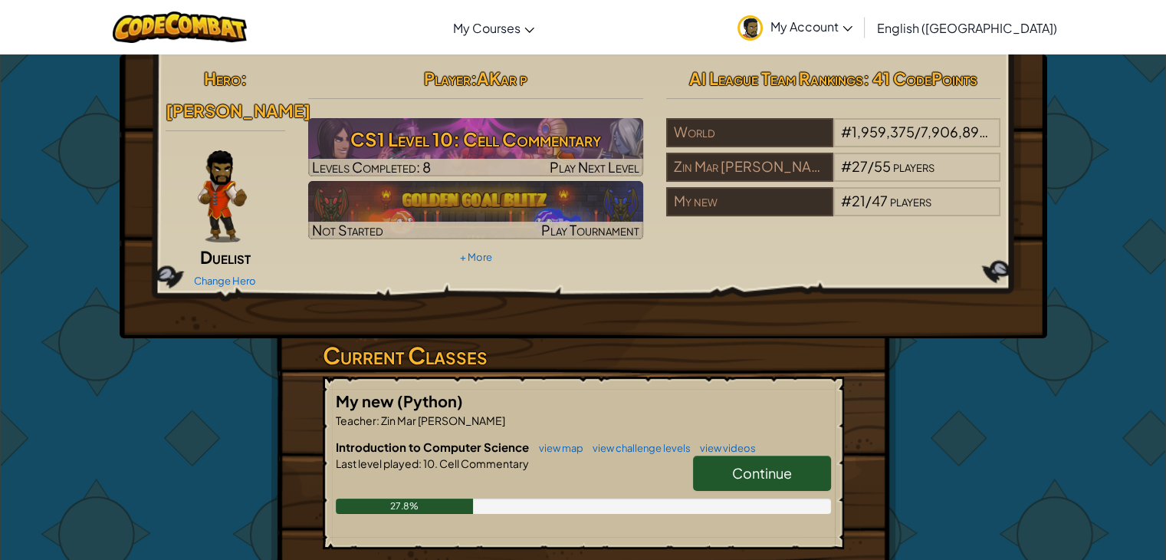
click at [697, 455] on link "Continue" at bounding box center [762, 472] width 138 height 35
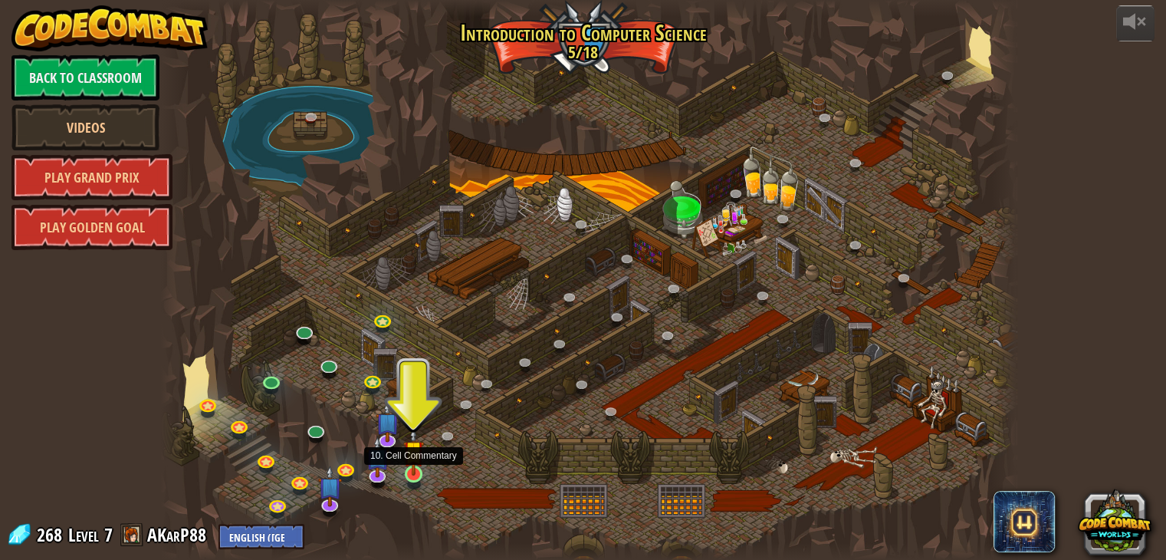
click at [415, 448] on img at bounding box center [413, 450] width 21 height 49
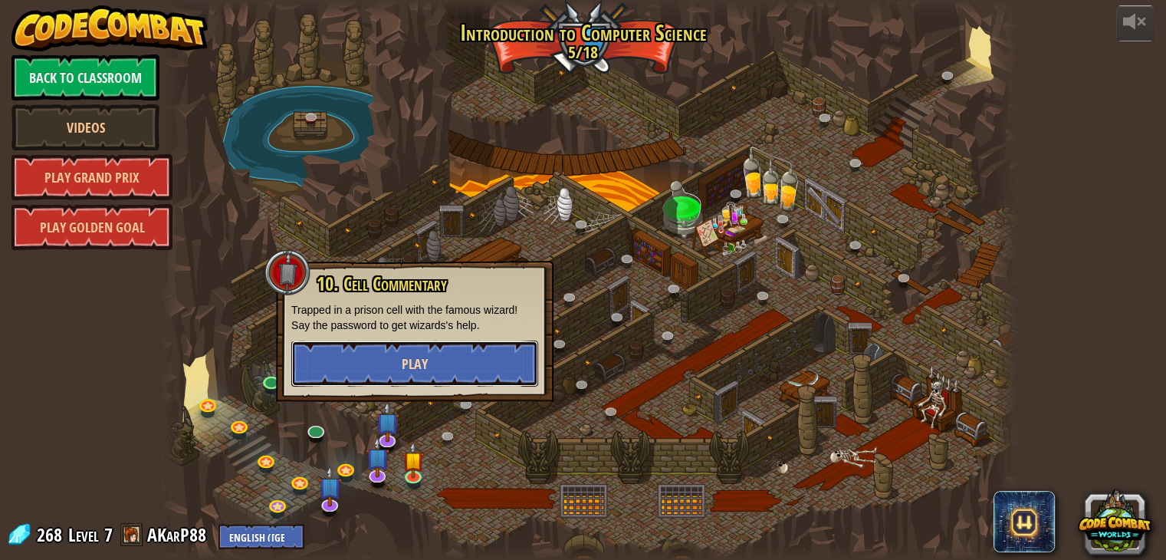
click at [444, 350] on button "Play" at bounding box center [414, 363] width 247 height 46
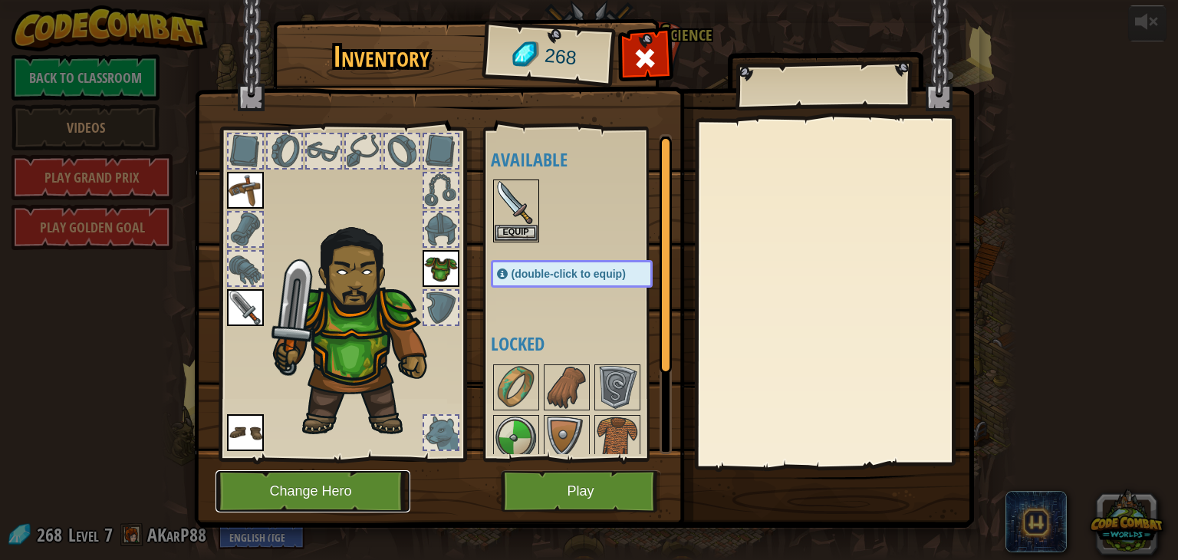
click at [353, 488] on button "Change Hero" at bounding box center [312, 491] width 195 height 42
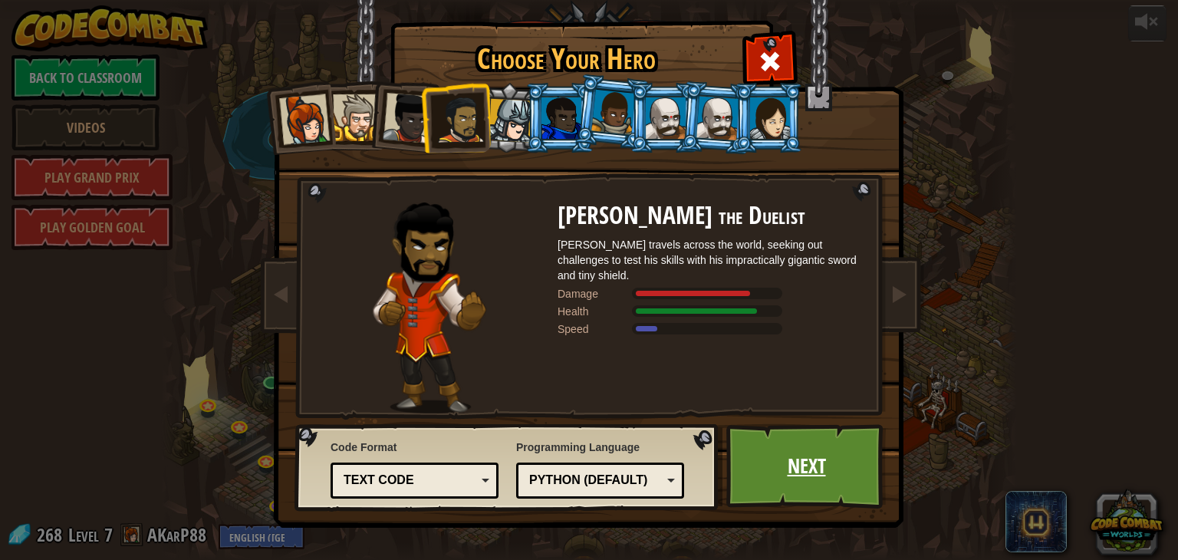
click at [829, 483] on link "Next" at bounding box center [806, 466] width 160 height 84
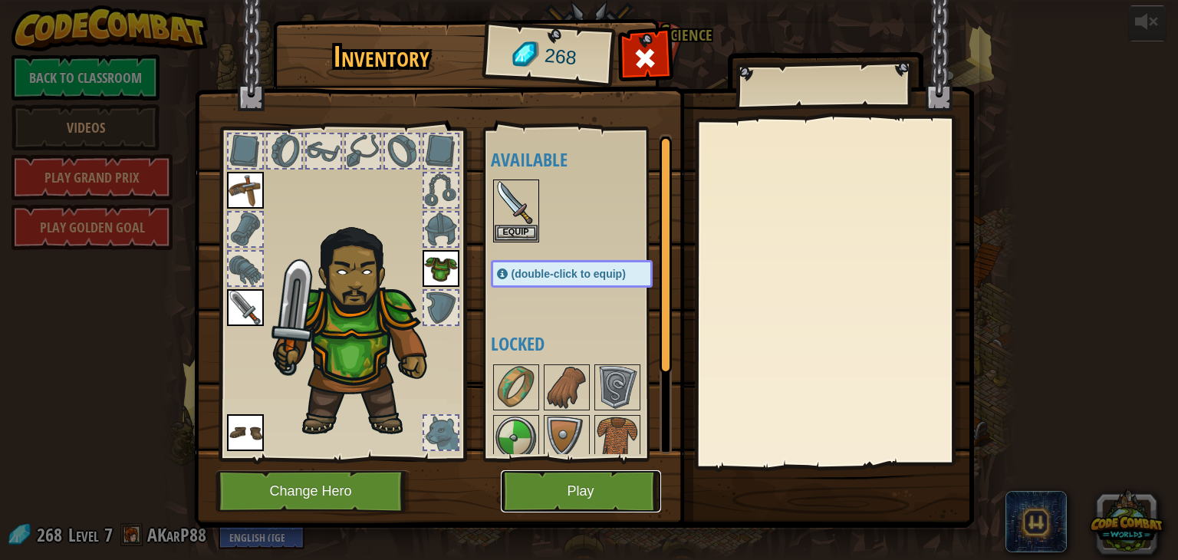
click at [562, 495] on button "Play" at bounding box center [581, 491] width 160 height 42
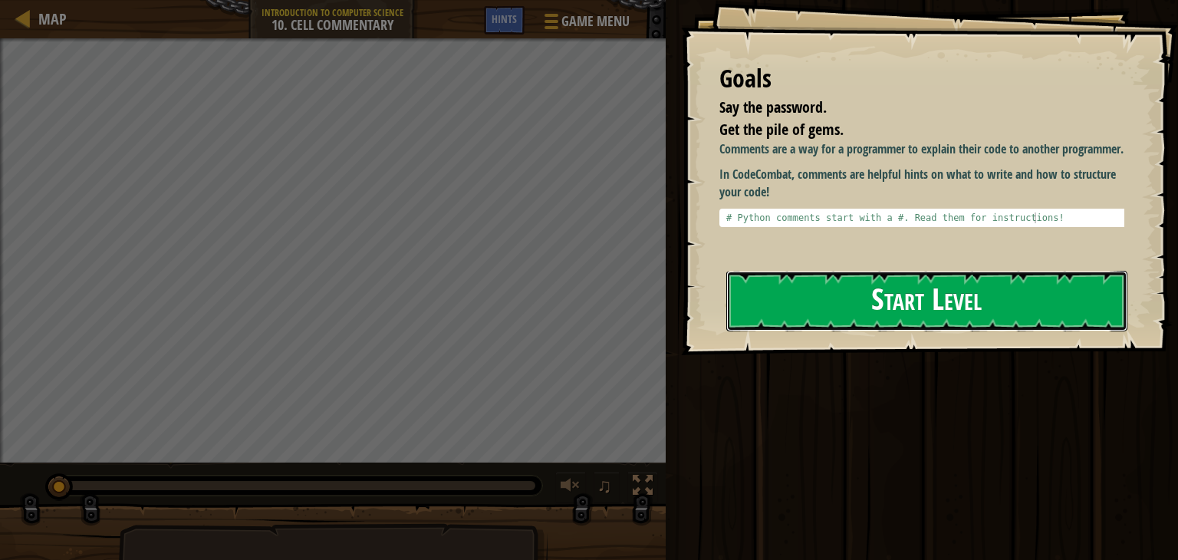
click at [801, 322] on button "Start Level" at bounding box center [926, 301] width 401 height 61
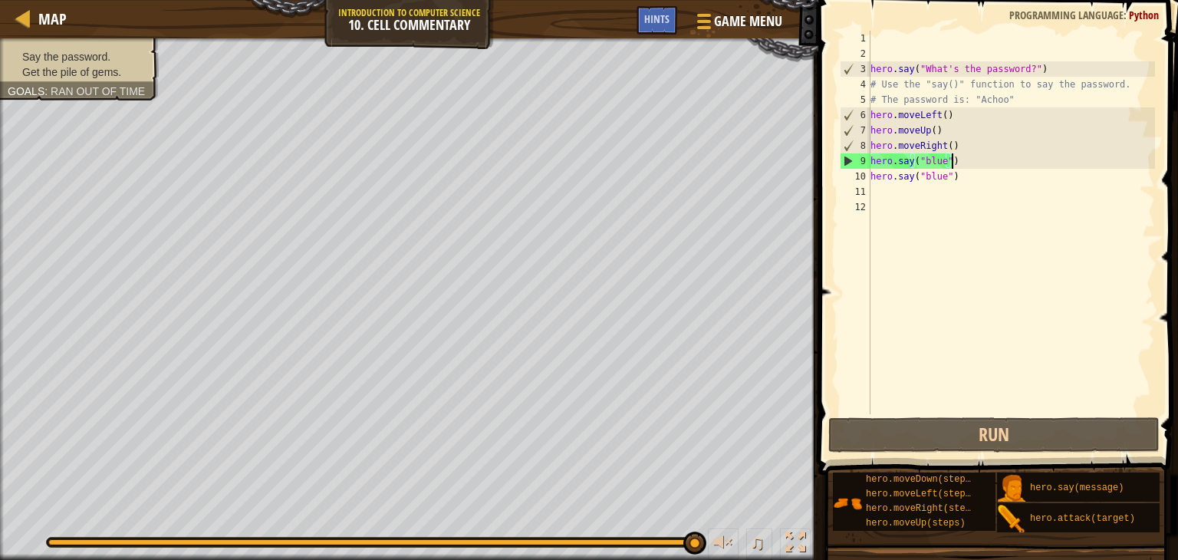
click at [965, 159] on div "hero . say ( "What's the password?" ) # Use the "say()" function to say the pas…" at bounding box center [1010, 238] width 287 height 414
click at [874, 108] on div "hero . say ( "What's the password?" ) # Use the "say()" function to say the pas…" at bounding box center [1010, 238] width 287 height 414
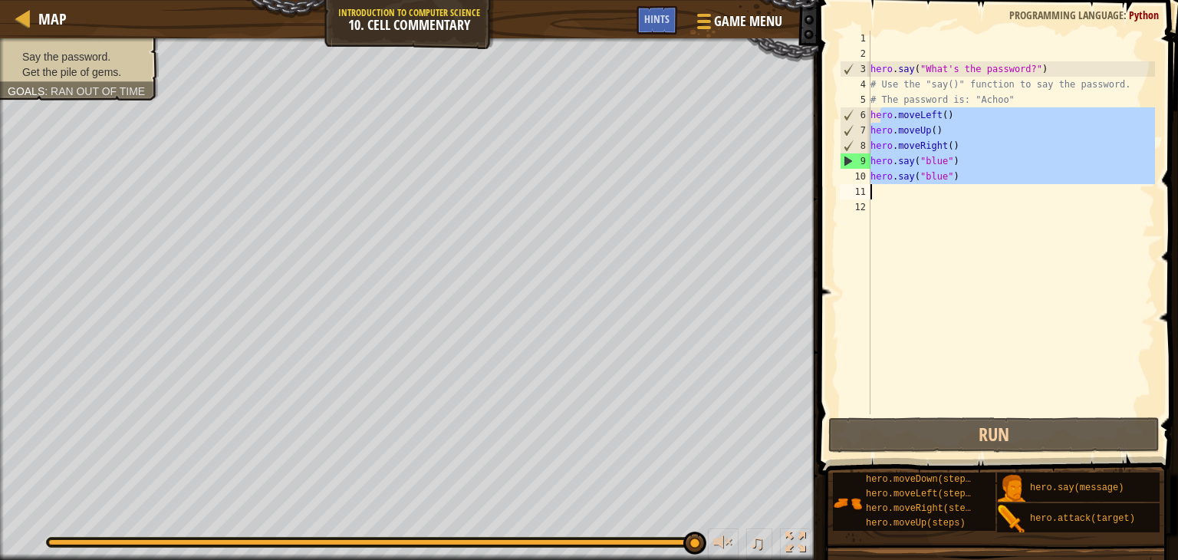
drag, startPoint x: 881, startPoint y: 111, endPoint x: 888, endPoint y: 160, distance: 49.5
click at [888, 160] on div "hero . say ( "What's the password?" ) # Use the "say()" function to say the pas…" at bounding box center [1010, 238] width 287 height 414
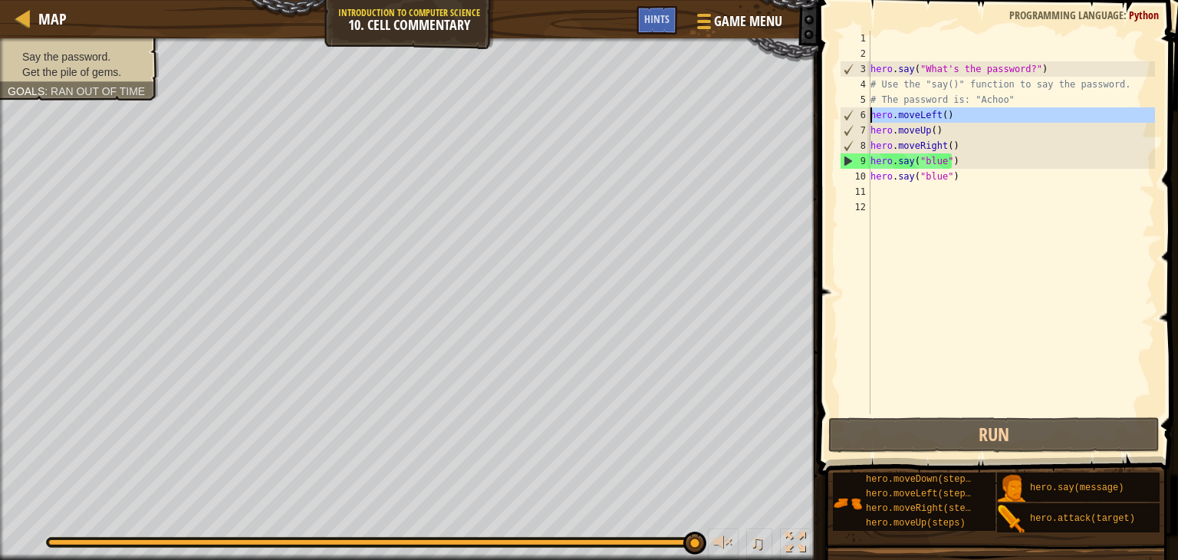
click at [868, 113] on div "6" at bounding box center [855, 114] width 30 height 15
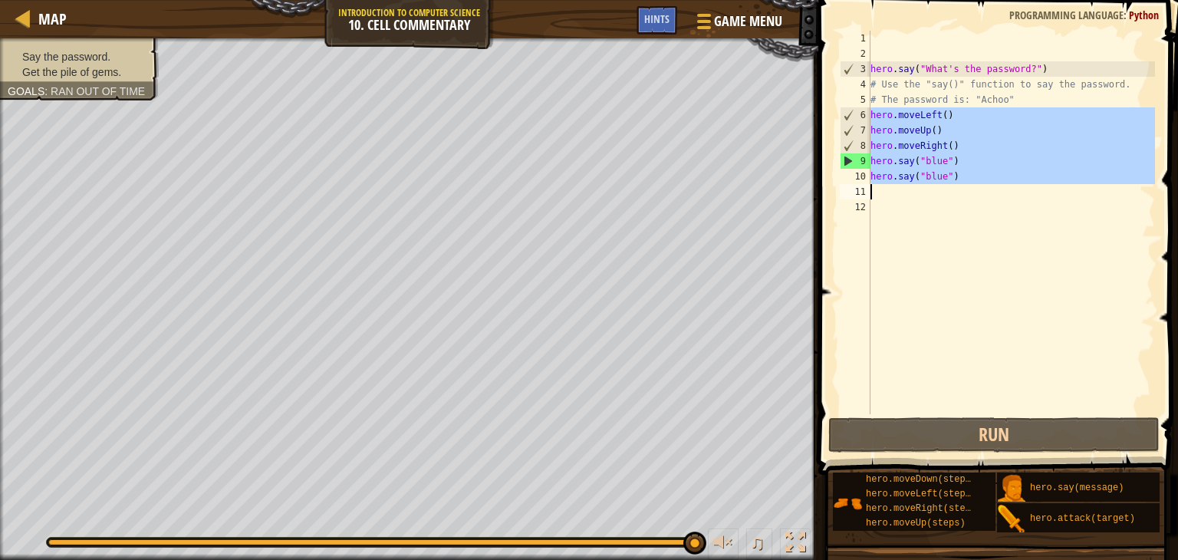
drag, startPoint x: 868, startPoint y: 113, endPoint x: 885, endPoint y: 176, distance: 65.1
click at [885, 176] on div "hero.moveLeft() 1 2 3 4 5 6 7 8 9 10 11 12 hero . say ( "What's the password?" …" at bounding box center [995, 222] width 318 height 383
type textarea "hero.say("blue")"
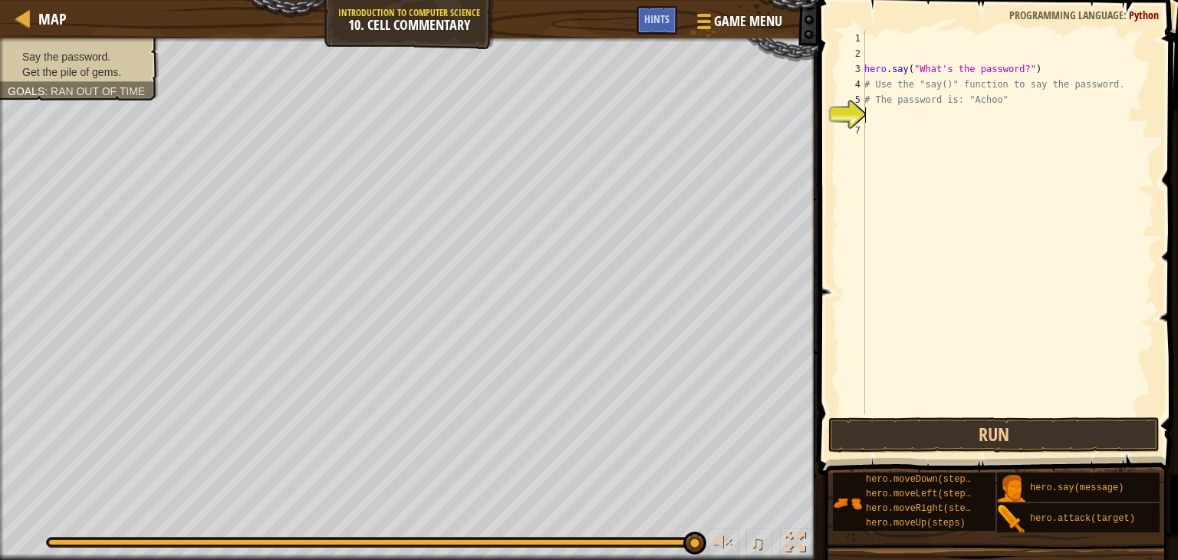
type textarea "h"
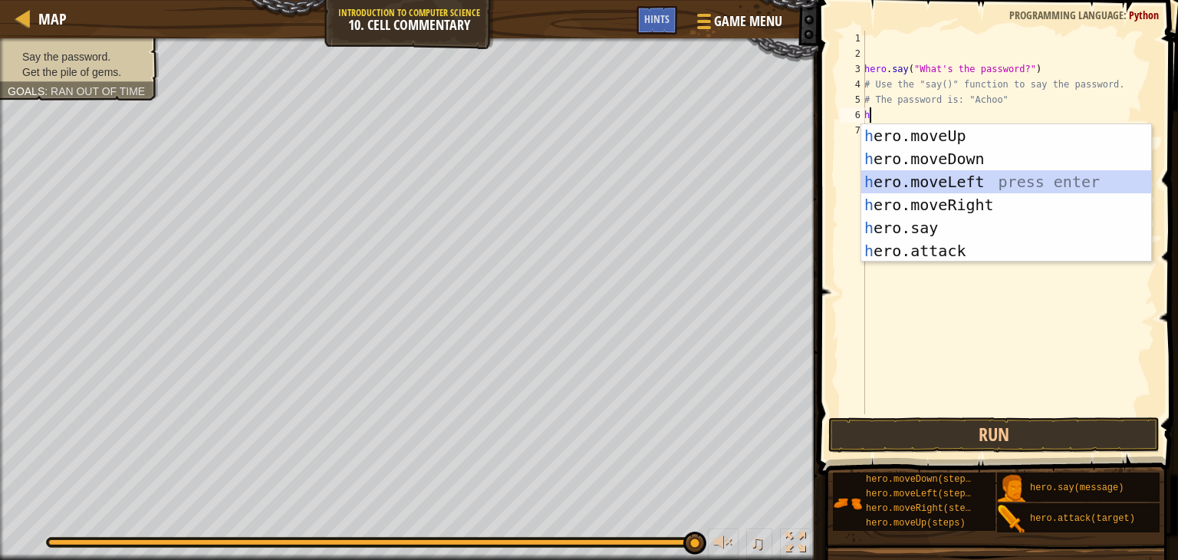
click at [1026, 176] on div "h ero.moveUp press enter h ero.moveDown press enter h ero.moveLeft press enter …" at bounding box center [1006, 216] width 290 height 184
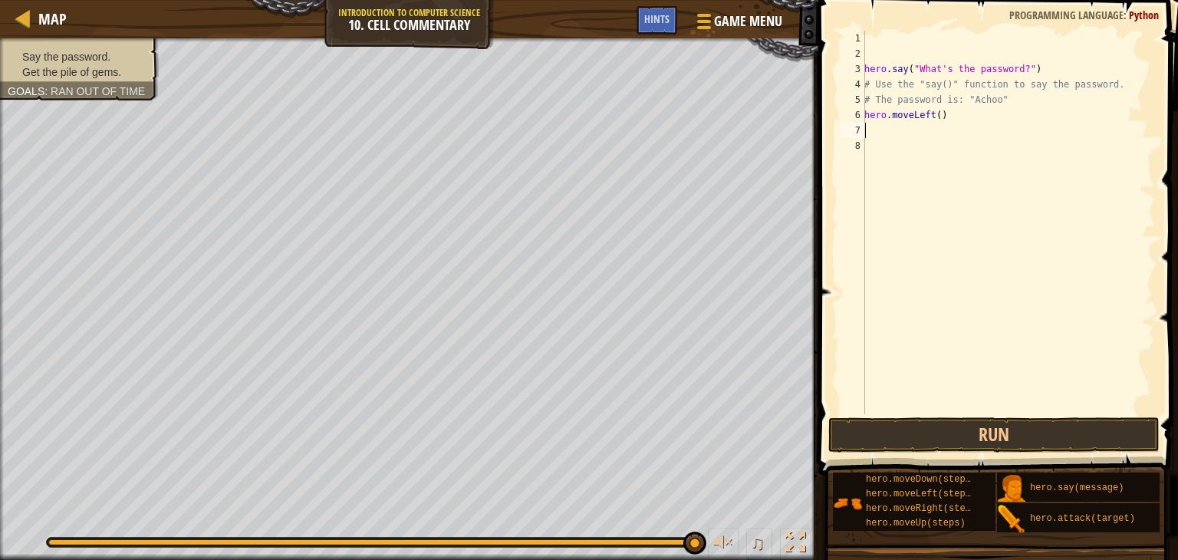
type textarea "h"
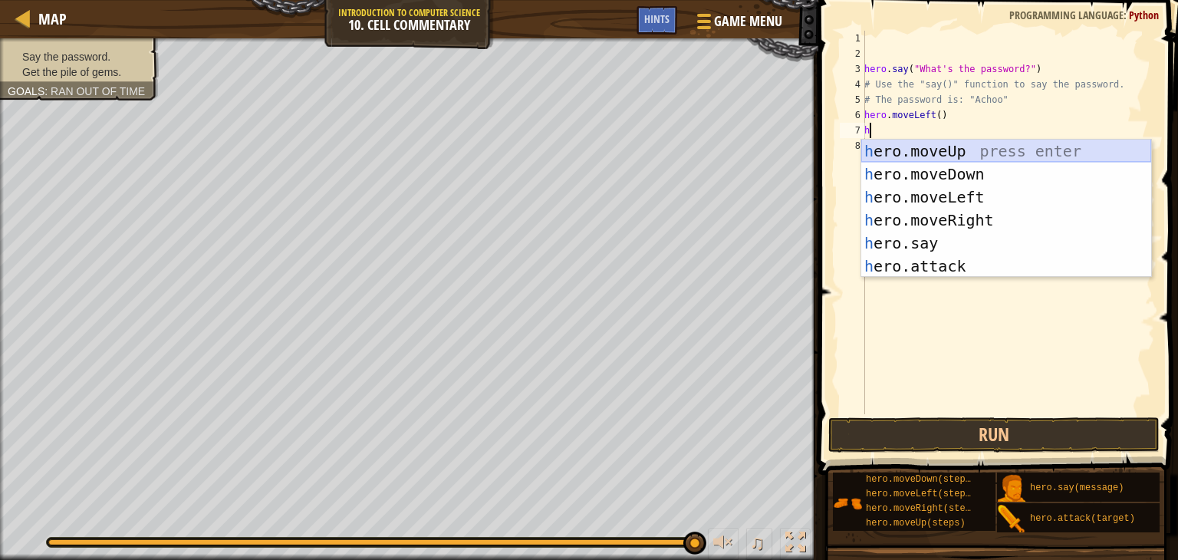
click at [902, 148] on div "h ero.moveUp press enter h ero.moveDown press enter h ero.moveLeft press enter …" at bounding box center [1006, 232] width 290 height 184
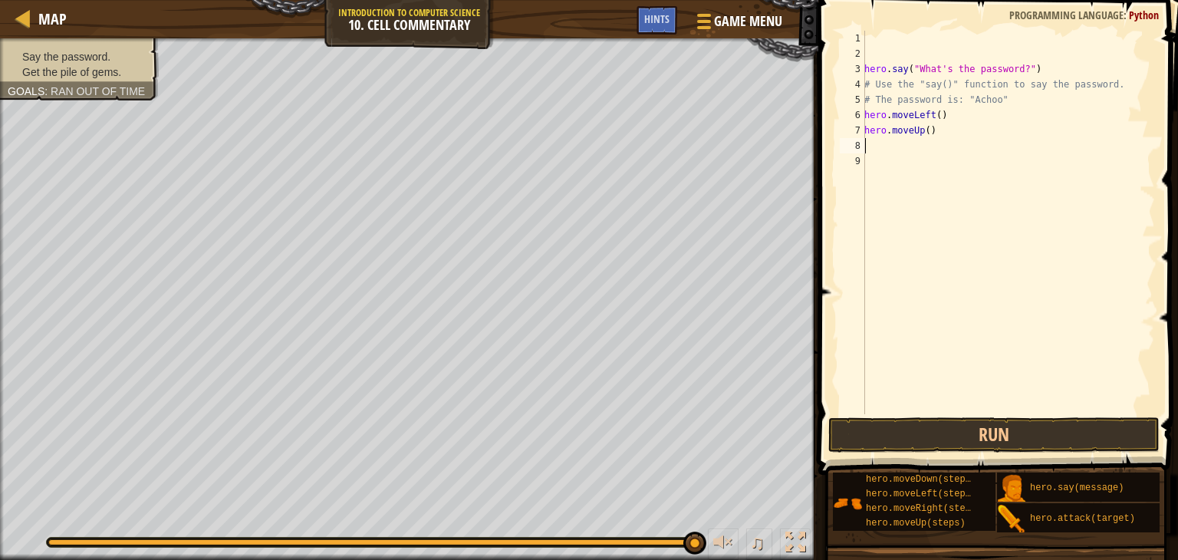
type textarea "h"
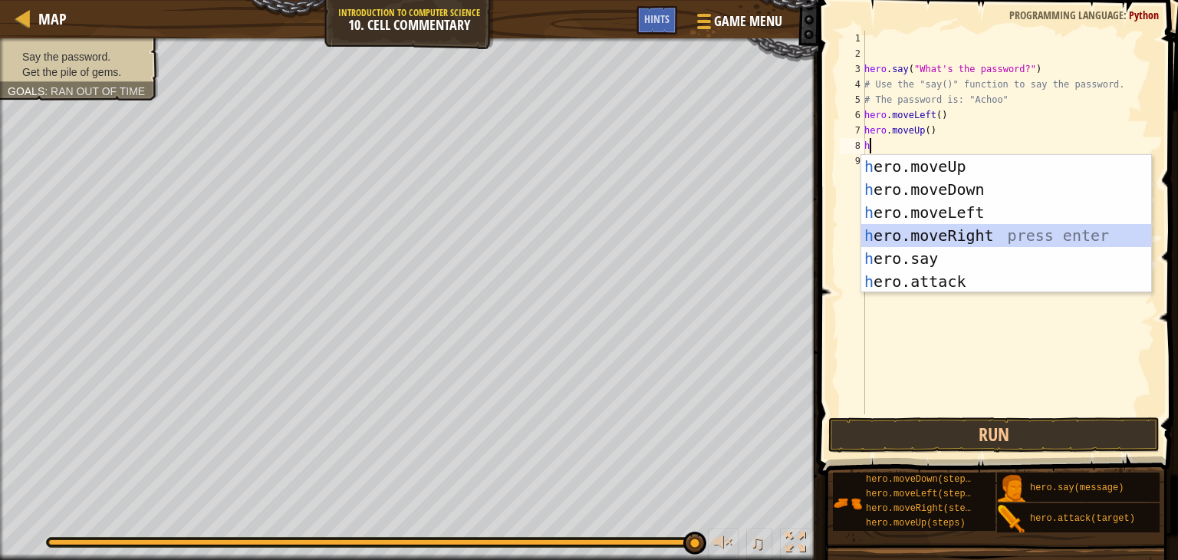
click at [938, 225] on div "h ero.moveUp press enter h ero.moveDown press enter h ero.moveLeft press enter …" at bounding box center [1006, 247] width 290 height 184
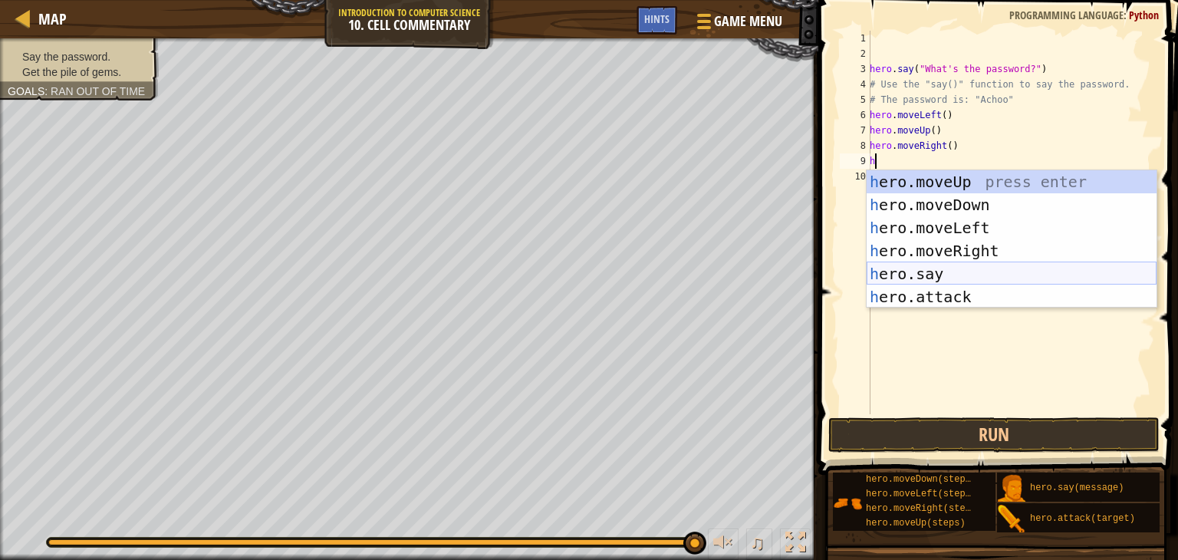
click at [938, 274] on div "h ero.moveUp press enter h ero.moveDown press enter h ero.moveLeft press enter …" at bounding box center [1011, 262] width 290 height 184
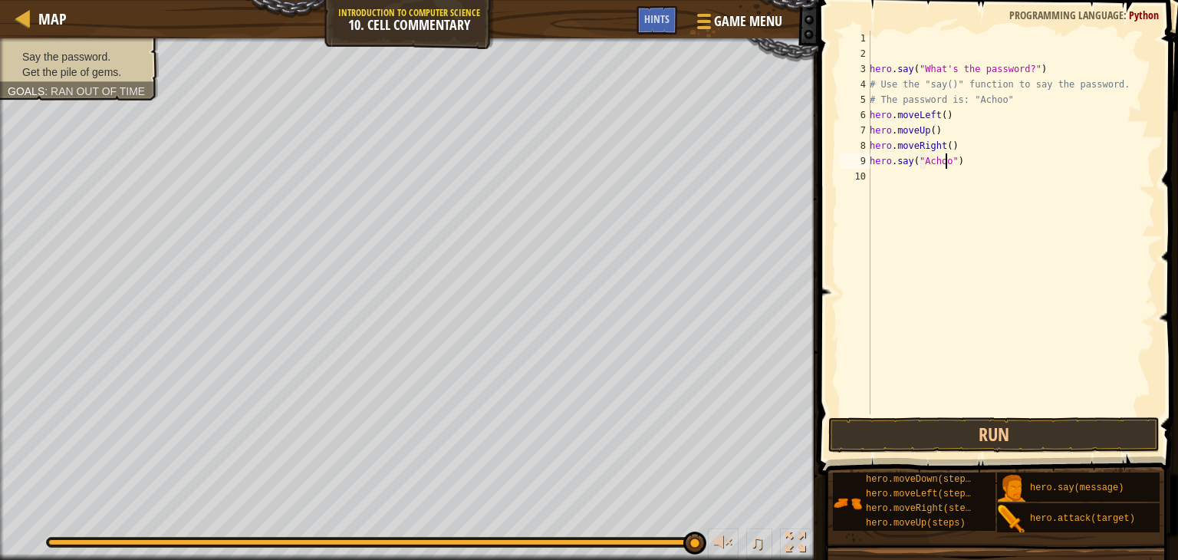
scroll to position [7, 6]
click at [939, 429] on button "Run" at bounding box center [993, 434] width 331 height 35
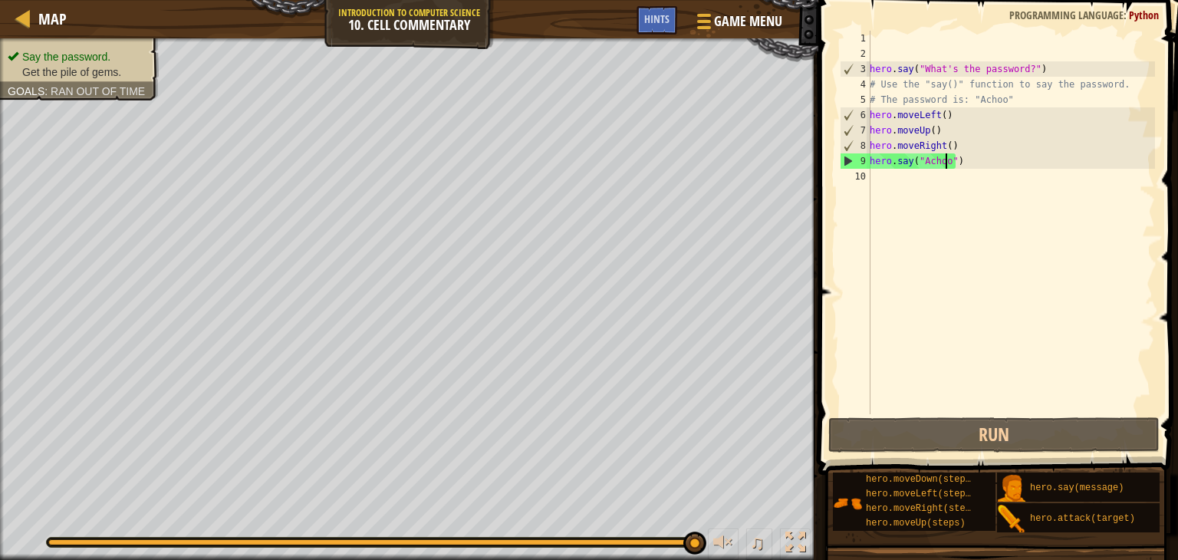
click at [871, 162] on div "hero . say ( "What's the password?" ) # Use the "say()" function to say the pas…" at bounding box center [1010, 238] width 288 height 414
click at [954, 139] on div "hero . say ( "What's the password?" ) # Use the "say()" function to say the pas…" at bounding box center [1010, 238] width 288 height 414
type textarea "hero.moveRight()"
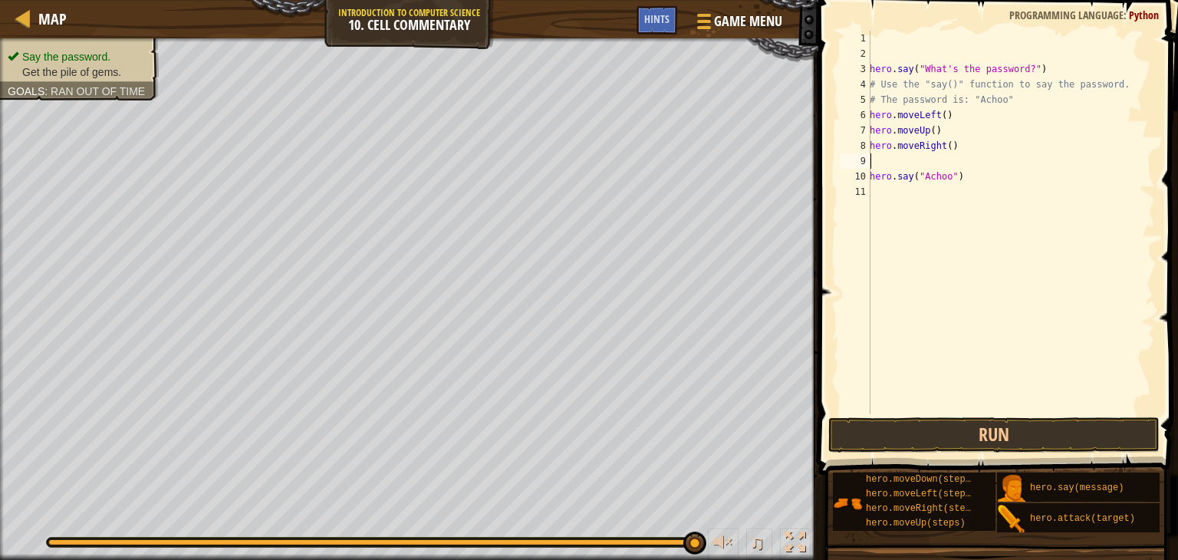
type textarea "h"
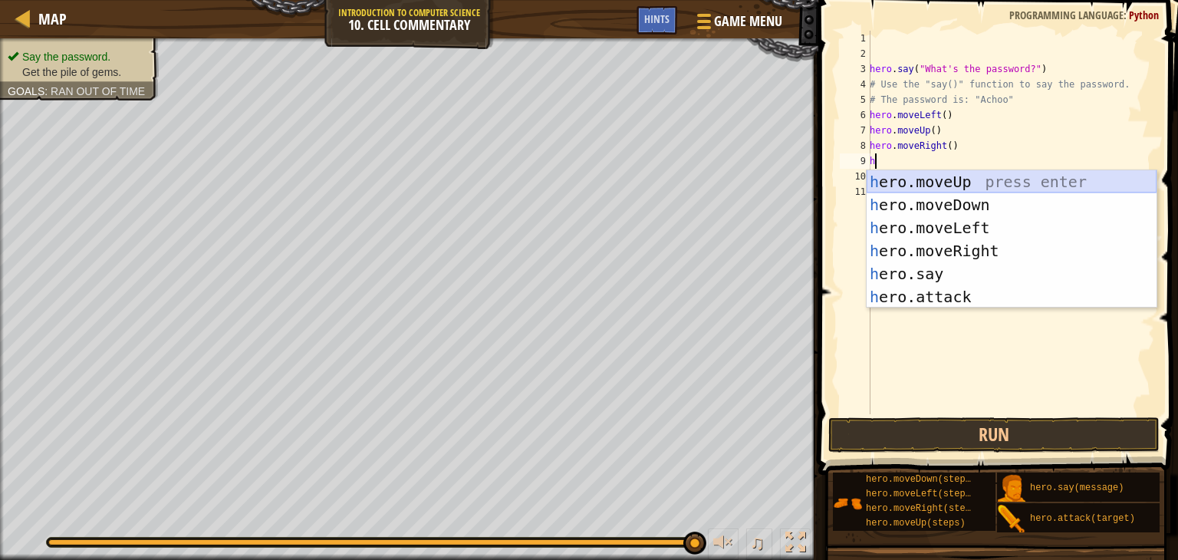
click at [926, 176] on div "h ero.moveUp press enter h ero.moveDown press enter h ero.moveLeft press enter …" at bounding box center [1011, 262] width 290 height 184
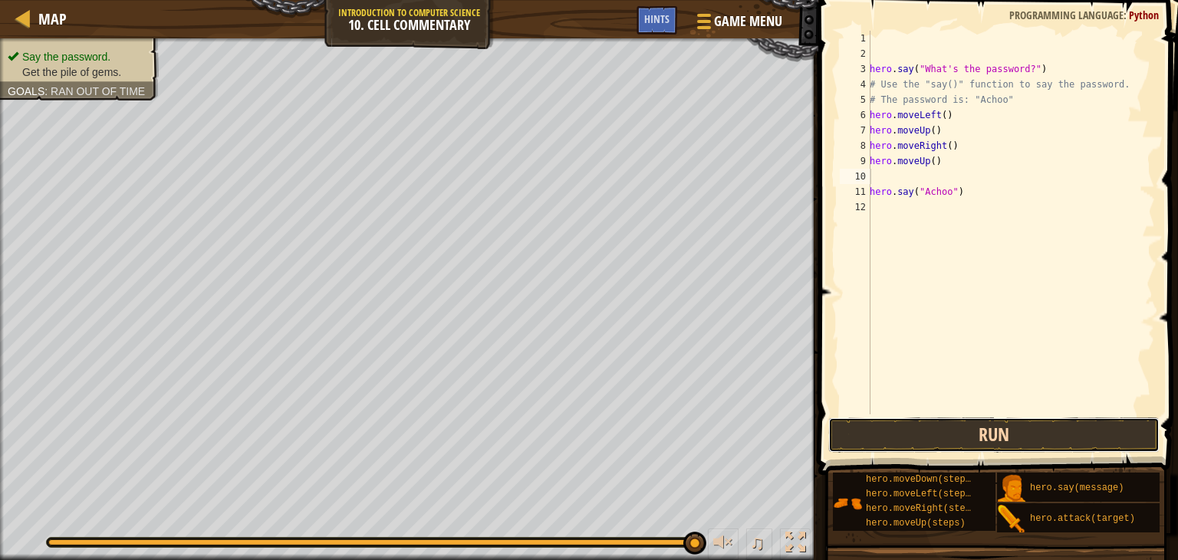
click at [939, 448] on button "Run" at bounding box center [993, 434] width 331 height 35
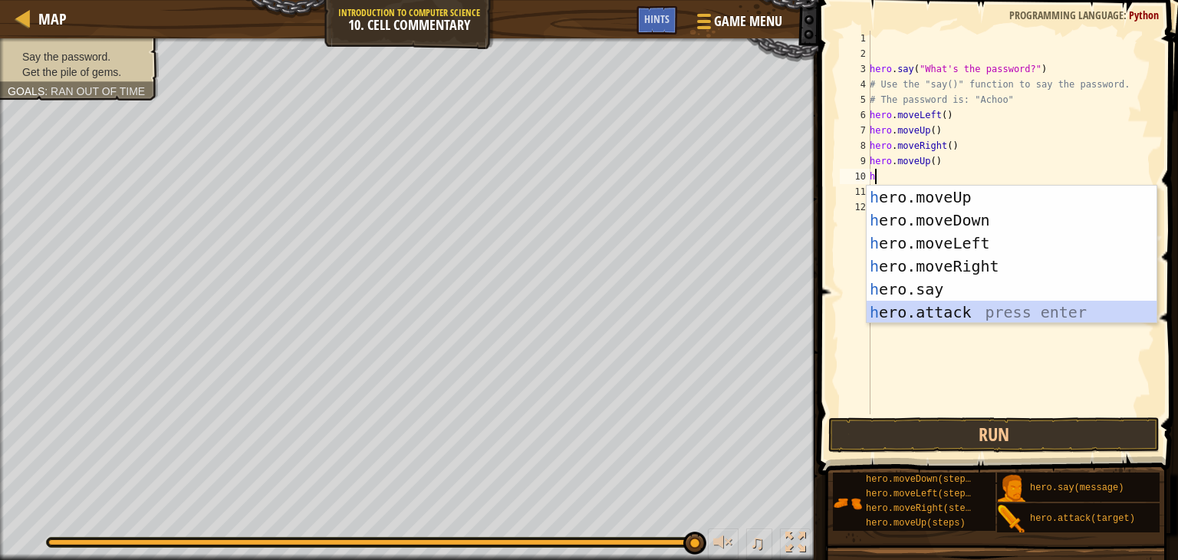
click at [926, 308] on div "h ero.moveUp press enter h ero.moveDown press enter h ero.moveLeft press enter …" at bounding box center [1011, 278] width 290 height 184
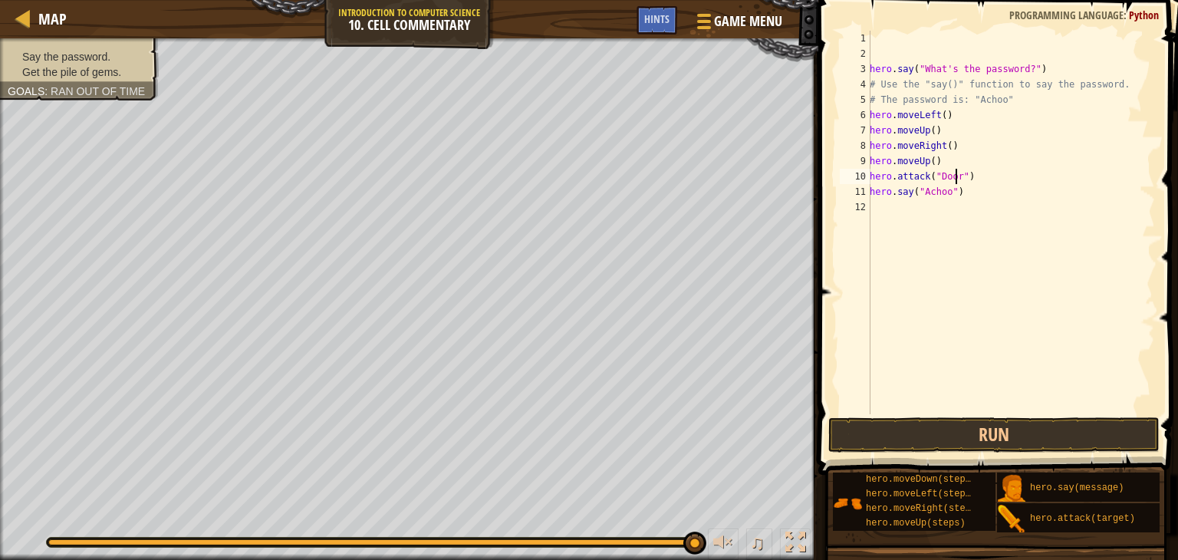
scroll to position [7, 6]
type textarea "hero.attack("Door")"
click at [859, 428] on button "Run" at bounding box center [993, 434] width 331 height 35
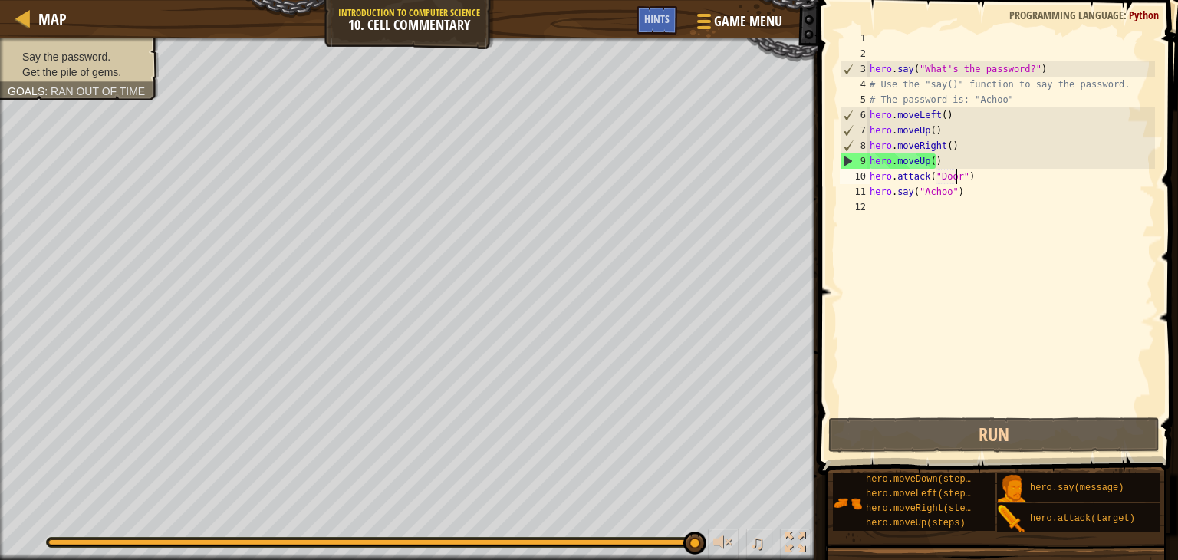
click at [949, 218] on div "hero . say ( "What's the password?" ) # Use the "say()" function to say the pas…" at bounding box center [1010, 238] width 288 height 414
click at [966, 179] on div "hero . say ( "What's the password?" ) # Use the "say()" function to say the pas…" at bounding box center [1010, 238] width 288 height 414
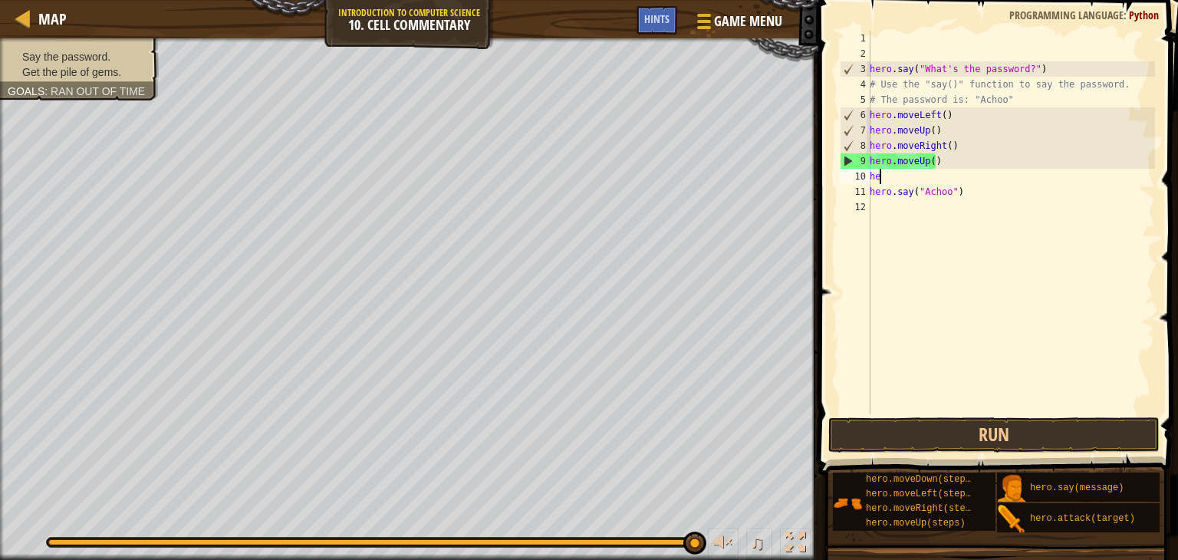
type textarea "h"
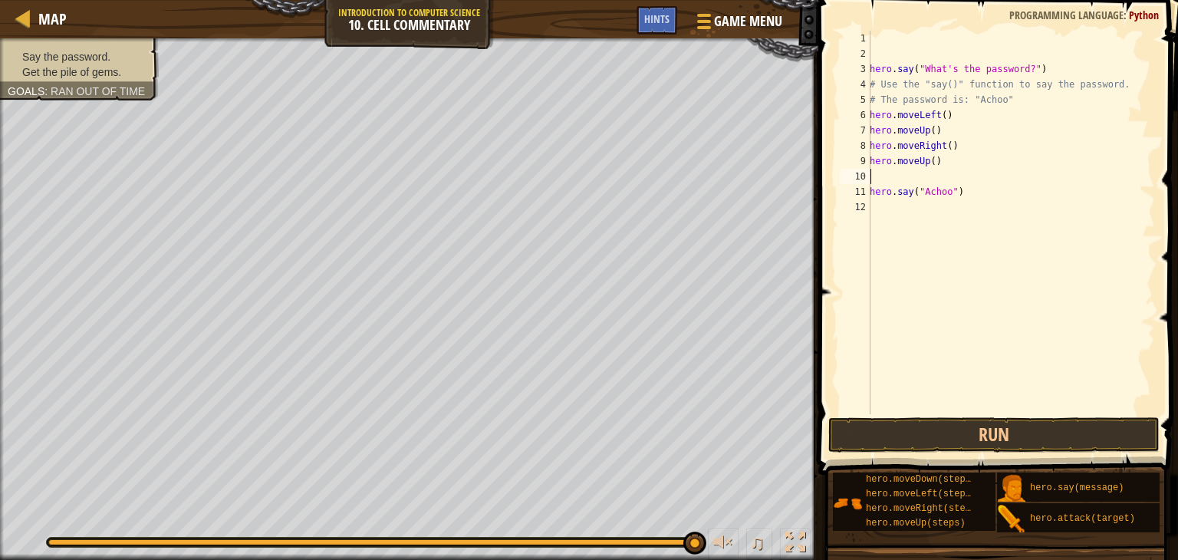
type textarea "hero.moveUp()"
click at [994, 425] on button "Run" at bounding box center [993, 434] width 331 height 35
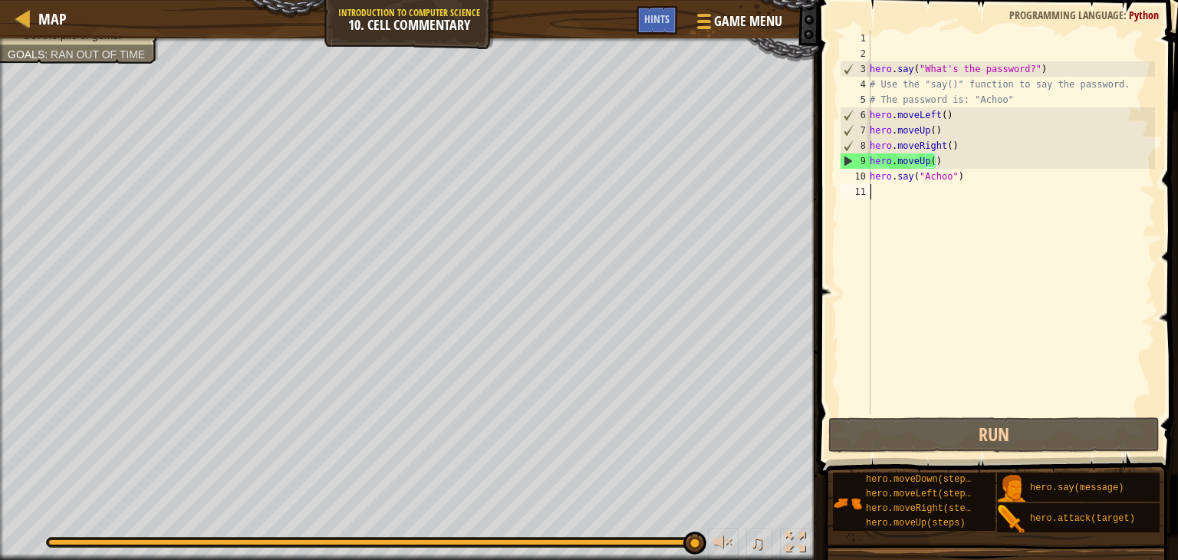
click at [883, 186] on div "hero . say ( "What's the password?" ) # Use the "say()" function to say the pas…" at bounding box center [1010, 238] width 288 height 414
click at [862, 184] on div "11" at bounding box center [854, 191] width 31 height 15
click at [929, 197] on div "hero . say ( "What's the password?" ) # Use the "say()" function to say the pas…" at bounding box center [1010, 238] width 288 height 414
click at [902, 188] on div "hero . say ( "What's the password?" ) # Use the "say()" function to say the pas…" at bounding box center [1010, 238] width 288 height 414
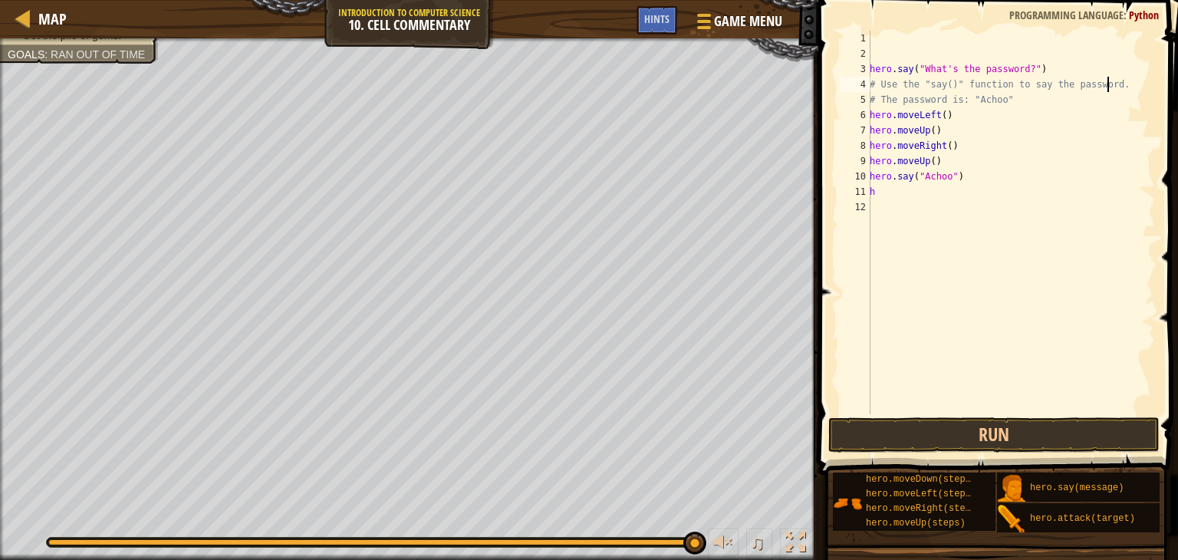
click at [1106, 84] on div "hero . say ( "What's the password?" ) # Use the "say()" function to say the pas…" at bounding box center [1010, 238] width 288 height 414
type textarea "# Use the "say()" function to say the password."
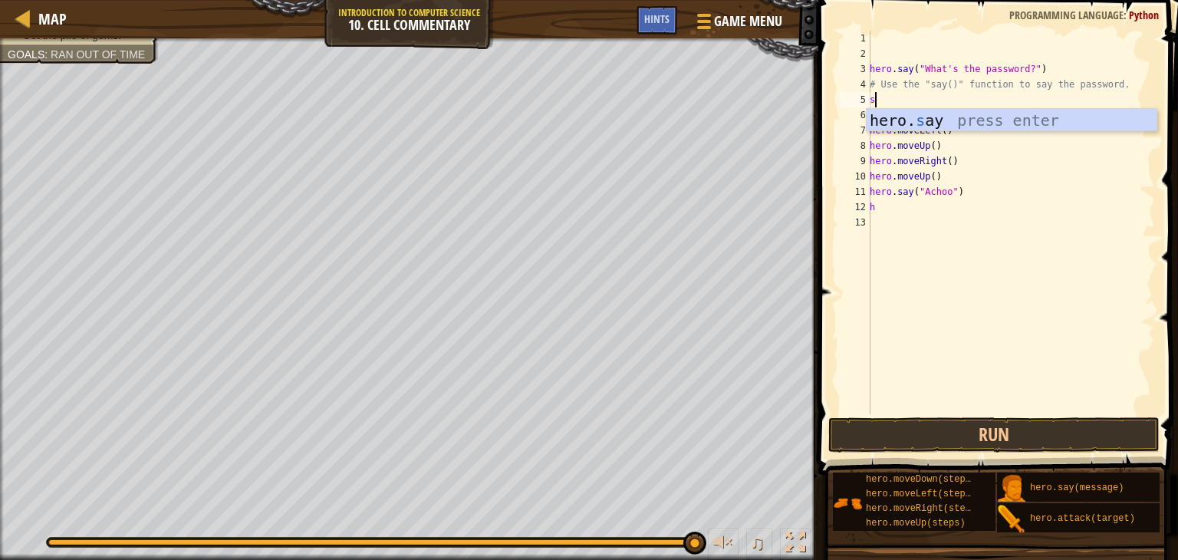
click at [944, 133] on div "hero . say ( "What's the password?" ) # Use the "say()" function to say the pas…" at bounding box center [1010, 238] width 288 height 414
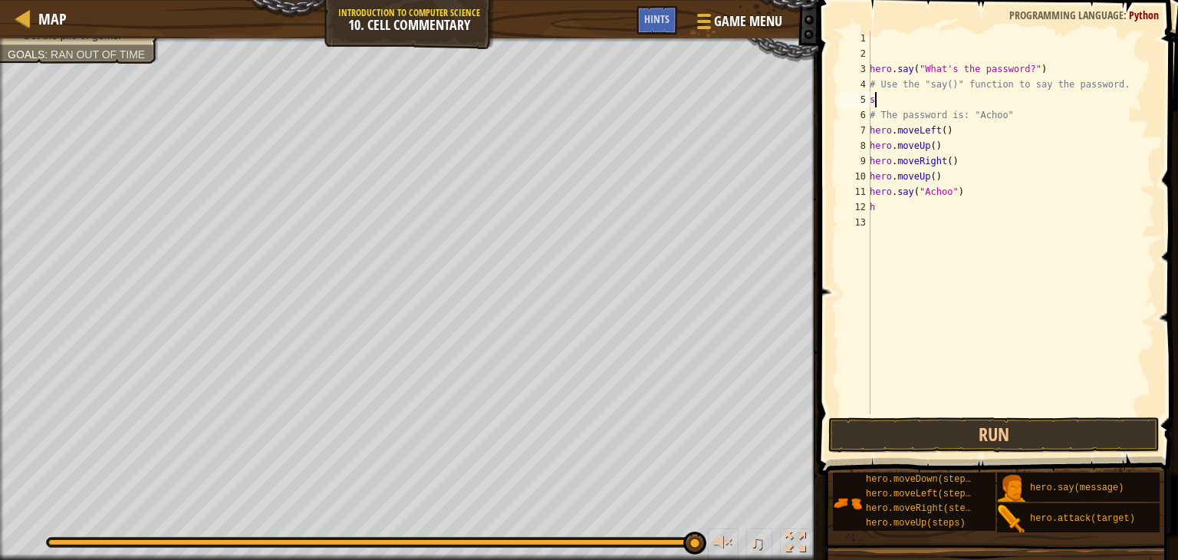
click at [948, 93] on div "hero . say ( "What's the password?" ) # Use the "say()" function to say the pas…" at bounding box center [1010, 238] width 288 height 414
type textarea "s"
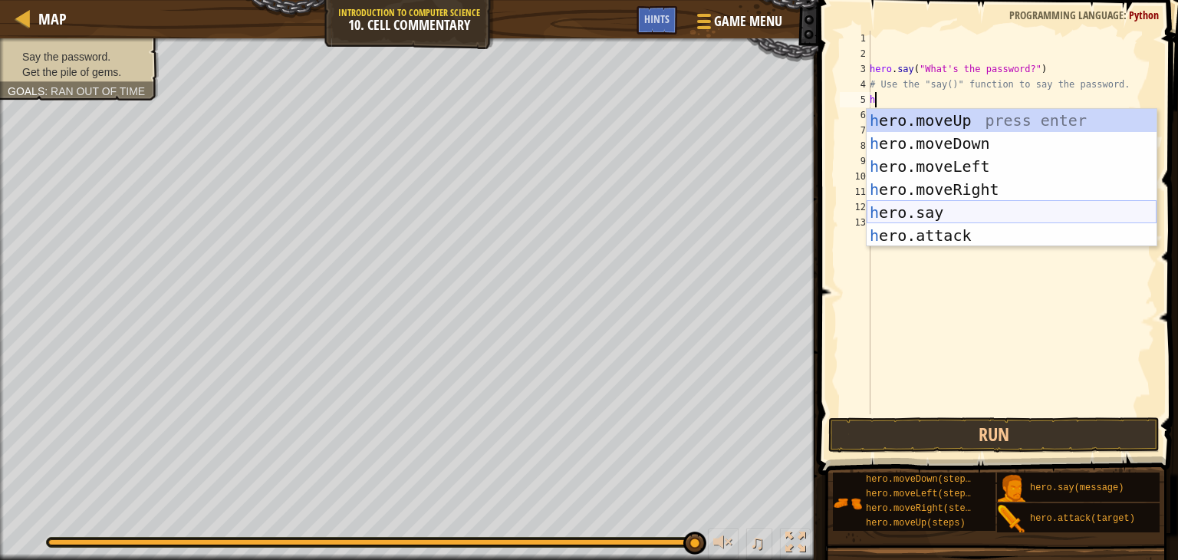
click at [957, 219] on div "h ero.moveUp press enter h ero.moveDown press enter h ero.moveLeft press enter …" at bounding box center [1011, 201] width 290 height 184
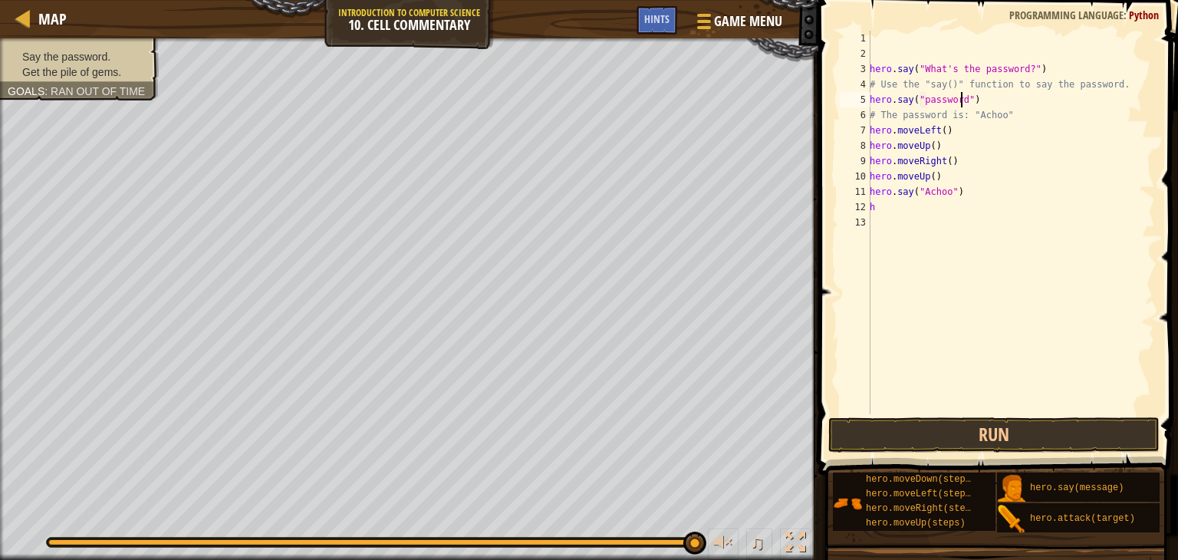
scroll to position [7, 7]
click at [1041, 417] on button "Run" at bounding box center [993, 434] width 331 height 35
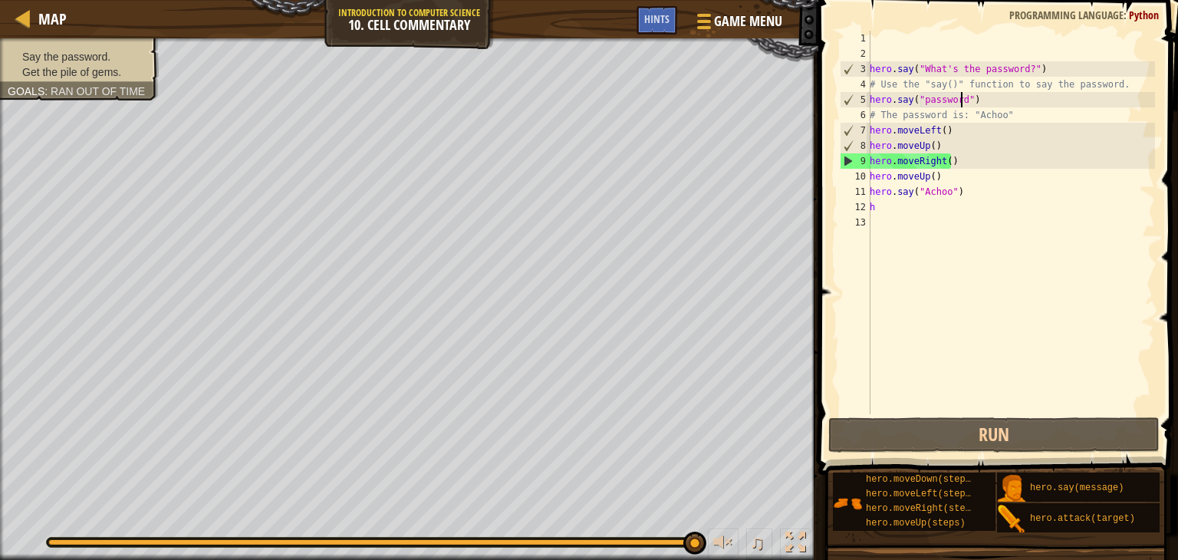
click at [901, 96] on div "hero . say ( "What's the password?" ) # Use the "say()" function to say the pas…" at bounding box center [1010, 238] width 288 height 414
click at [868, 97] on div "5" at bounding box center [855, 99] width 30 height 15
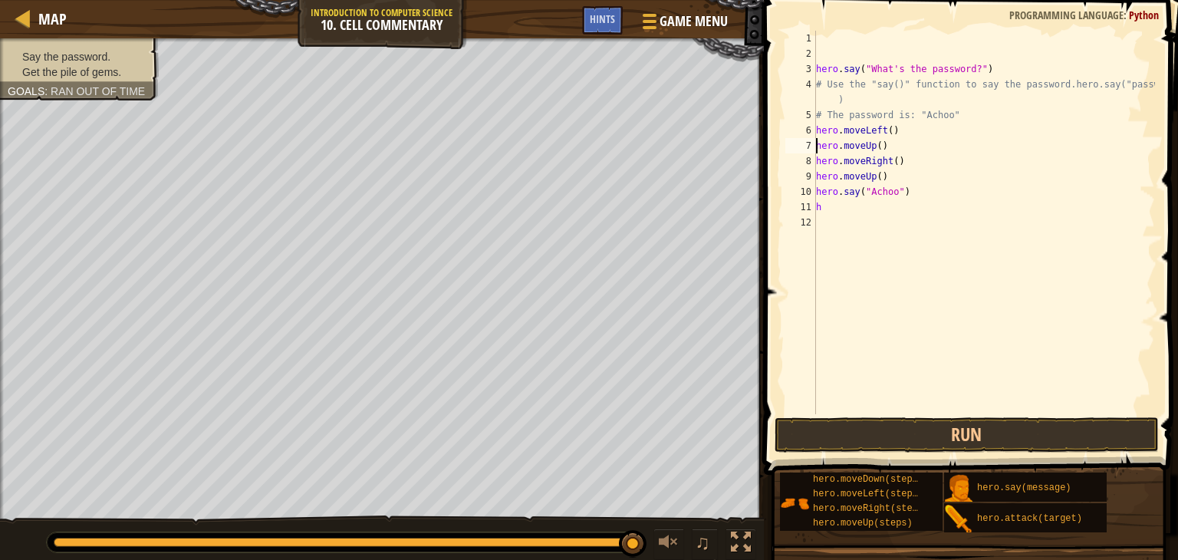
click at [816, 142] on div "hero . say ( "What's the password?" ) # Use the "say()" function to say the pas…" at bounding box center [984, 238] width 342 height 414
click at [821, 116] on div "hero . say ( "What's the password?" ) # Use the "say()" function to say the pas…" at bounding box center [984, 238] width 342 height 414
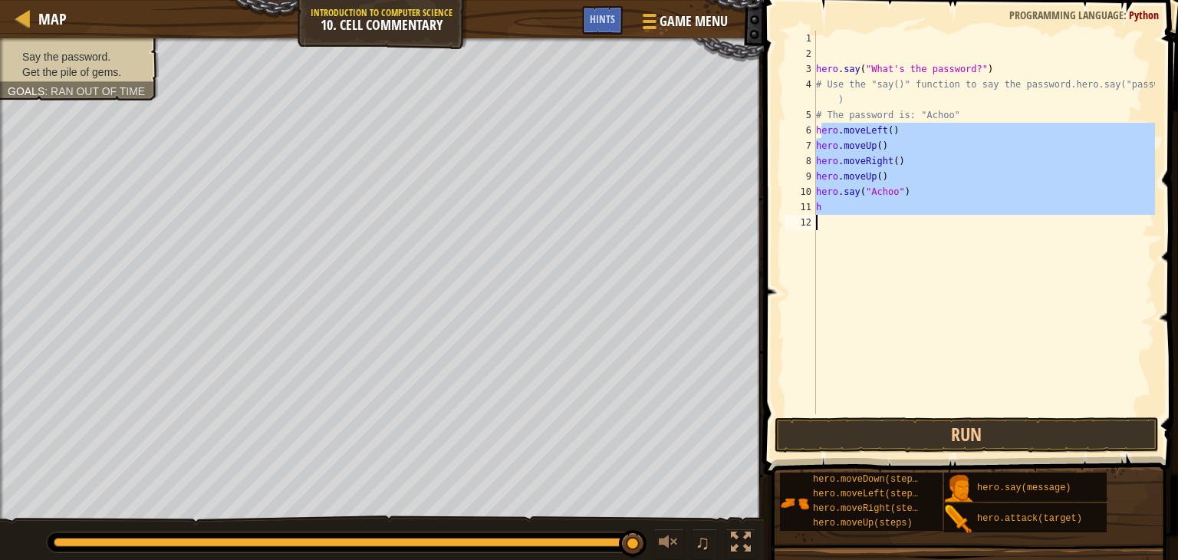
drag, startPoint x: 819, startPoint y: 136, endPoint x: 827, endPoint y: 280, distance: 144.4
click at [827, 280] on div "hero . say ( "What's the password?" ) # Use the "say()" function to say the pas…" at bounding box center [984, 238] width 342 height 414
type textarea "h"
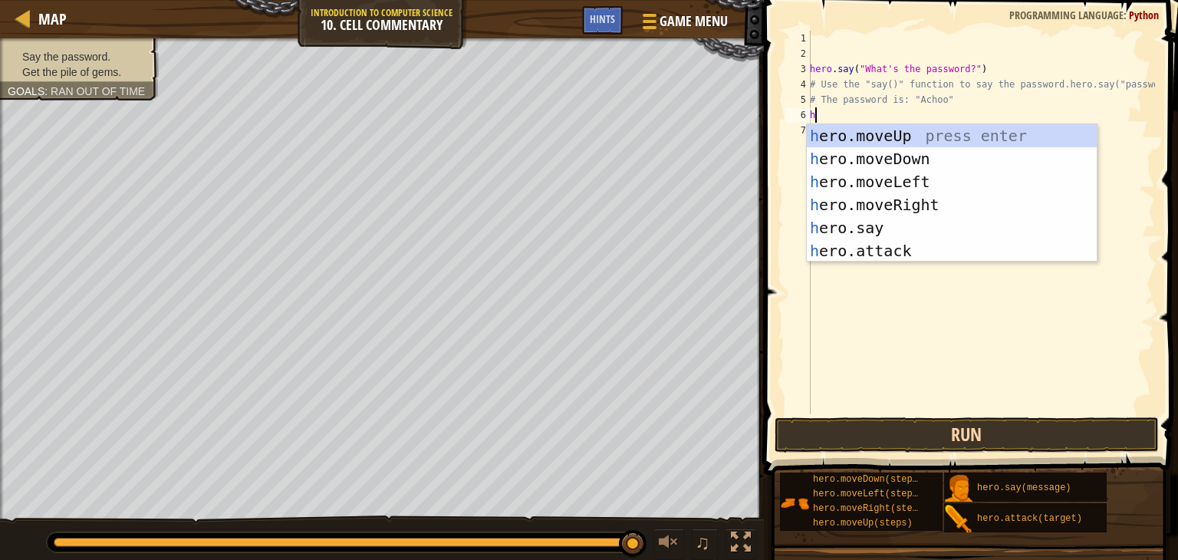
type textarea "h"
click at [1020, 424] on button "Run" at bounding box center [966, 434] width 384 height 35
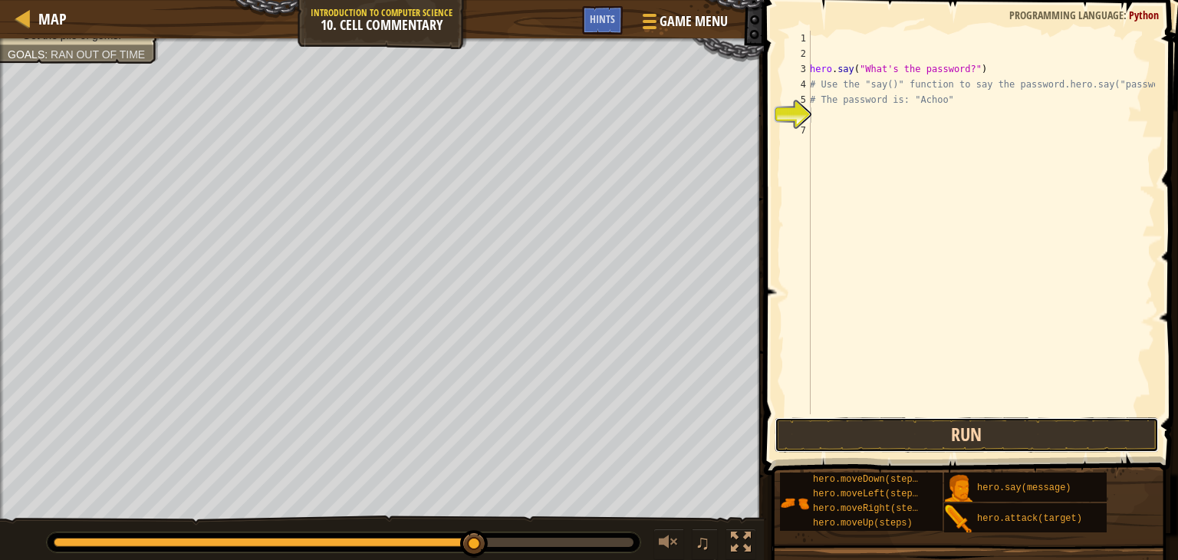
click at [996, 421] on button "Run" at bounding box center [966, 434] width 384 height 35
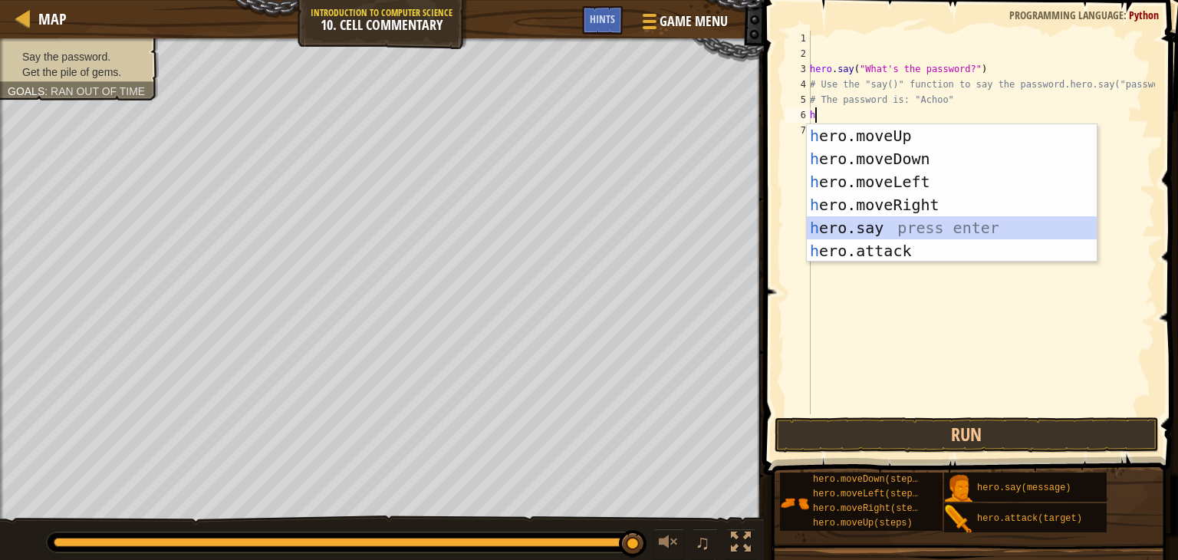
click at [902, 224] on div "h ero.moveUp press enter h ero.moveDown press enter h ero.moveLeft press enter …" at bounding box center [951, 216] width 290 height 184
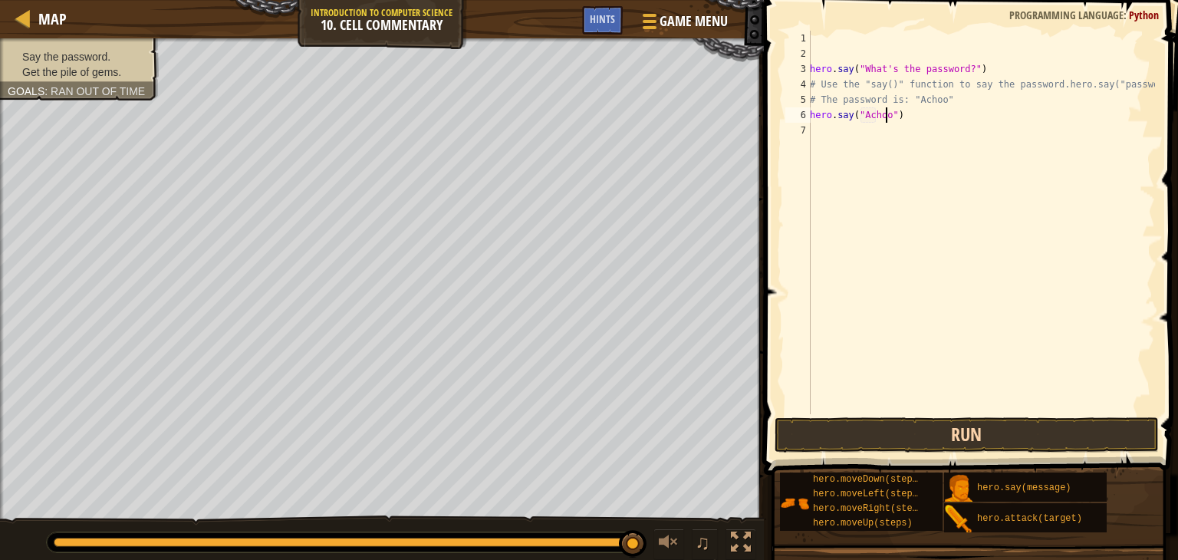
scroll to position [7, 6]
type textarea "hero.say("Achoo")"
click at [967, 437] on button "Run" at bounding box center [966, 434] width 384 height 35
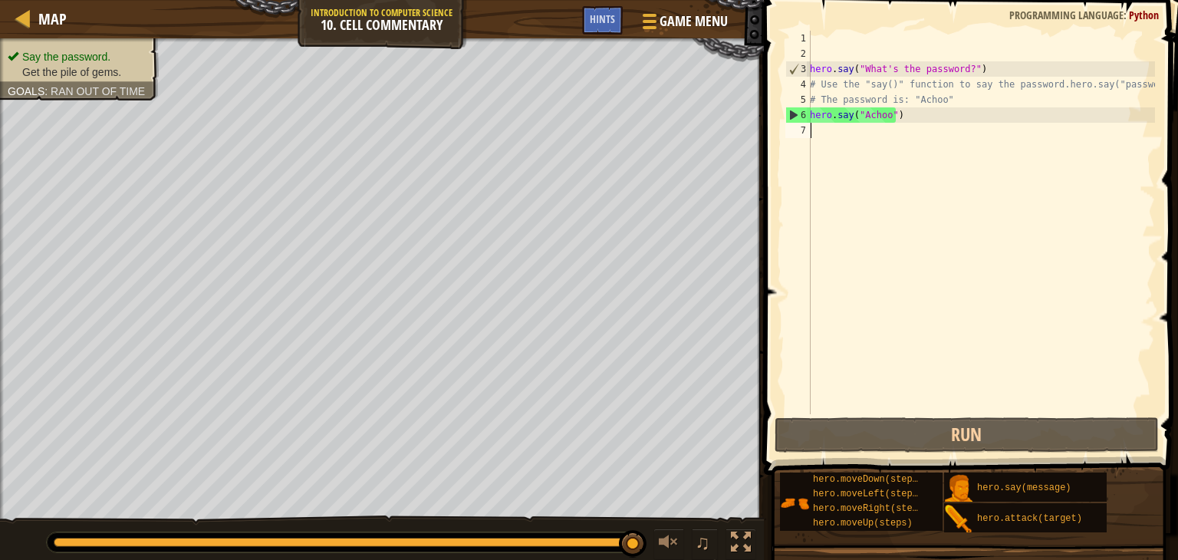
click at [818, 143] on div "hero . say ( "What's the password?" ) # Use the "say()" function to say the pas…" at bounding box center [980, 238] width 348 height 414
type textarea "h"
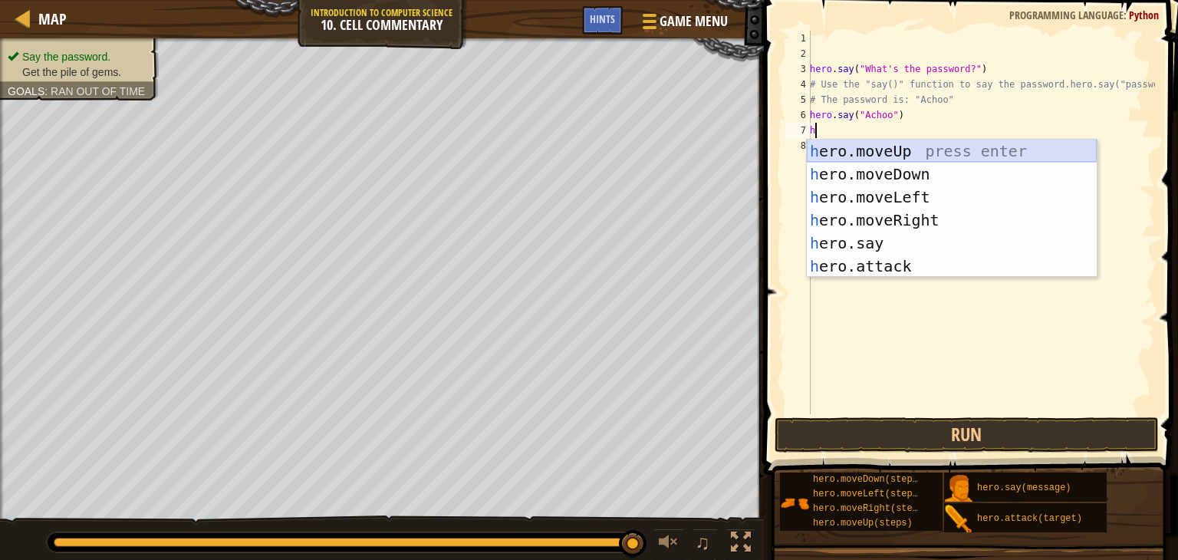
click at [896, 151] on div "h ero.moveUp press enter h ero.moveDown press enter h ero.moveLeft press enter …" at bounding box center [951, 232] width 290 height 184
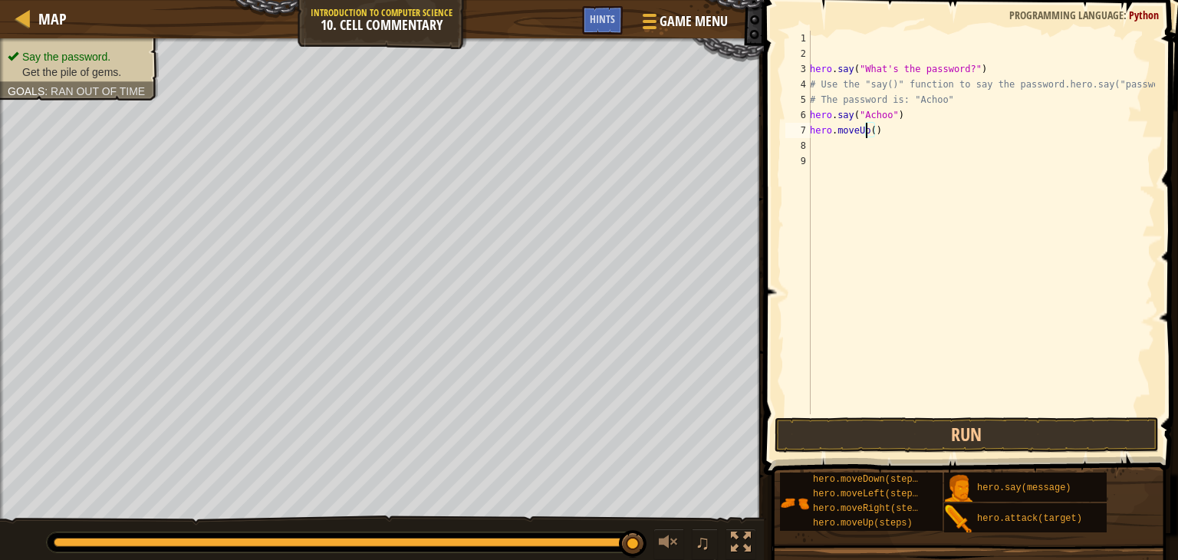
click at [867, 133] on div "hero . say ( "What's the password?" ) # Use the "say()" function to say the pas…" at bounding box center [980, 238] width 348 height 414
click at [869, 130] on div "hero . say ( "What's the password?" ) # Use the "say()" function to say the pas…" at bounding box center [980, 238] width 348 height 414
type textarea "hero.moveUp(2)"
click at [910, 406] on div "hero . say ( "What's the password?" ) # Use the "say()" function to say the pas…" at bounding box center [980, 238] width 348 height 414
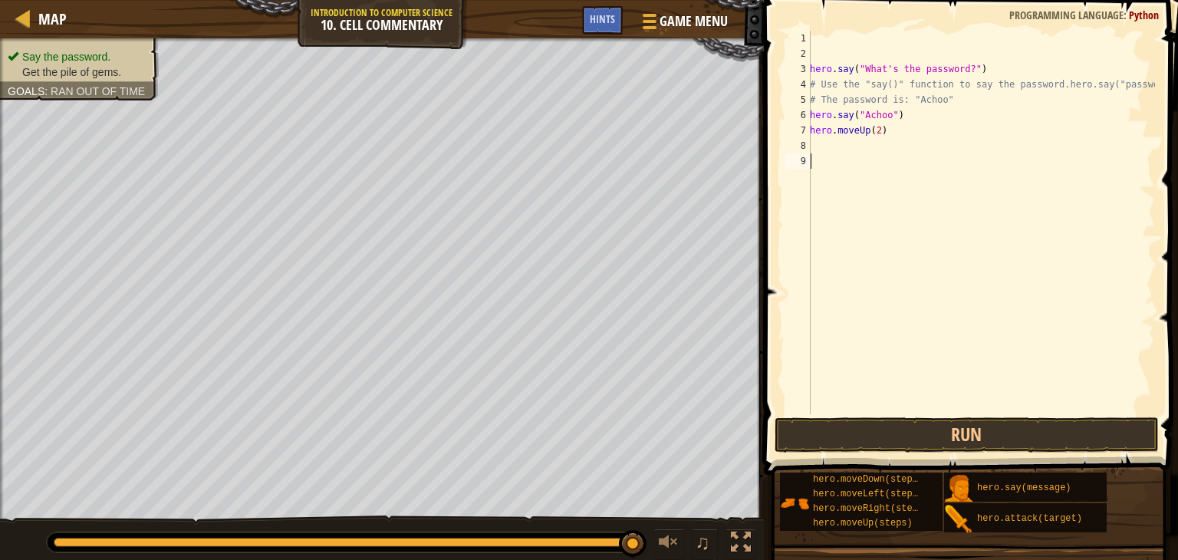
scroll to position [7, 0]
click at [889, 427] on button "Run" at bounding box center [966, 434] width 384 height 35
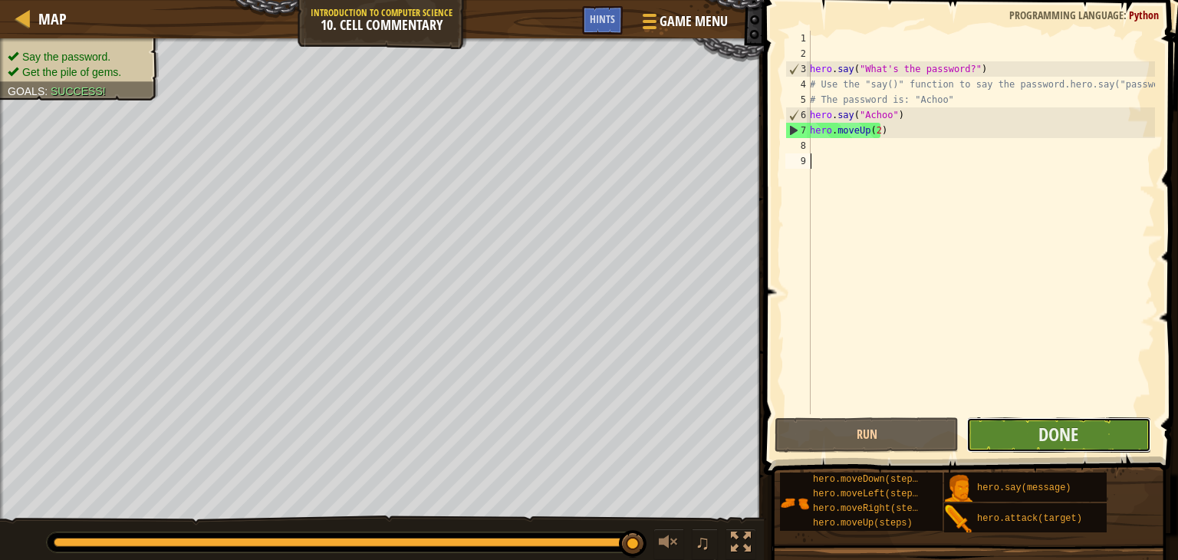
click at [1095, 439] on button "Done" at bounding box center [1058, 434] width 184 height 35
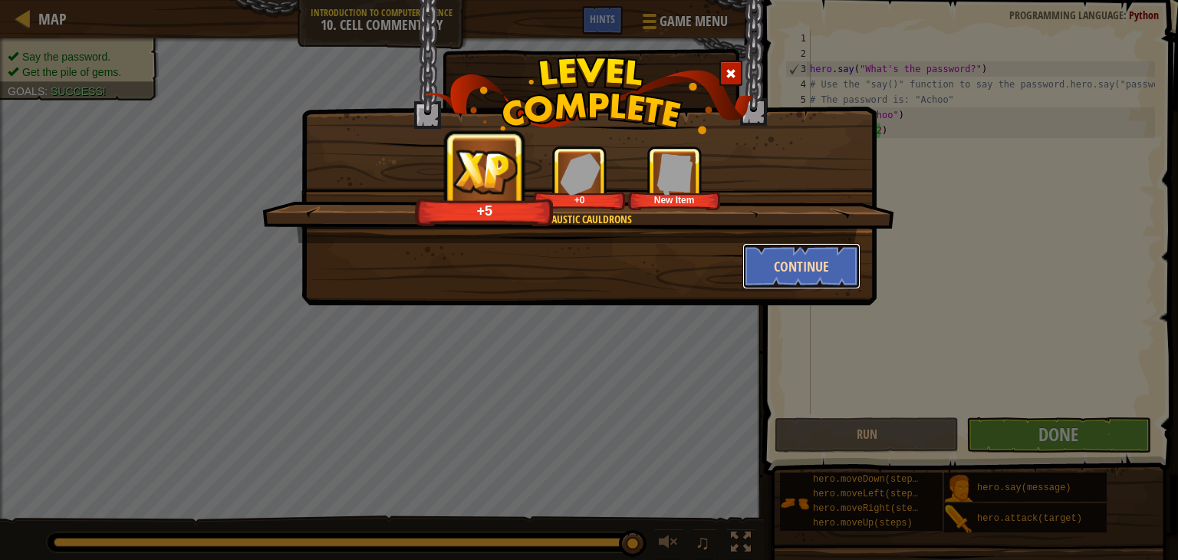
click at [751, 259] on button "Continue" at bounding box center [801, 266] width 119 height 46
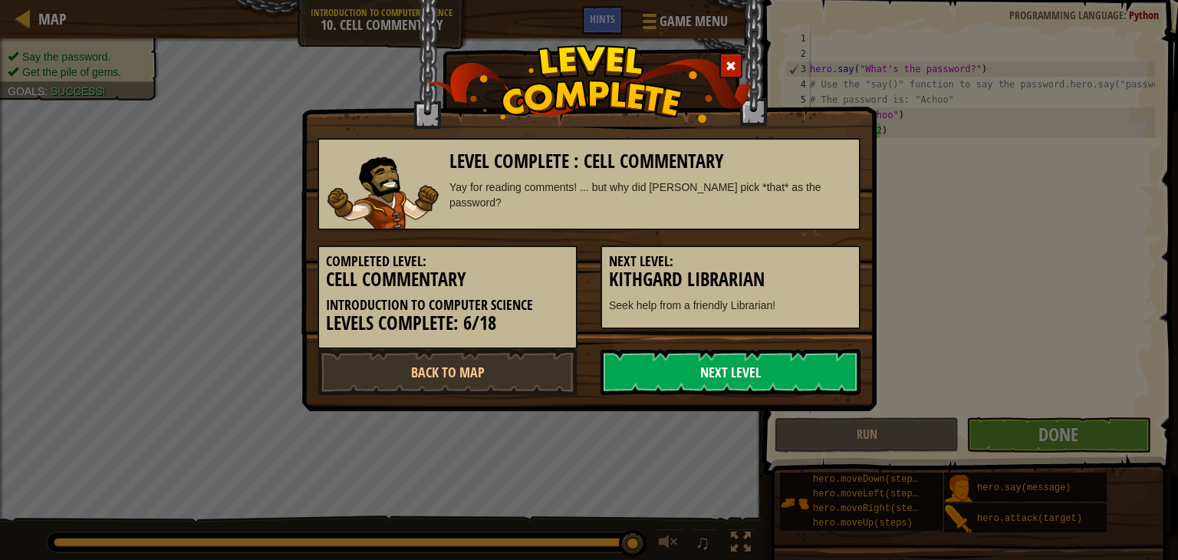
click at [830, 372] on link "Next Level" at bounding box center [730, 372] width 260 height 46
click at [821, 377] on link "Next Level" at bounding box center [730, 372] width 260 height 46
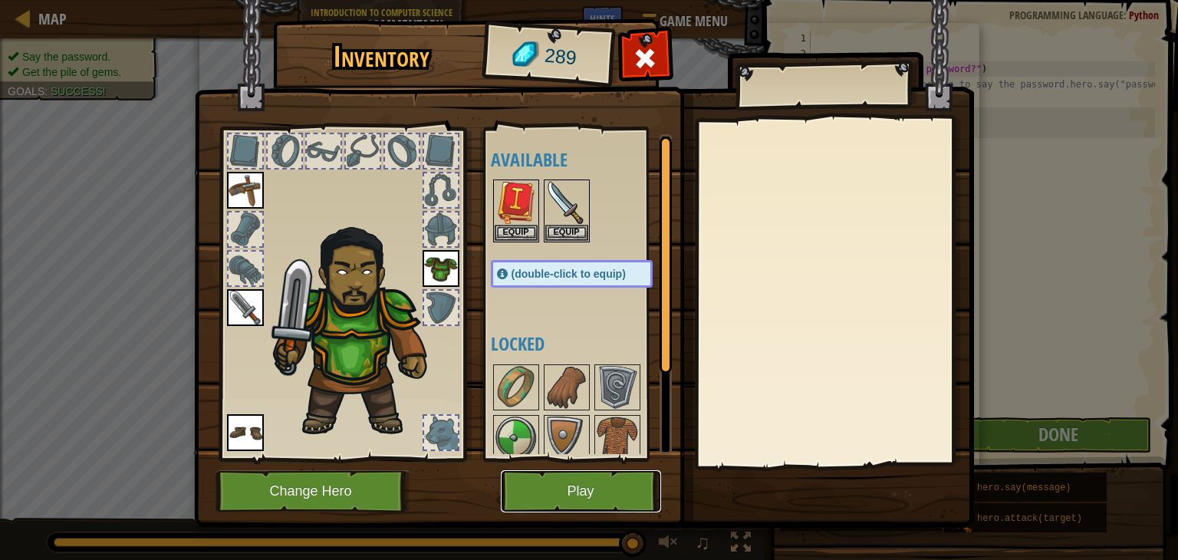
click at [580, 485] on button "Play" at bounding box center [581, 491] width 160 height 42
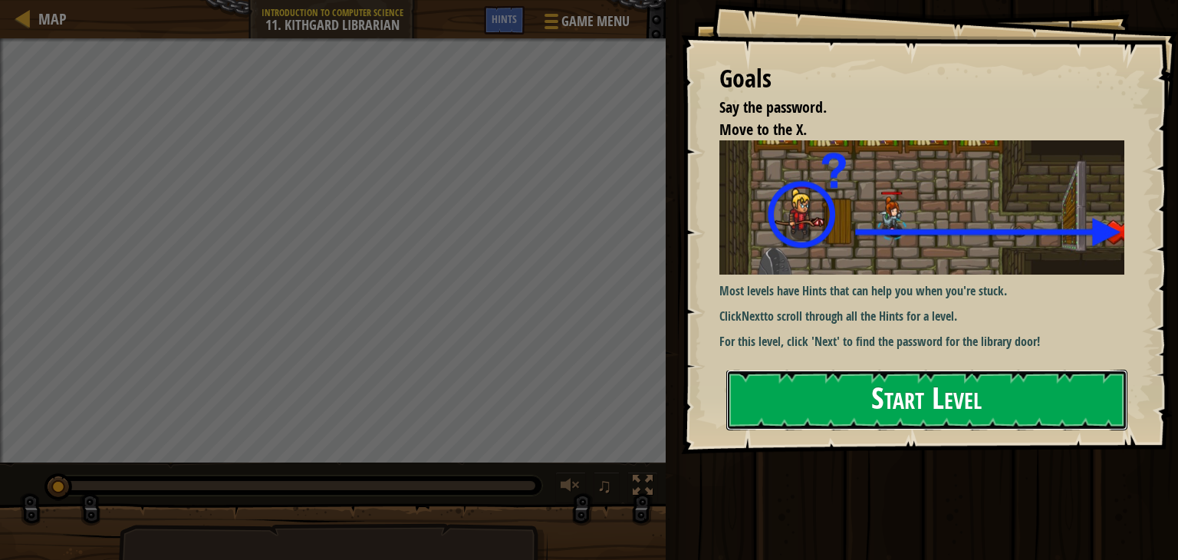
click at [1039, 418] on button "Start Level" at bounding box center [926, 400] width 401 height 61
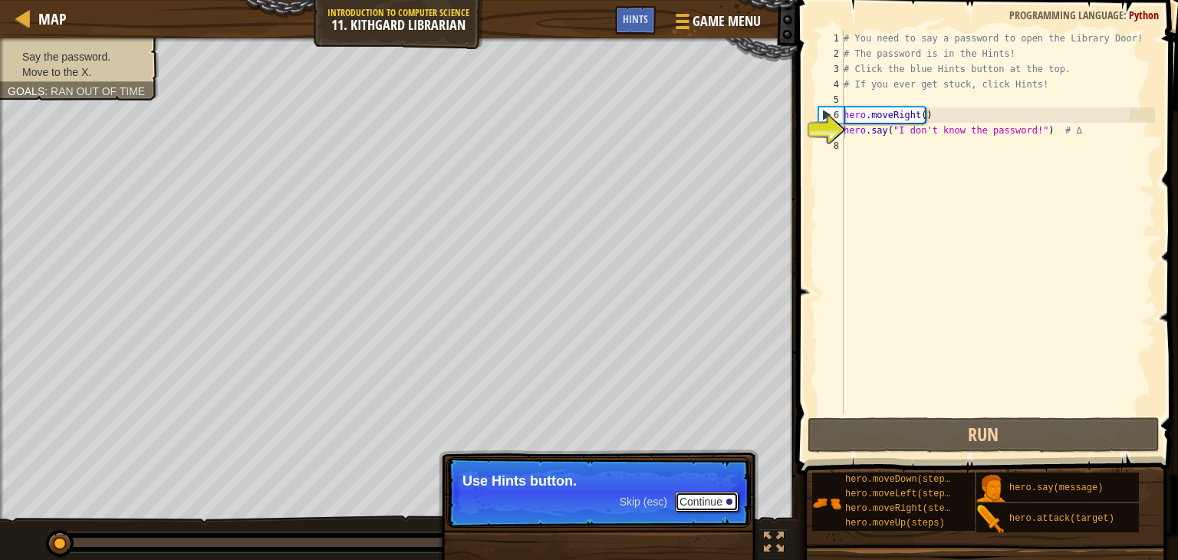
click at [727, 491] on button "Continue" at bounding box center [707, 501] width 64 height 20
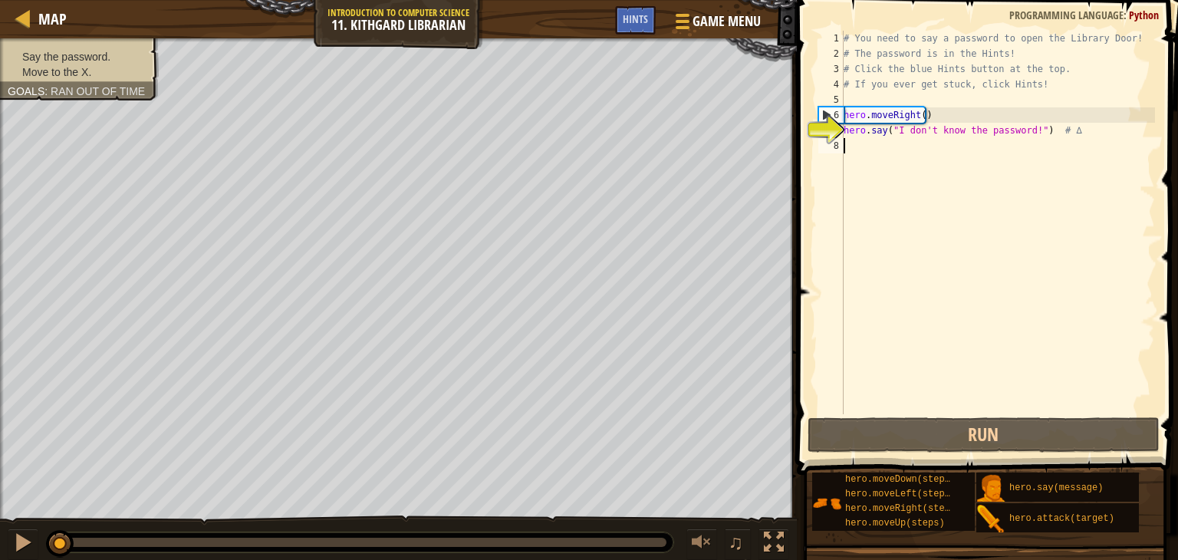
click at [864, 163] on div "# You need to say a password to open the Library Door! # The password is in the…" at bounding box center [997, 238] width 314 height 414
click at [865, 126] on div "# You need to say a password to open the Library Door! # The password is in the…" at bounding box center [997, 238] width 314 height 414
type textarea "hero.say("I don't know the password!") # ∆"
click at [881, 161] on div "# You need to say a password to open the Library Door! # The password is in the…" at bounding box center [997, 238] width 314 height 414
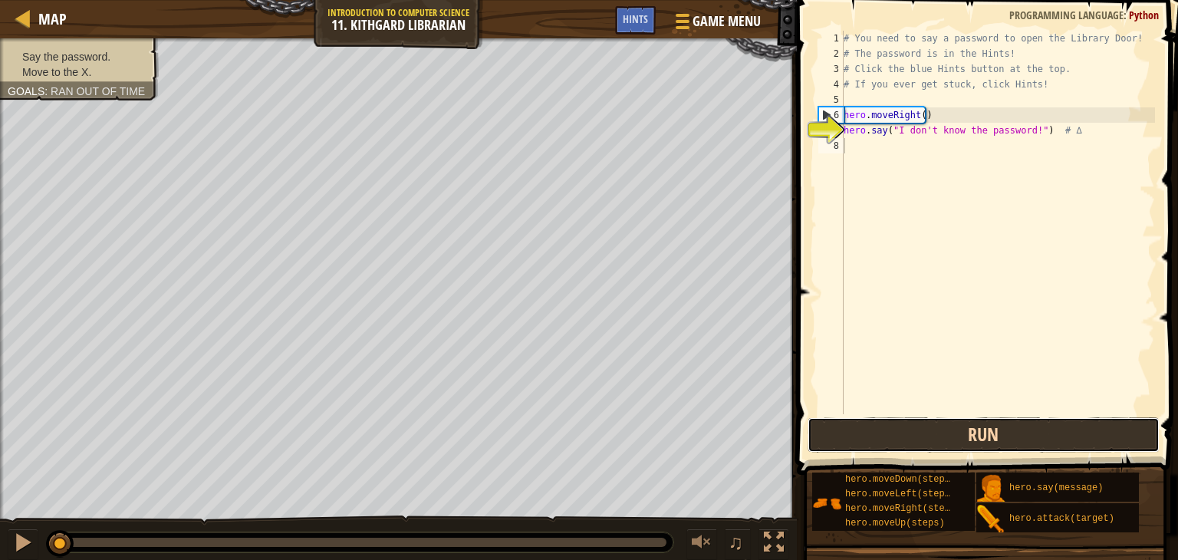
click at [933, 440] on button "Run" at bounding box center [983, 434] width 352 height 35
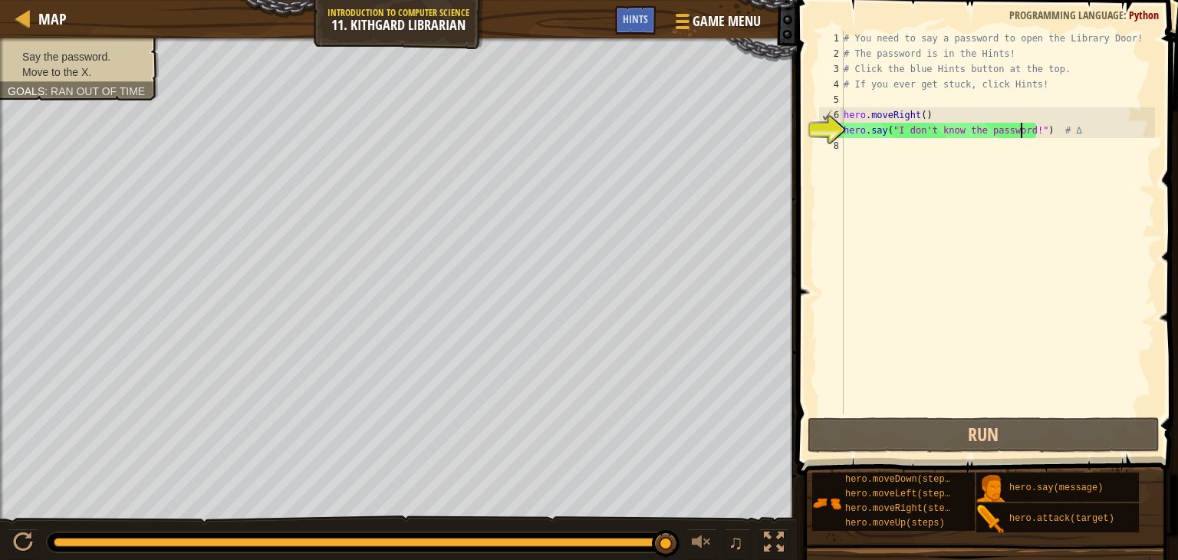
click at [1020, 126] on div "# You need to say a password to open the Library Door! # The password is in the…" at bounding box center [997, 238] width 314 height 414
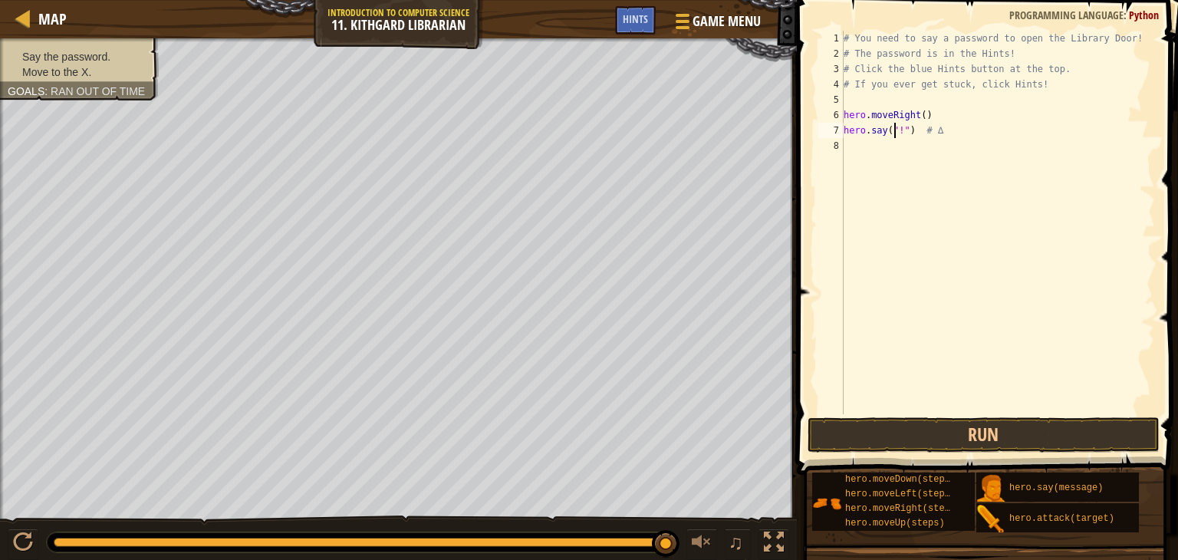
scroll to position [7, 6]
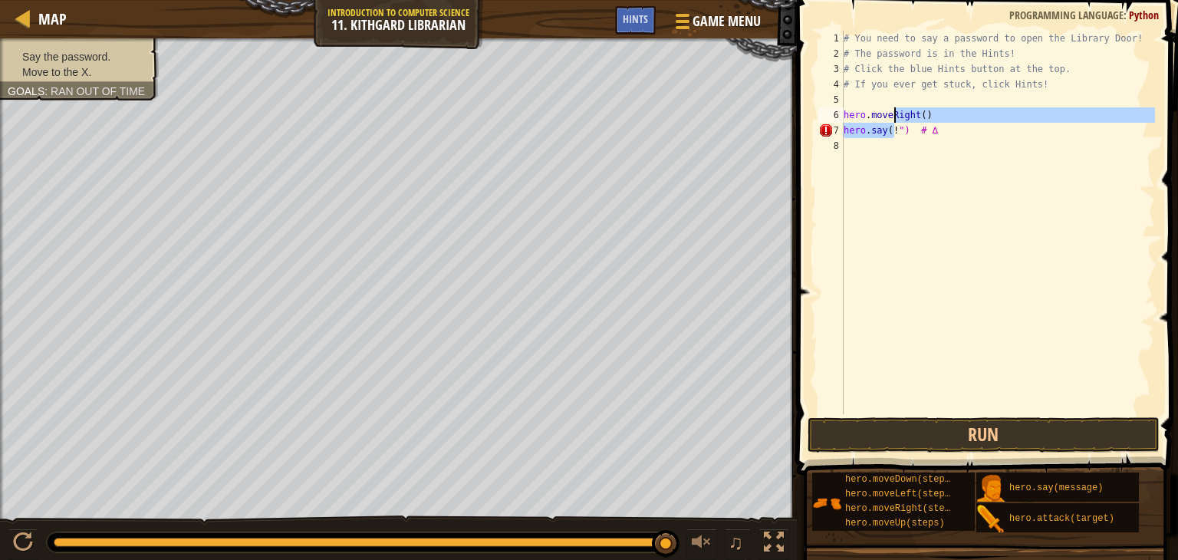
click at [895, 121] on div "# You need to say a password to open the Library Door! # The password is in the…" at bounding box center [997, 238] width 314 height 414
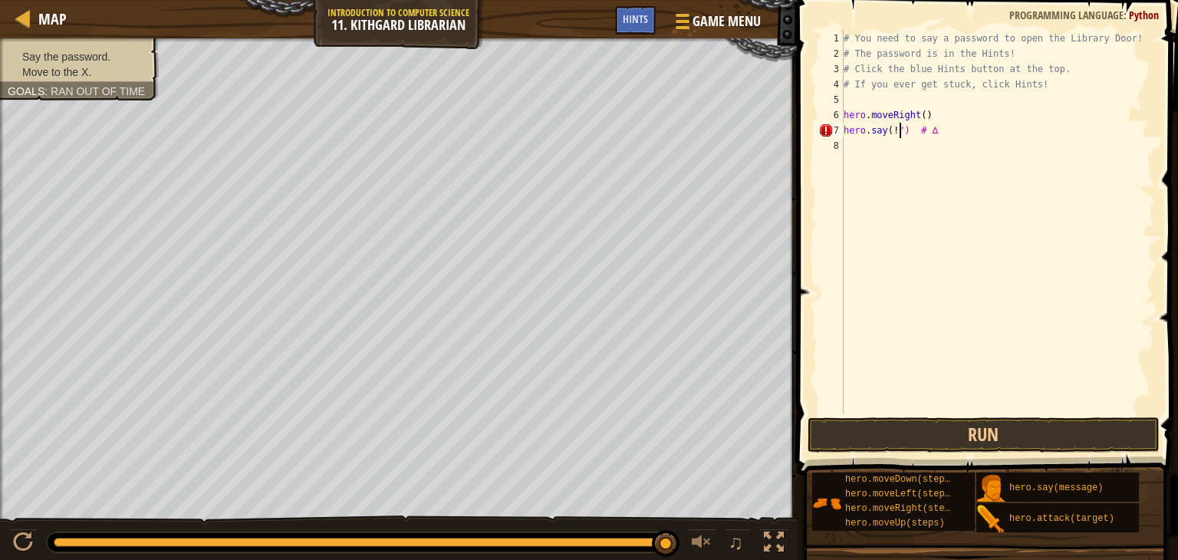
click at [897, 126] on div "# You need to say a password to open the Library Door! # The password is in the…" at bounding box center [997, 238] width 314 height 414
click at [994, 433] on button "Run" at bounding box center [983, 434] width 352 height 35
type textarea "hero.say(S) # ∆"
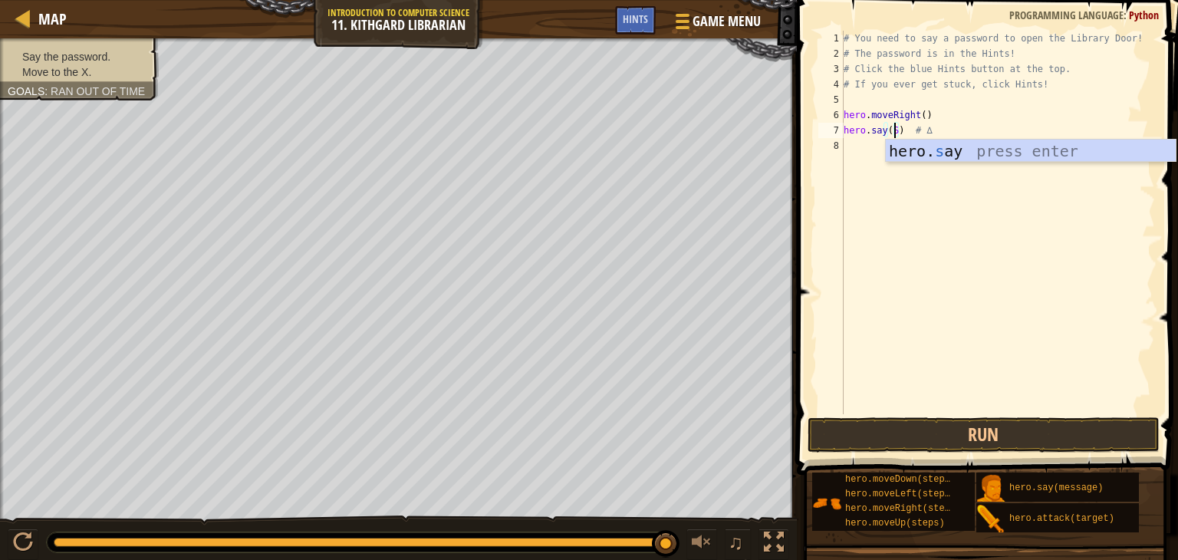
click at [908, 228] on div "# You need to say a password to open the Library Door! # The password is in the…" at bounding box center [997, 238] width 314 height 414
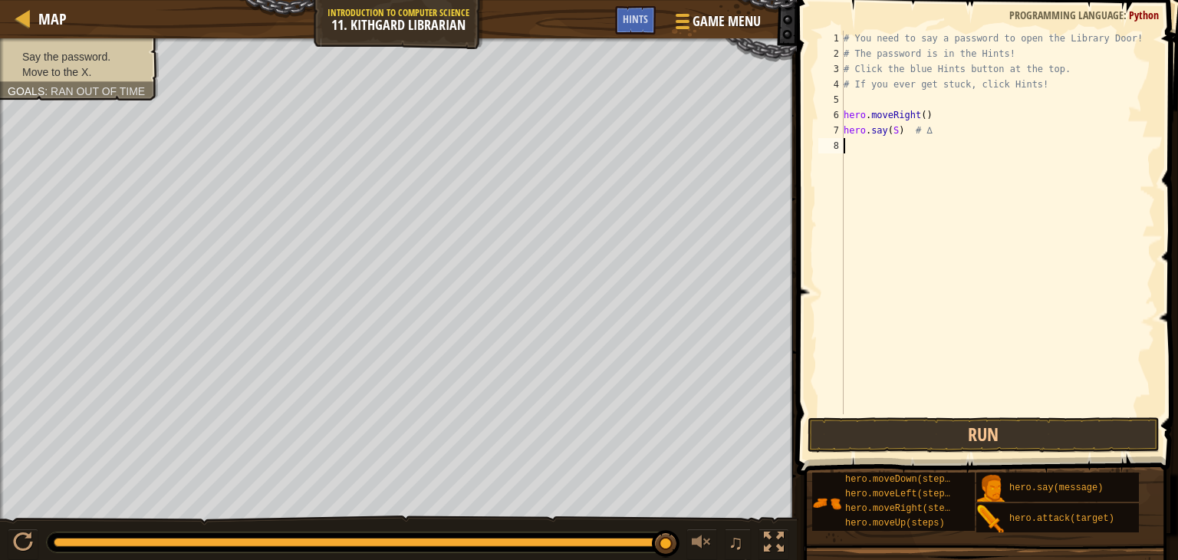
scroll to position [7, 0]
click at [891, 126] on div "# You need to say a password to open the Library Door! # The password is in the…" at bounding box center [997, 238] width 314 height 414
click at [886, 131] on div "# You need to say a password to open the Library Door! # The password is in the…" at bounding box center [997, 238] width 314 height 414
click at [898, 127] on div "# You need to say a password to open the Library Door! # The password is in the…" at bounding box center [997, 238] width 314 height 414
click at [893, 130] on div "# You need to say a password to open the Library Door! # The password is in the…" at bounding box center [997, 238] width 314 height 414
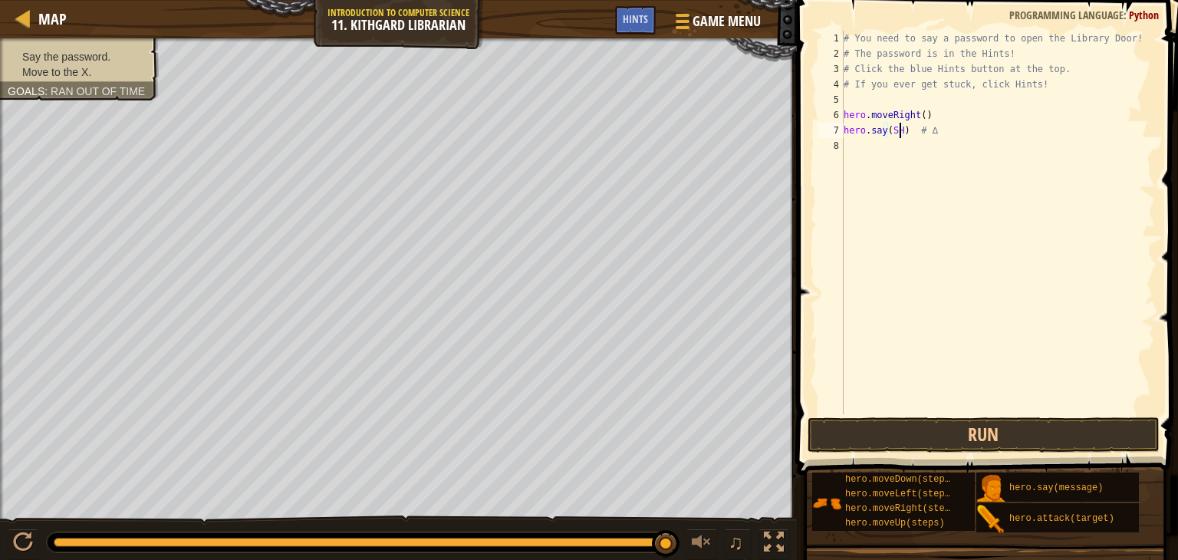
scroll to position [7, 5]
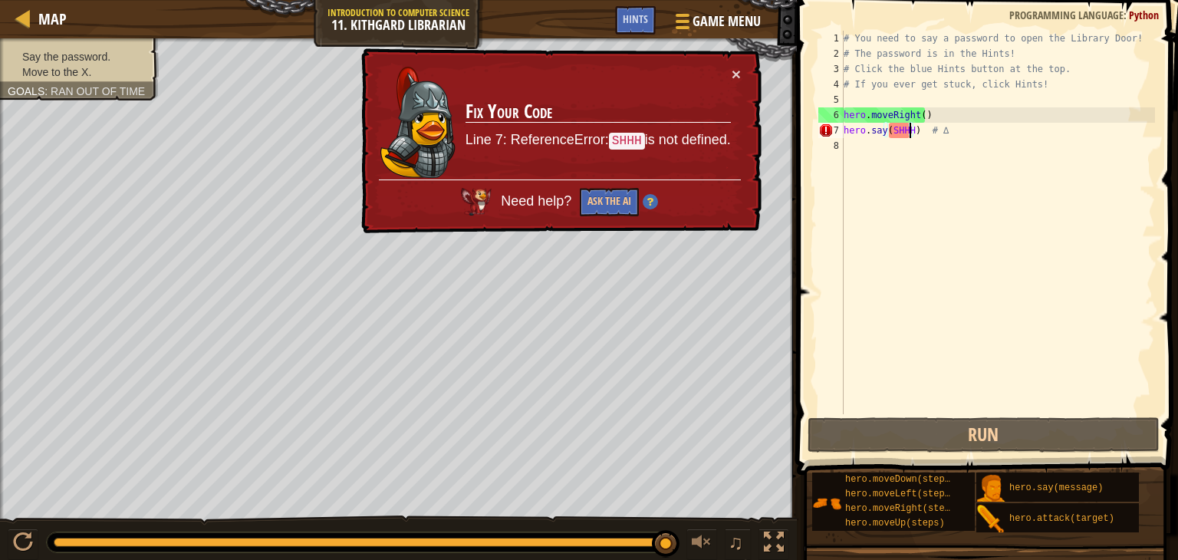
type textarea "hero.say(SHHH) # ∆"
click at [1165, 468] on span at bounding box center [988, 216] width 393 height 520
click at [604, 200] on button "Ask the AI" at bounding box center [609, 202] width 59 height 28
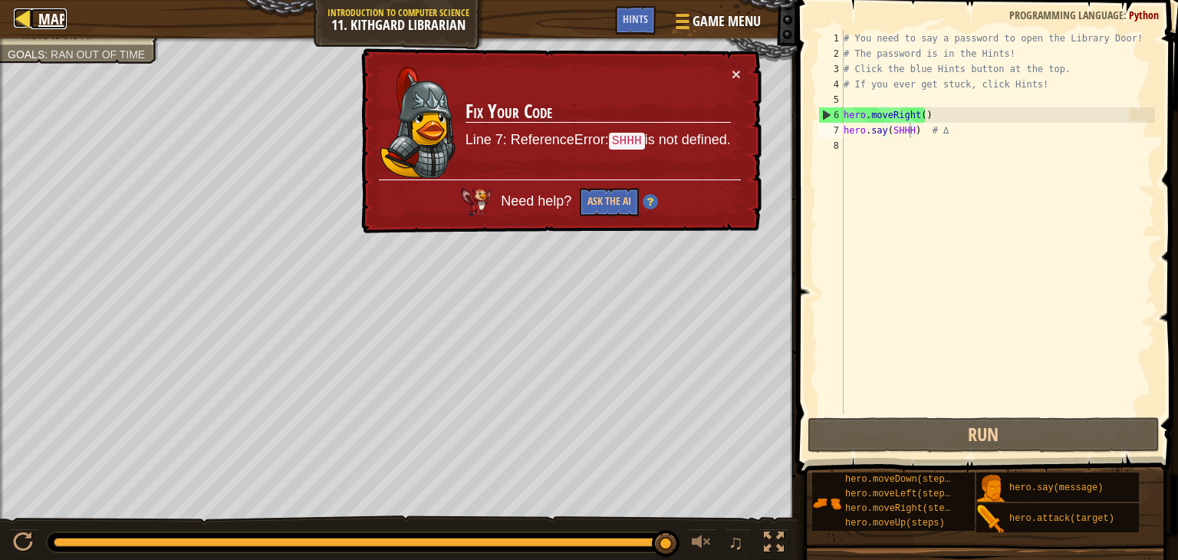
click at [26, 19] on div at bounding box center [23, 17] width 19 height 19
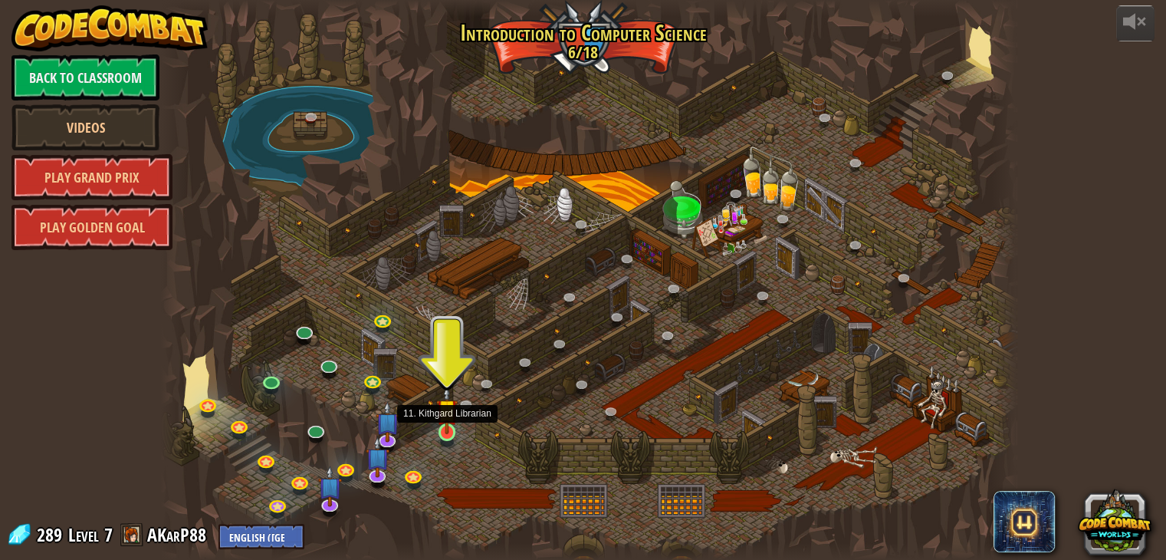
click at [448, 419] on img at bounding box center [446, 409] width 21 height 49
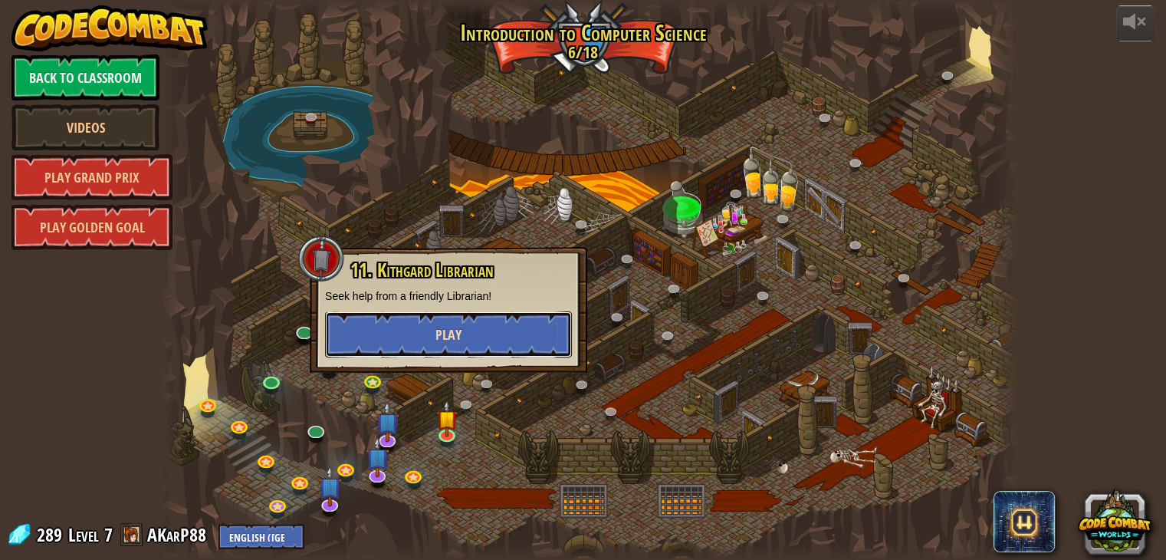
click at [448, 343] on span "Play" at bounding box center [448, 334] width 26 height 19
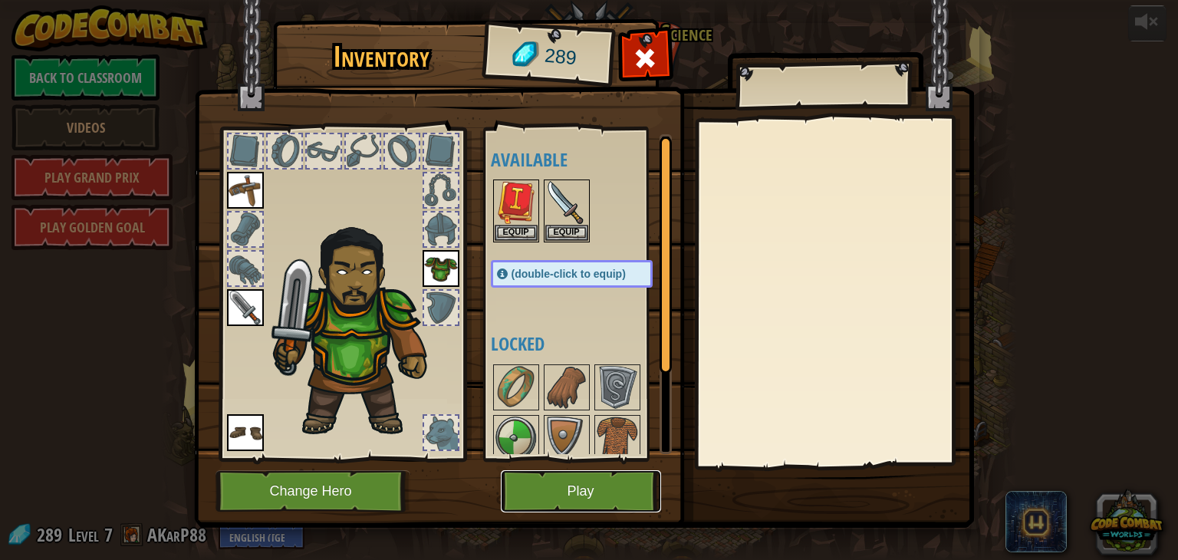
click at [558, 490] on button "Play" at bounding box center [581, 491] width 160 height 42
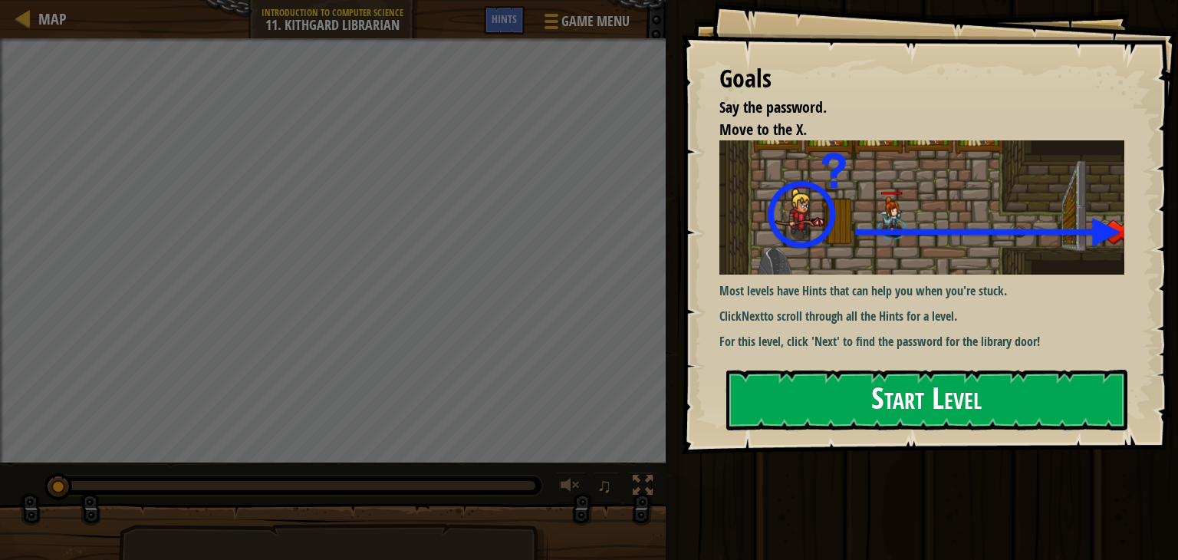
click at [775, 258] on div "Goals Say the password. Move to the X. Most levels have Hints that can help you…" at bounding box center [929, 227] width 497 height 454
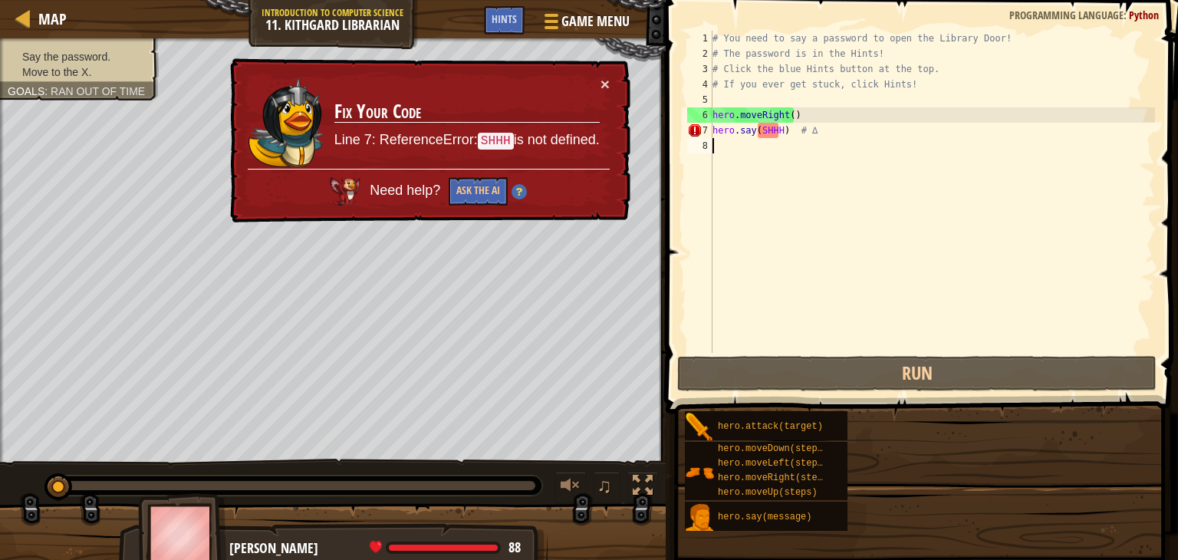
click at [782, 393] on div "Goals Say the password. Move to the X. Most levels have Hints that can help you…" at bounding box center [589, 280] width 1178 height 560
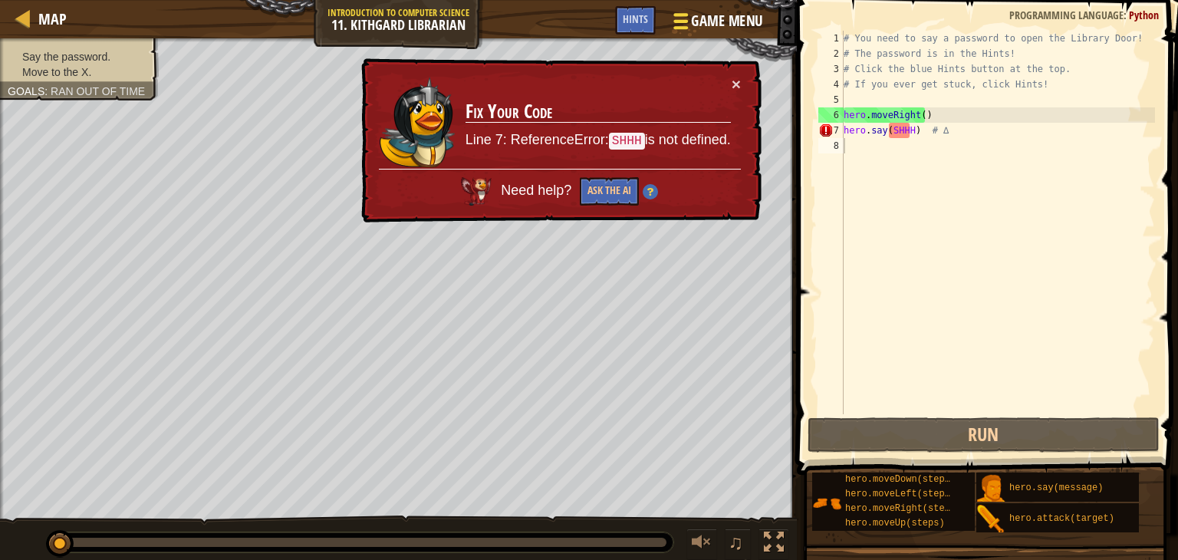
click at [678, 20] on span at bounding box center [680, 21] width 15 height 3
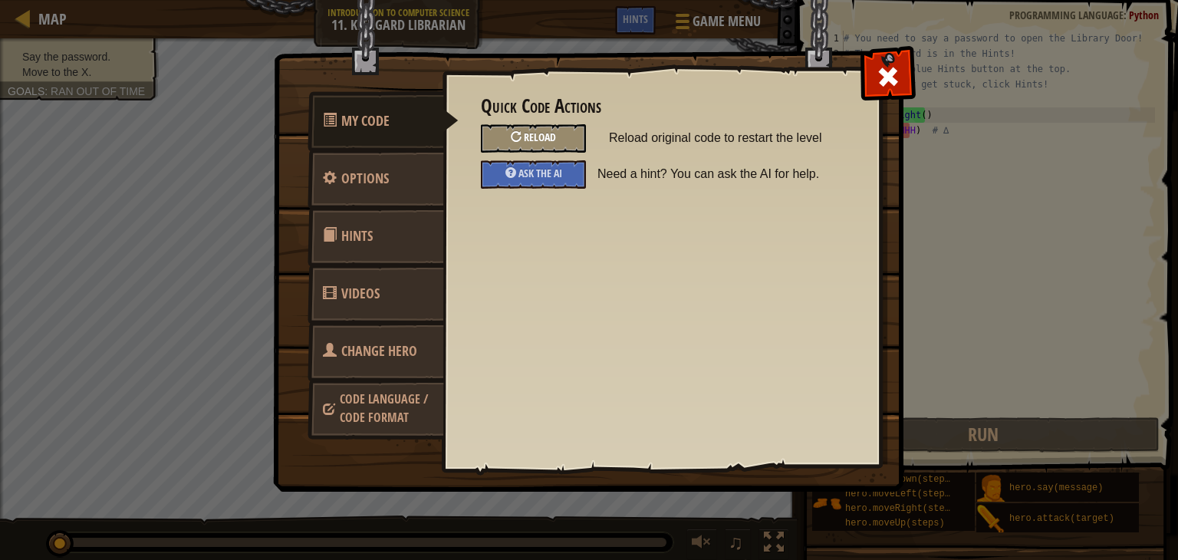
click at [513, 133] on div at bounding box center [516, 136] width 11 height 11
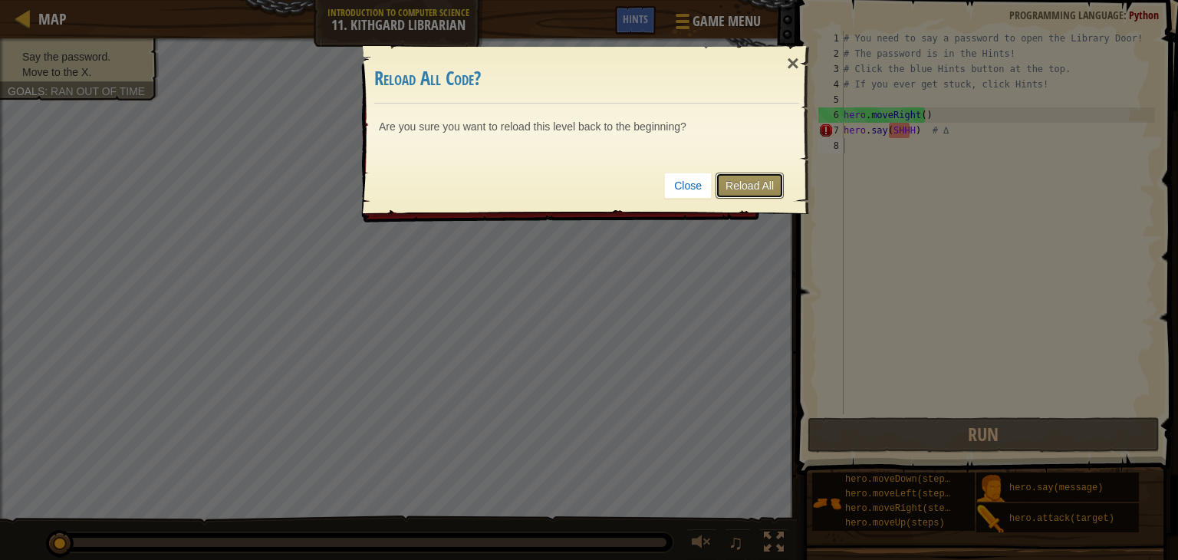
click at [776, 179] on link "Reload All" at bounding box center [749, 185] width 68 height 26
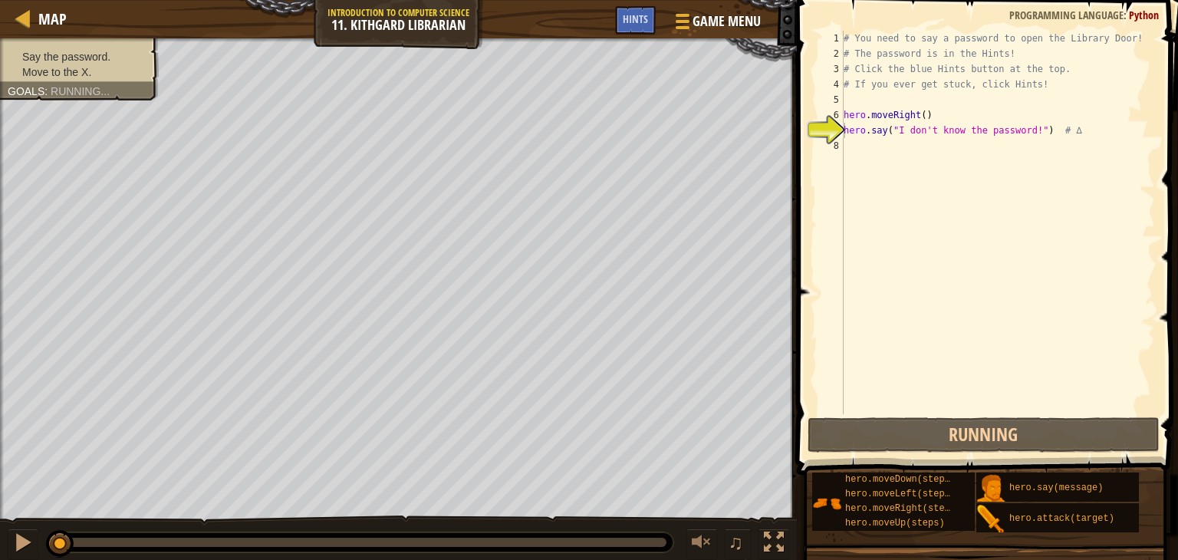
type textarea "hero.say("I don't know the password!") # ∆"
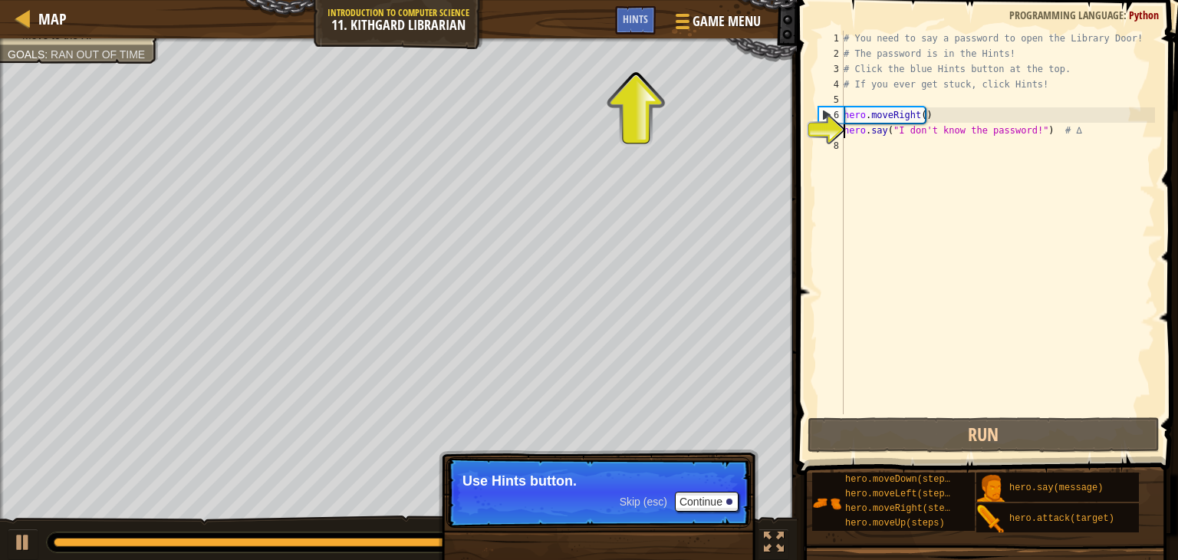
click at [719, 513] on p "Skip (esc) Continue Use Hints button." at bounding box center [598, 492] width 304 height 71
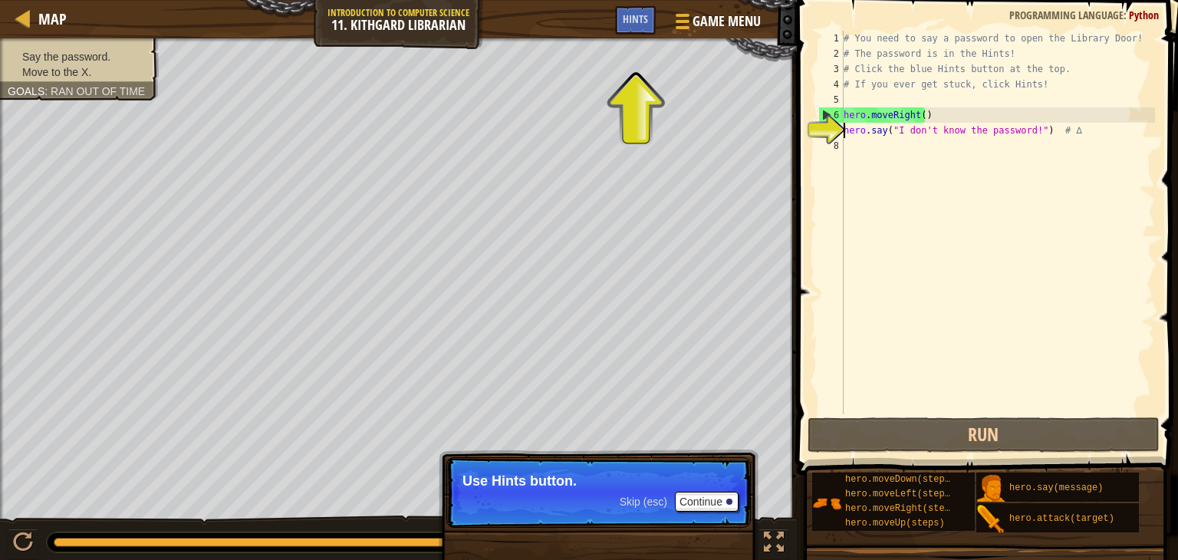
click at [719, 513] on p "Skip (esc) Continue Use Hints button." at bounding box center [598, 492] width 304 height 71
drag, startPoint x: 720, startPoint y: 494, endPoint x: 431, endPoint y: 595, distance: 306.0
click at [431, 0] on html "Map Introduction to Computer Science 11. Kithgard Librarian Game Menu Done Hint…" at bounding box center [589, 0] width 1178 height 0
drag, startPoint x: 699, startPoint y: 452, endPoint x: 1027, endPoint y: 237, distance: 392.1
click at [1033, 311] on div "Map Introduction to Computer Science 11. Kithgard Librarian Game Menu Done Hint…" at bounding box center [589, 280] width 1178 height 560
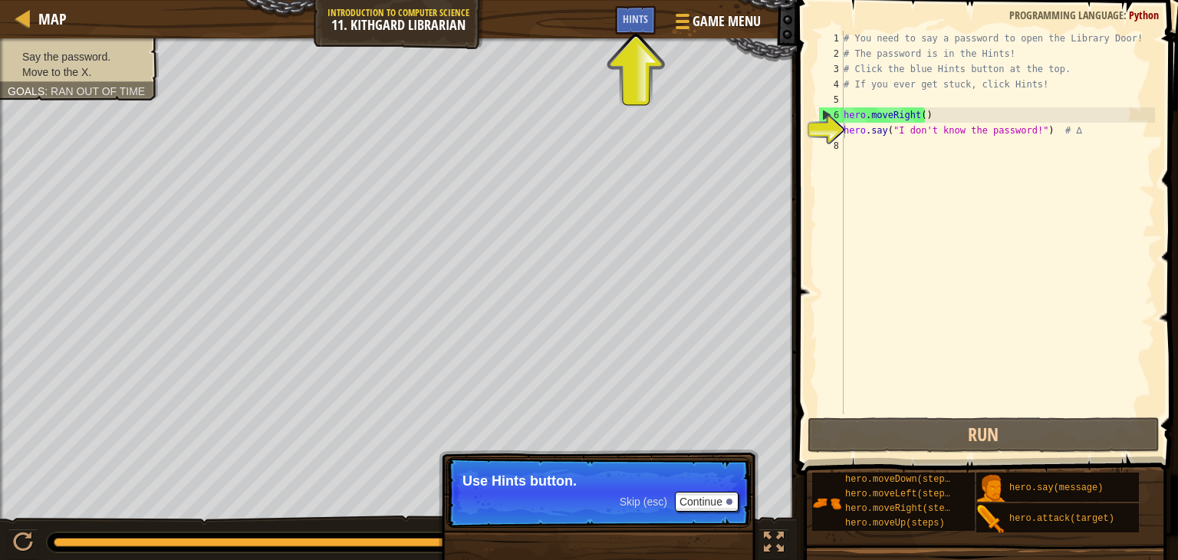
click at [893, 150] on div "# You need to say a password to open the Library Door! # The password is in the…" at bounding box center [997, 238] width 314 height 414
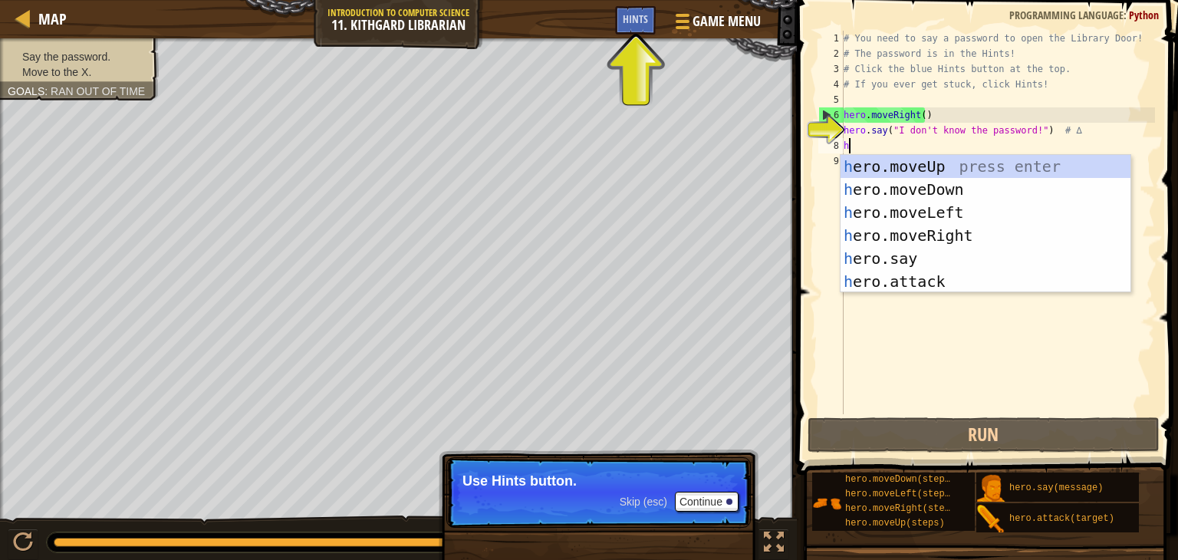
scroll to position [7, 0]
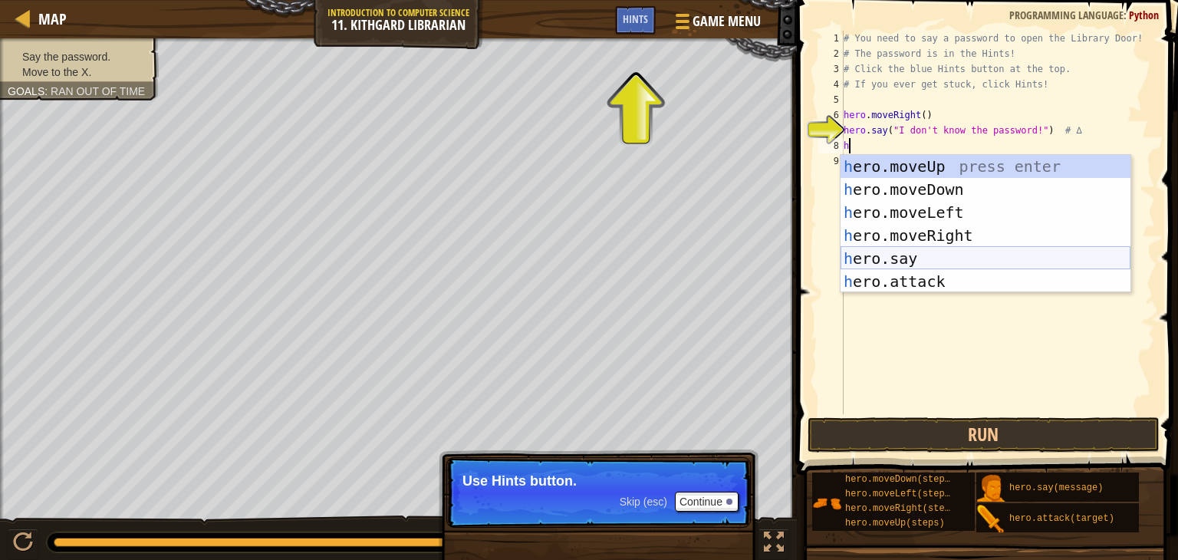
click at [866, 259] on div "h ero.moveUp press enter h ero.moveDown press enter h ero.moveLeft press enter …" at bounding box center [985, 247] width 290 height 184
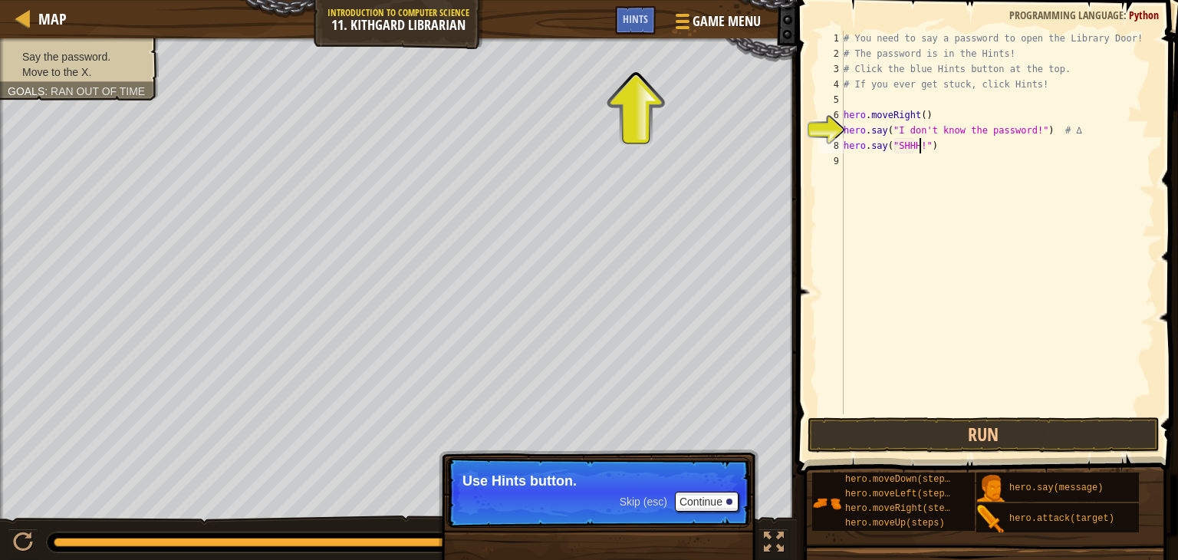
scroll to position [7, 6]
click at [974, 432] on button "Run" at bounding box center [983, 434] width 352 height 35
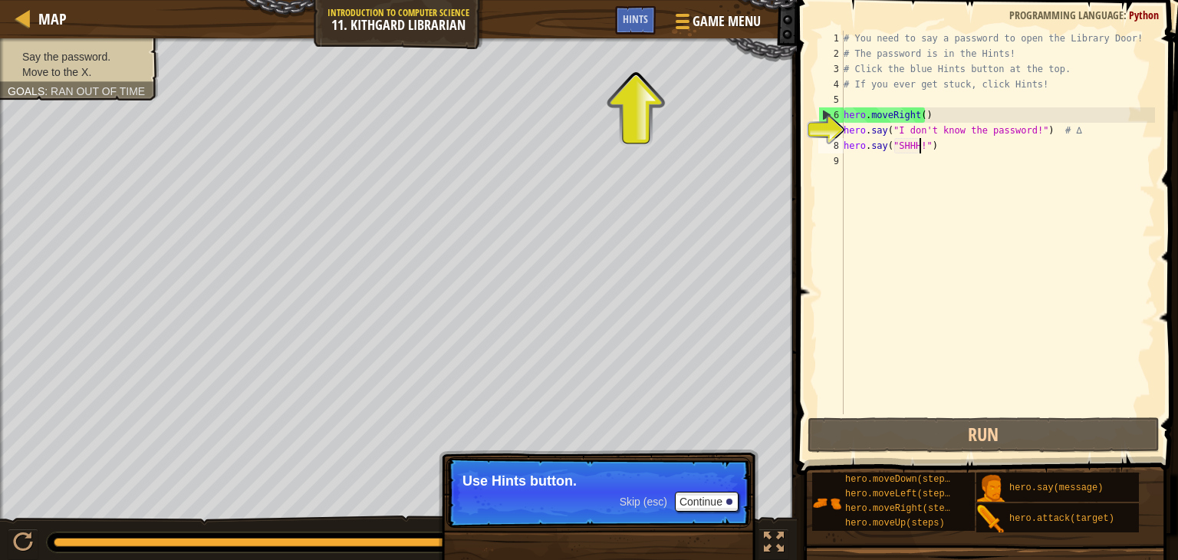
click at [918, 120] on div "# You need to say a password to open the Library Door! # The password is in the…" at bounding box center [997, 238] width 314 height 414
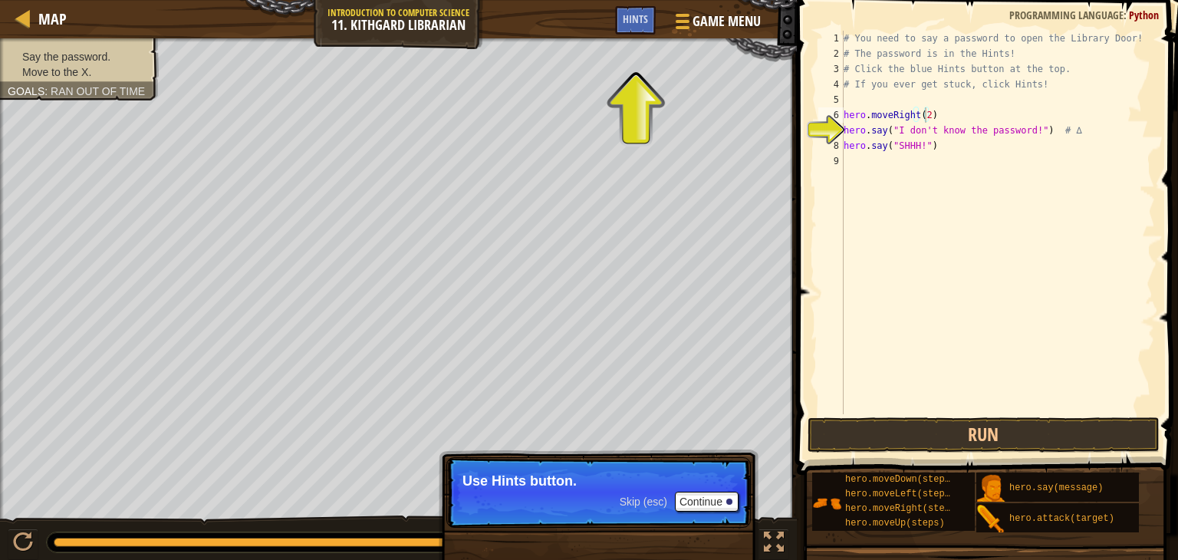
click at [1053, 416] on span at bounding box center [988, 216] width 393 height 520
click at [1043, 435] on button "Run" at bounding box center [983, 434] width 352 height 35
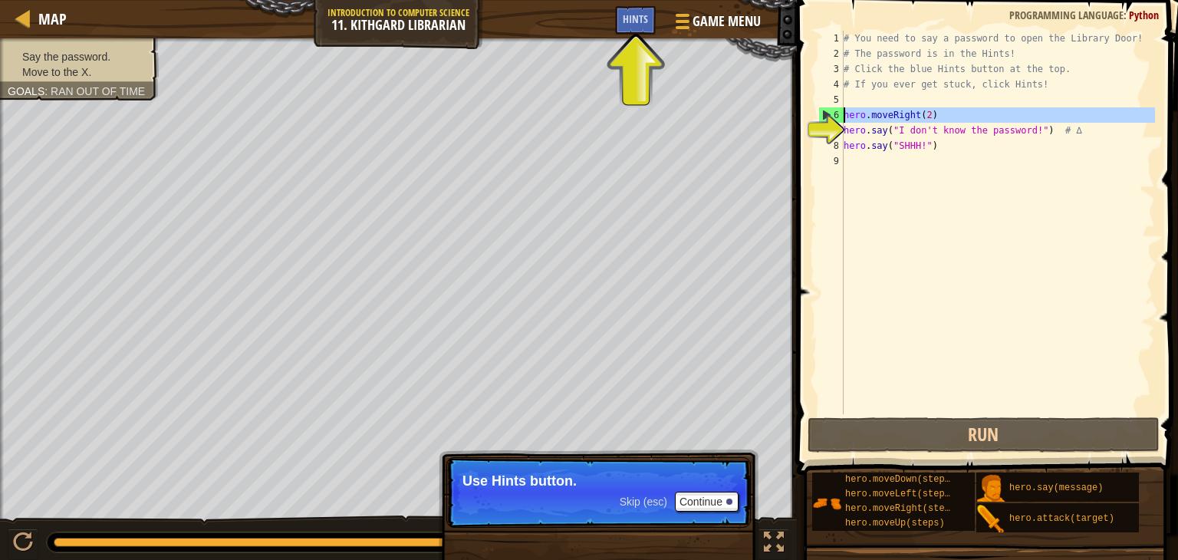
click at [837, 108] on div "6" at bounding box center [831, 114] width 25 height 15
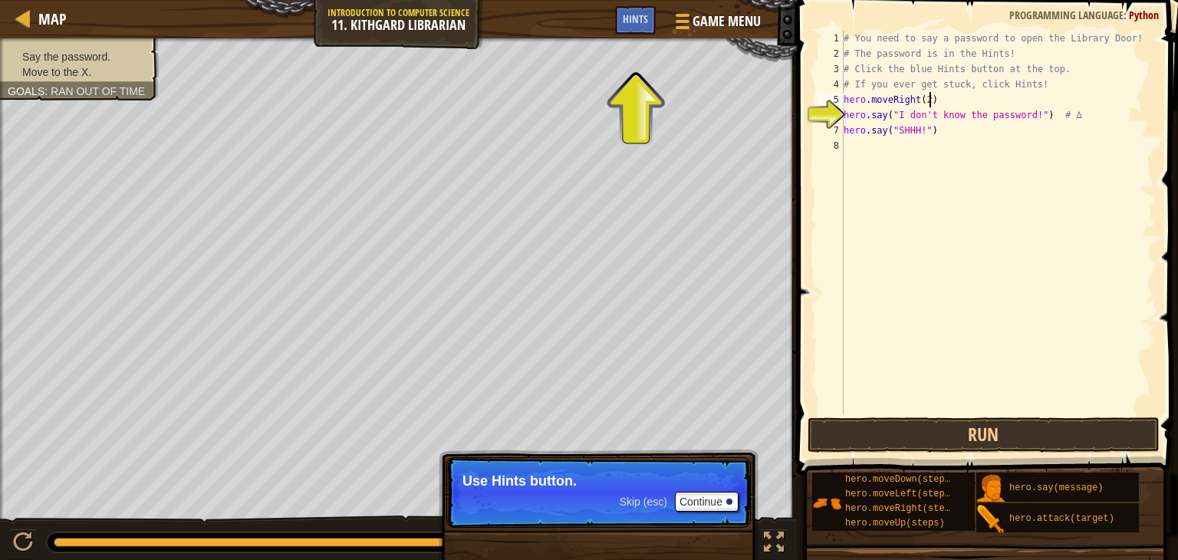
click at [951, 100] on div "# You need to say a password to open the Library Door! # The password is in the…" at bounding box center [997, 238] width 314 height 414
type textarea "h"
type textarea "# If you ever get stuck, click Hints!"
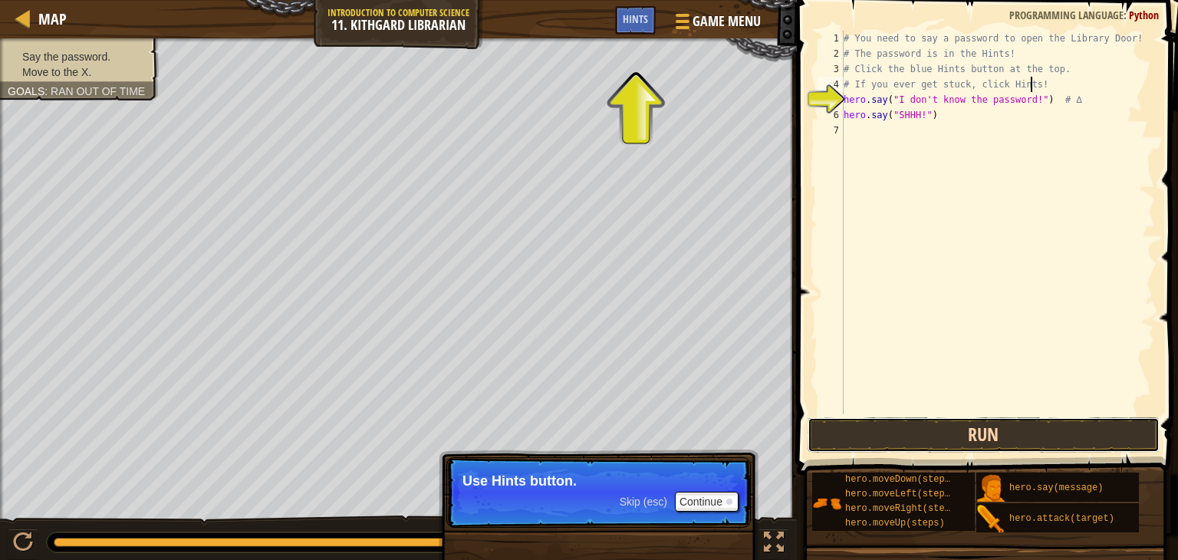
click at [1020, 427] on button "Run" at bounding box center [983, 434] width 352 height 35
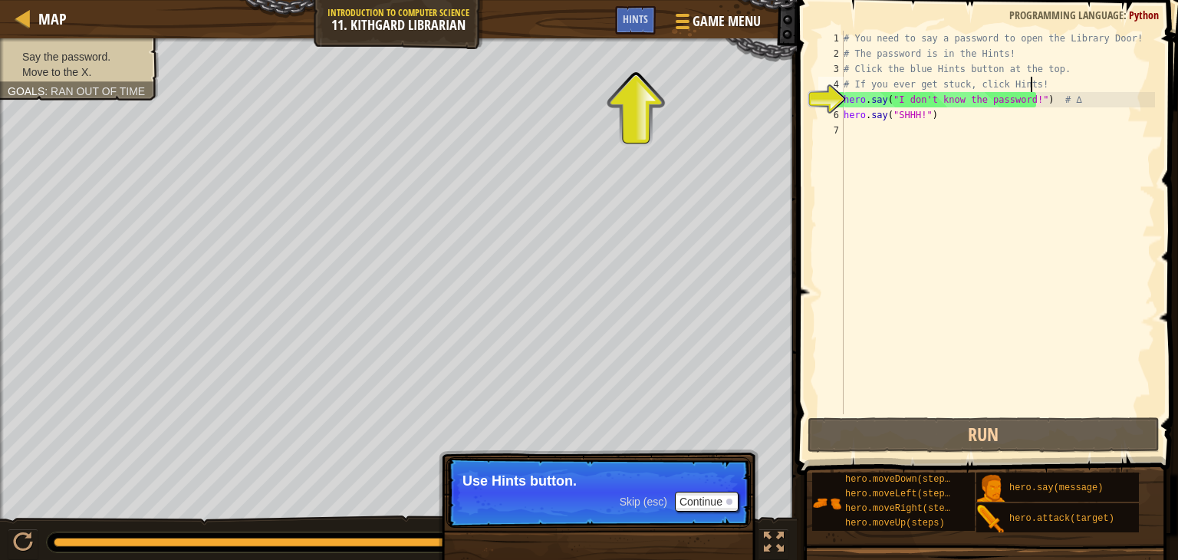
click at [864, 138] on div "# You need to say a password to open the Library Door! # The password is in the…" at bounding box center [997, 238] width 314 height 414
type textarea "h"
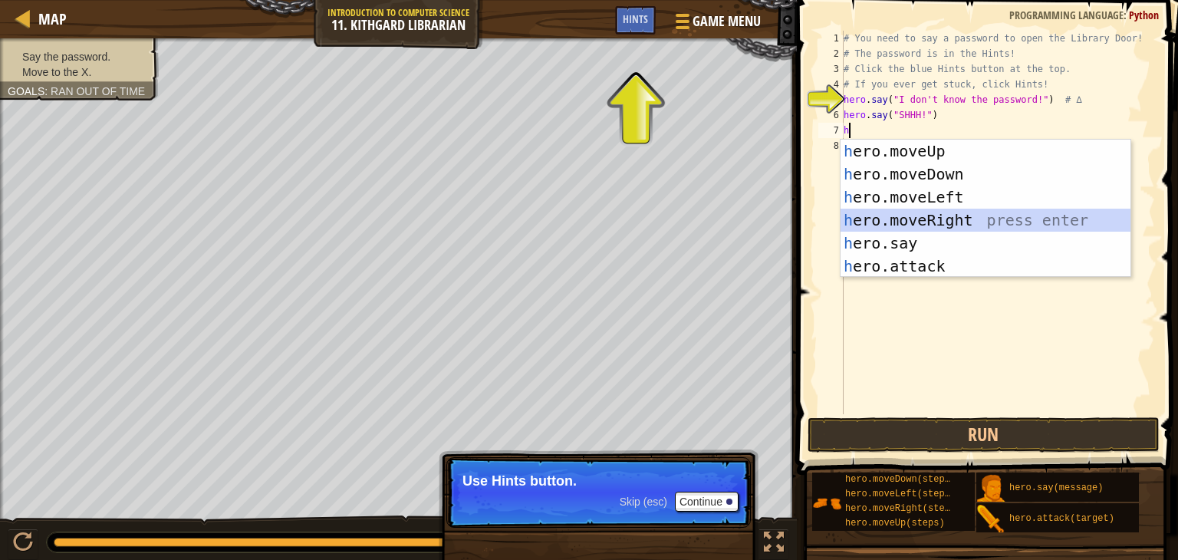
click at [967, 231] on div "h ero.moveUp press enter h ero.moveDown press enter h ero.moveLeft press enter …" at bounding box center [985, 232] width 290 height 184
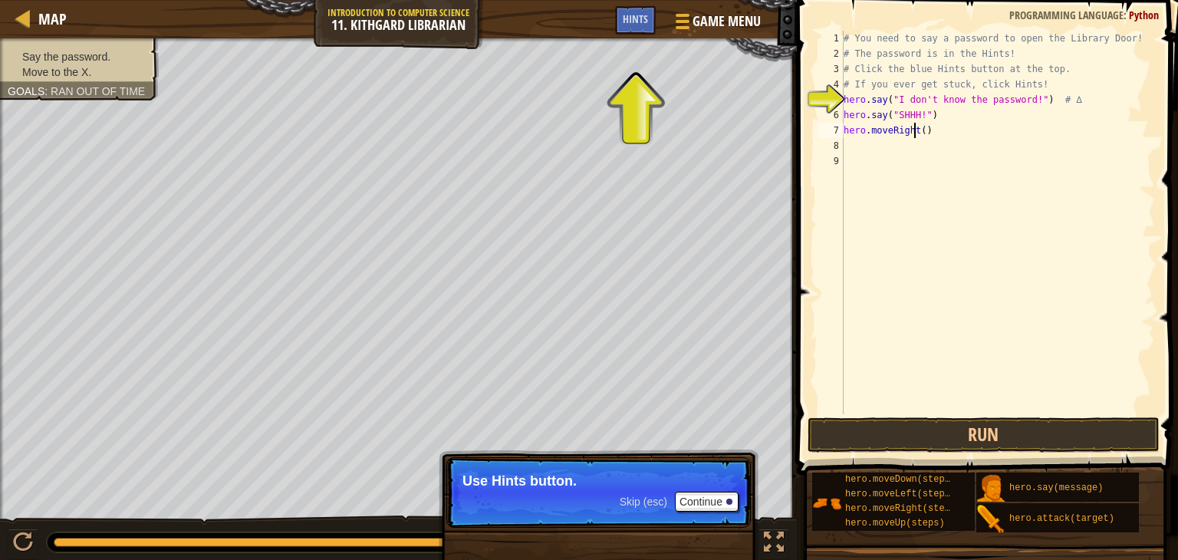
click at [915, 126] on div "# You need to say a password to open the Library Door! # The password is in the…" at bounding box center [997, 238] width 314 height 414
click at [916, 123] on div "# You need to say a password to open the Library Door! # The password is in the…" at bounding box center [997, 238] width 314 height 414
click at [918, 126] on div "# You need to say a password to open the Library Door! # The password is in the…" at bounding box center [997, 238] width 314 height 414
click at [898, 436] on button "Run" at bounding box center [983, 434] width 352 height 35
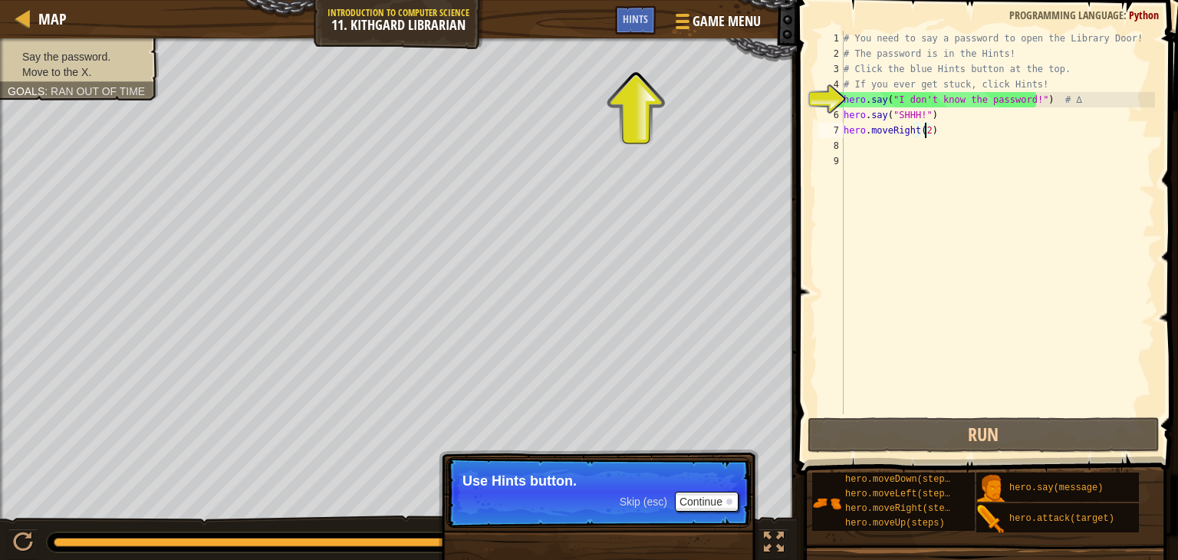
click at [956, 112] on div "# You need to say a password to open the Library Door! # The password is in the…" at bounding box center [997, 238] width 314 height 414
drag, startPoint x: 849, startPoint y: 127, endPoint x: 931, endPoint y: 143, distance: 82.7
click at [931, 143] on div "# You need to say a password to open the Library Door! # The password is in the…" at bounding box center [997, 238] width 314 height 414
type textarea "h"
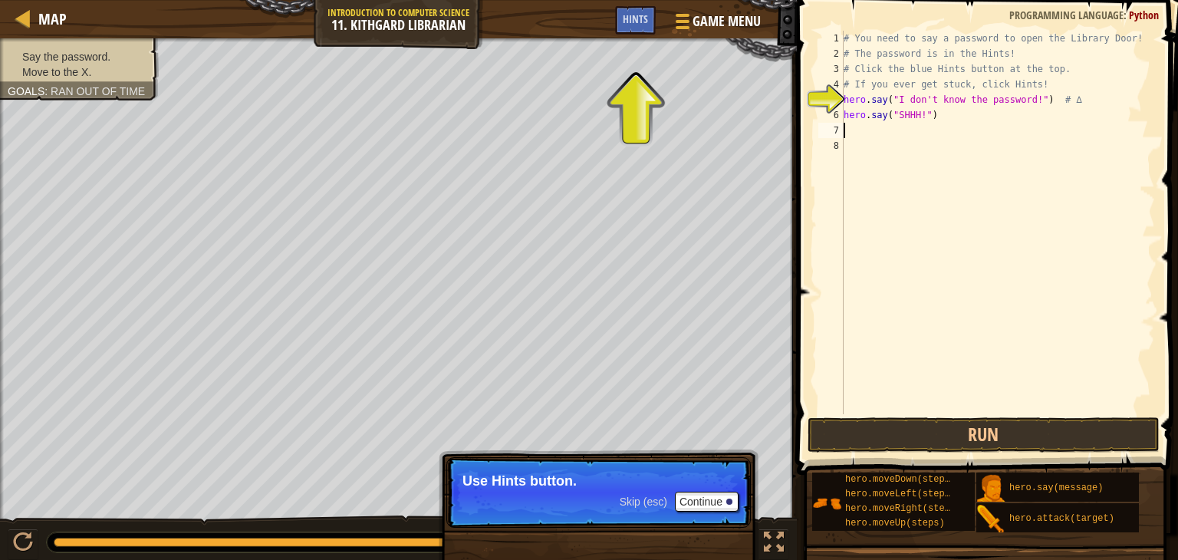
click at [951, 108] on div "# You need to say a password to open the Library Door! # The password is in the…" at bounding box center [997, 238] width 314 height 414
type textarea "hero.say("SHHH!")"
click at [951, 109] on div "# You need to say a password to open the Library Door! # The password is in the…" at bounding box center [997, 238] width 314 height 414
click at [1077, 94] on div "# You need to say a password to open the Library Door! # The password is in the…" at bounding box center [997, 238] width 314 height 414
type textarea "hero.say("I don't know the password!") # ∆"
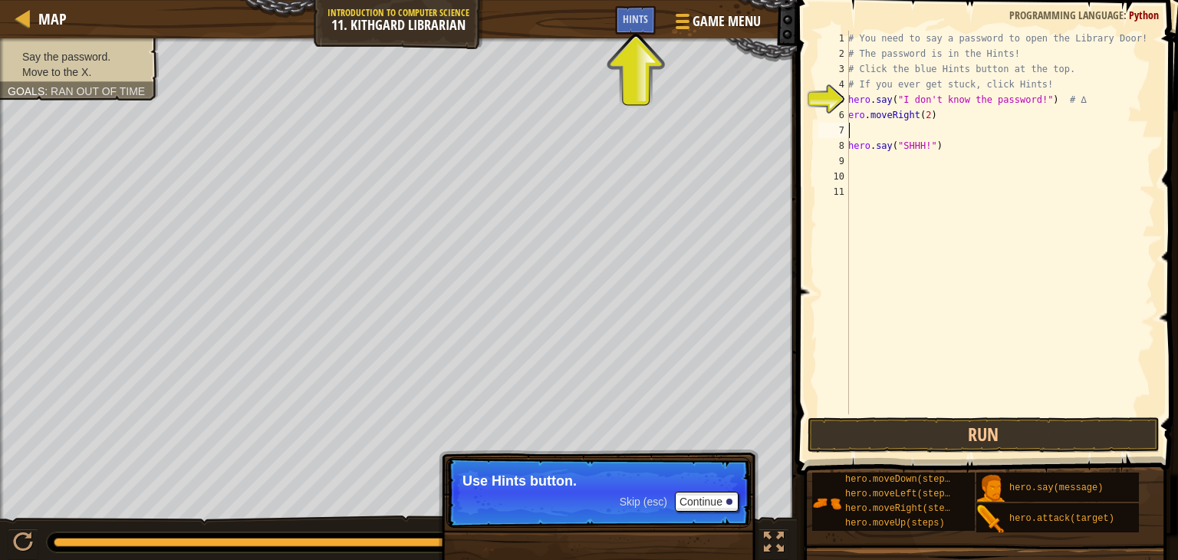
click at [848, 107] on div "6" at bounding box center [833, 114] width 31 height 15
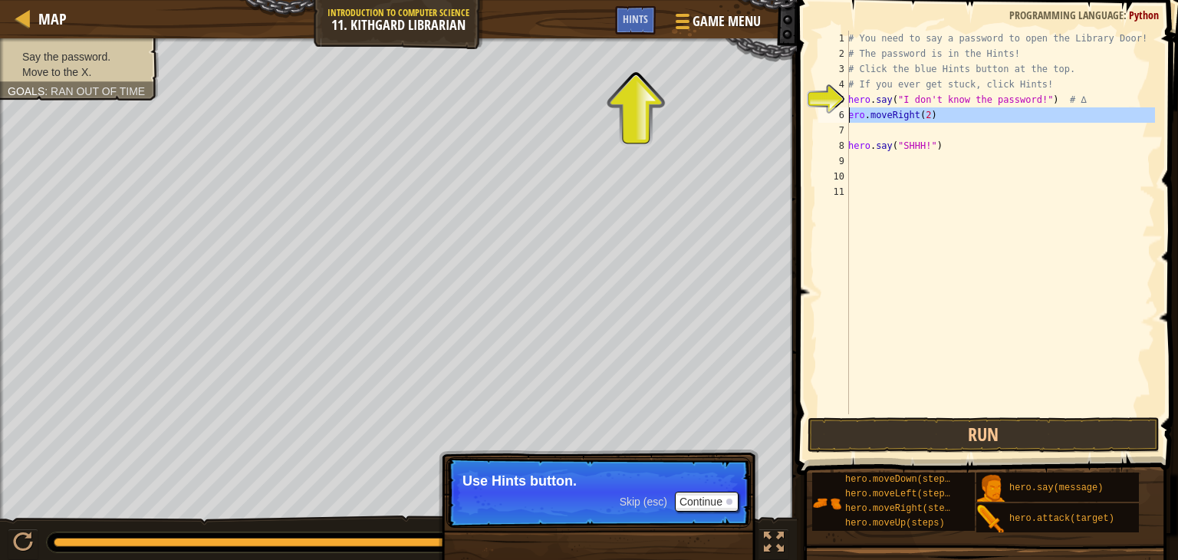
click at [847, 110] on div "6" at bounding box center [833, 114] width 31 height 15
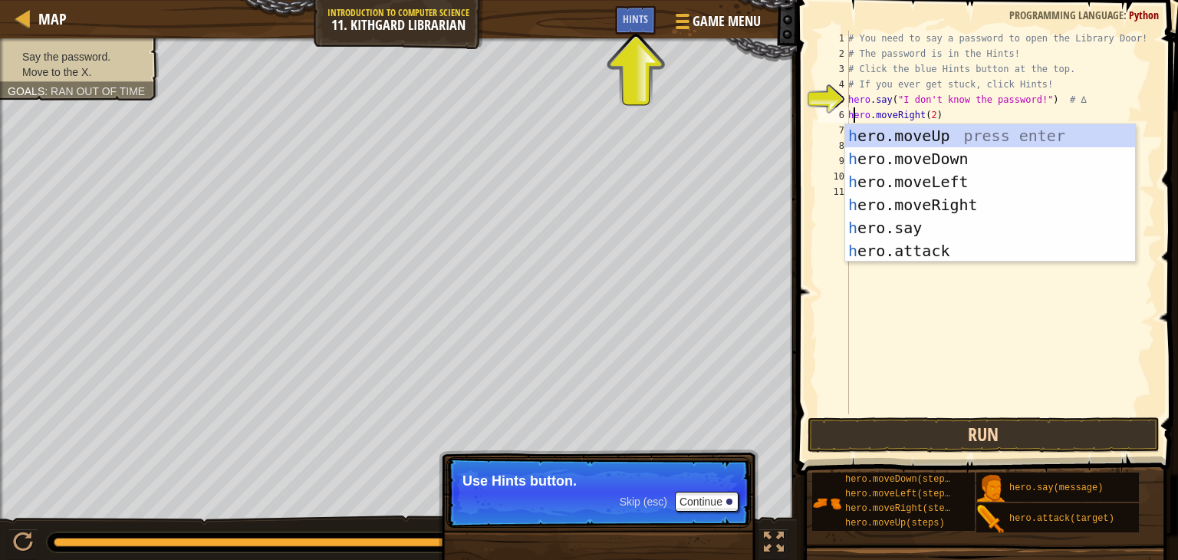
type textarea "hero.moveRight(2)"
drag, startPoint x: 1040, startPoint y: 428, endPoint x: 1052, endPoint y: 458, distance: 33.0
click at [1043, 428] on button "Run" at bounding box center [983, 434] width 352 height 35
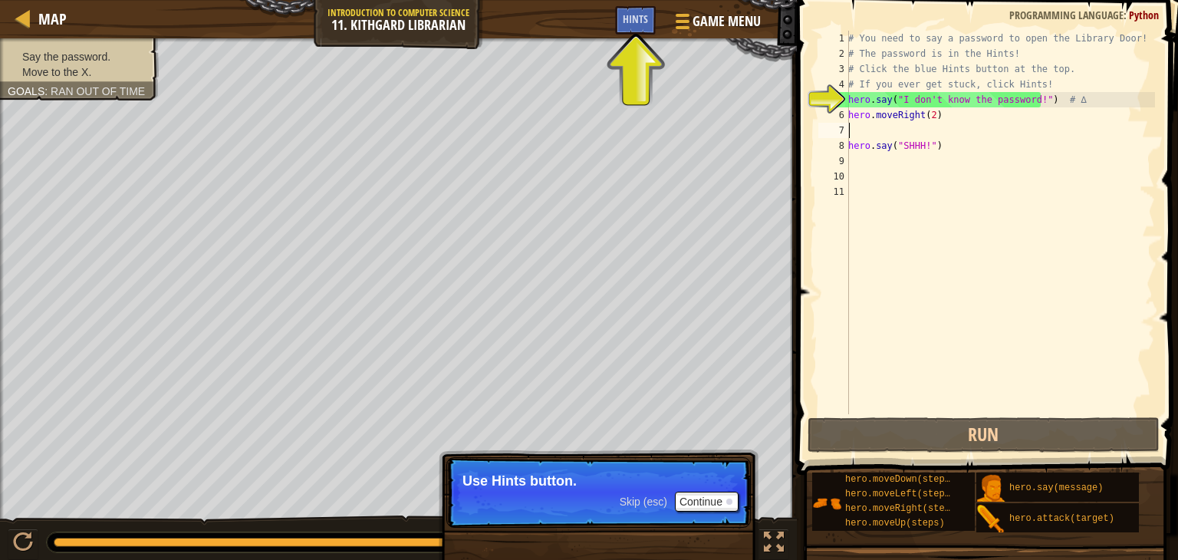
click at [865, 135] on div "# You need to say a password to open the Library Door! # The password is in the…" at bounding box center [1000, 238] width 310 height 414
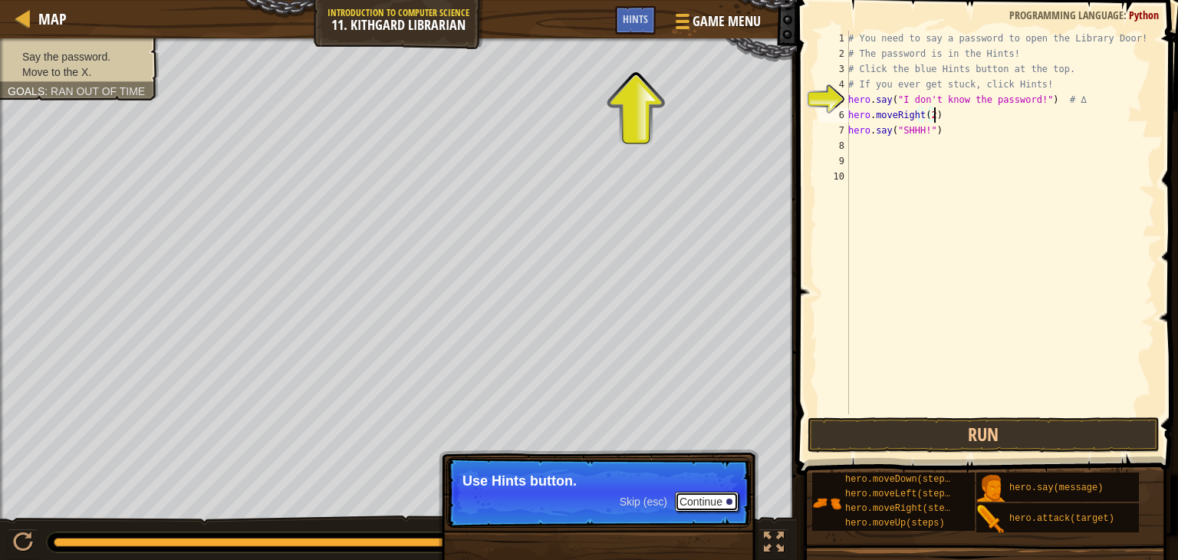
click at [721, 494] on button "Continue" at bounding box center [707, 501] width 64 height 20
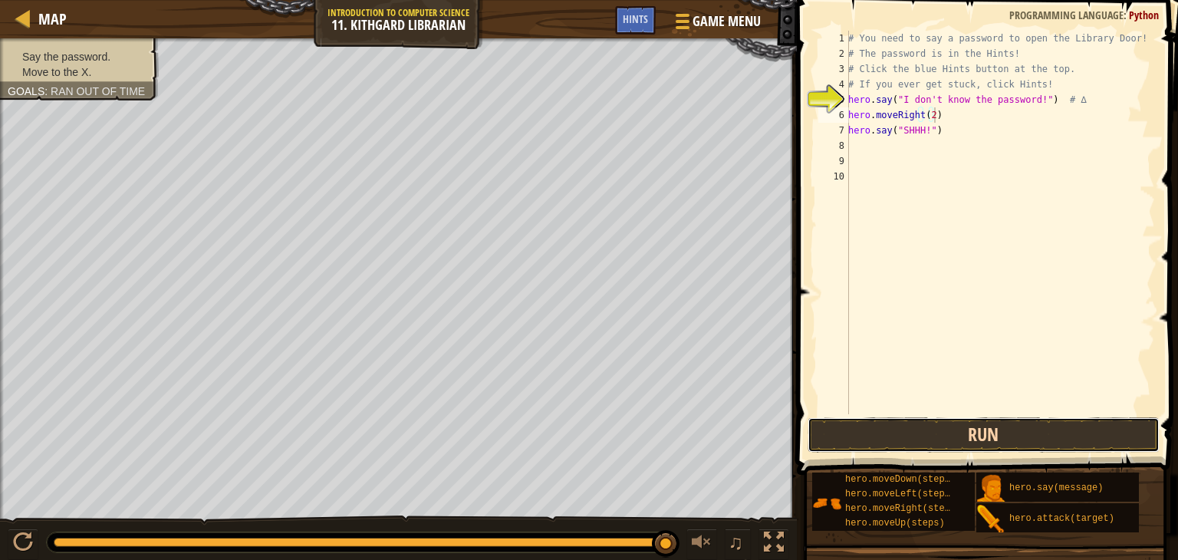
click at [1022, 422] on button "Run" at bounding box center [983, 434] width 352 height 35
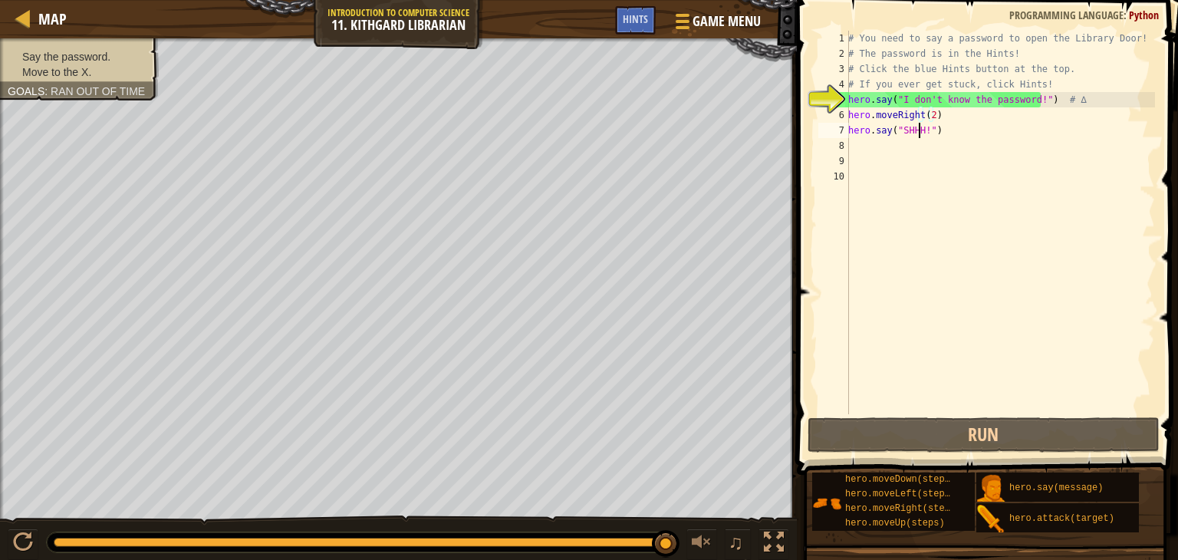
click at [919, 129] on div "# You need to say a password to open the Library Door! # The password is in the…" at bounding box center [1000, 238] width 310 height 414
click at [921, 124] on div "# You need to say a password to open the Library Door! # The password is in the…" at bounding box center [1000, 238] width 310 height 414
click at [927, 130] on div "# You need to say a password to open the Library Door! # The password is in the…" at bounding box center [1000, 238] width 310 height 414
click at [924, 138] on div "# You need to say a password to open the Library Door! # The password is in the…" at bounding box center [1000, 238] width 310 height 414
click at [920, 127] on div "# You need to say a password to open the Library Door! # The password is in the…" at bounding box center [1000, 238] width 310 height 414
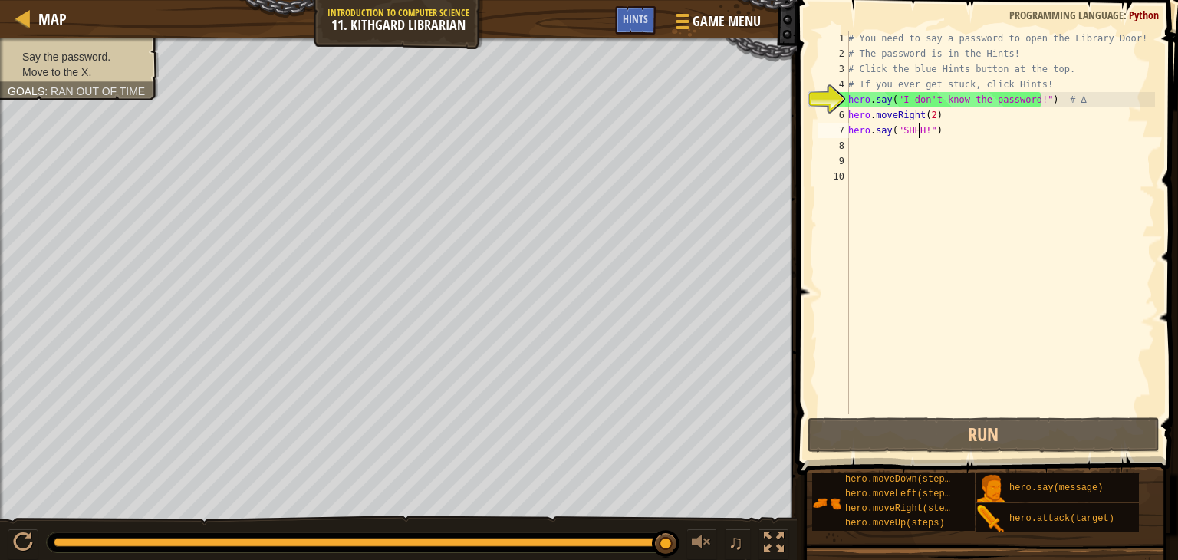
click at [929, 112] on div "# You need to say a password to open the Library Door! # The password is in the…" at bounding box center [1000, 238] width 310 height 414
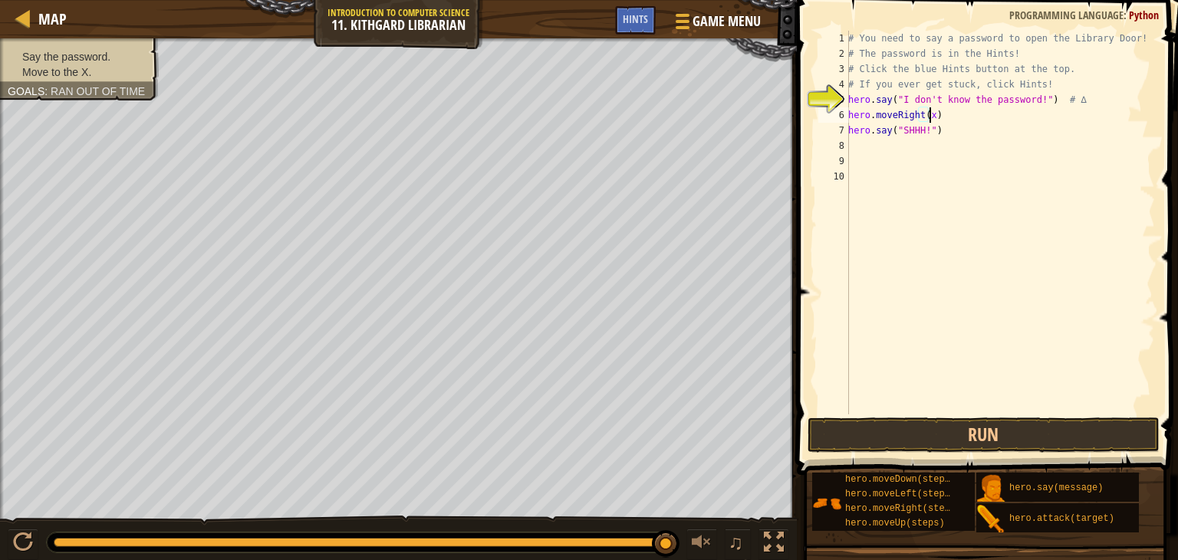
scroll to position [7, 6]
click at [911, 425] on button "Run" at bounding box center [983, 434] width 352 height 35
click at [925, 126] on div "# You need to say a password to open the Library Door! # The password is in the…" at bounding box center [1000, 238] width 310 height 414
click at [938, 117] on div "# You need to say a password to open the Library Door! # The password is in the…" at bounding box center [1000, 238] width 310 height 414
type textarea "hero.moveRight(2)"
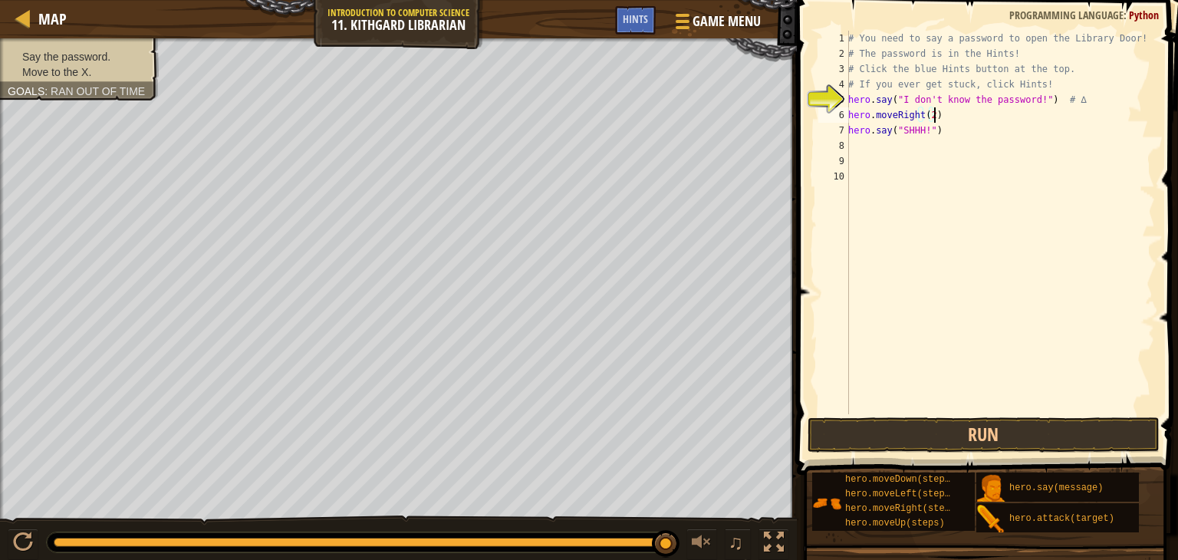
scroll to position [7, 0]
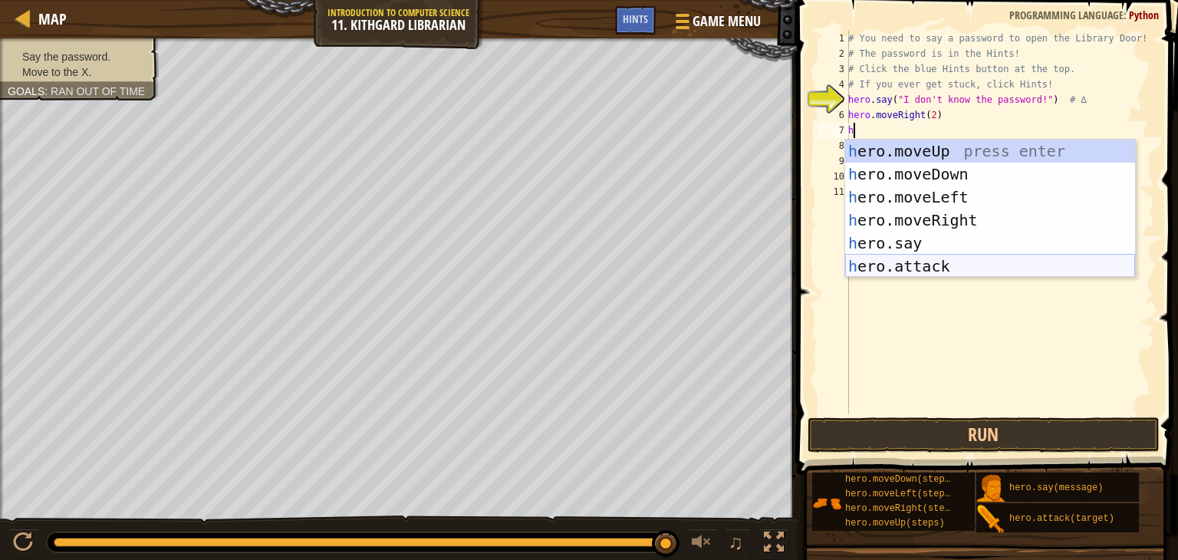
click at [898, 268] on div "h ero.moveUp press enter h ero.moveDown press enter h ero.moveLeft press enter …" at bounding box center [990, 232] width 290 height 184
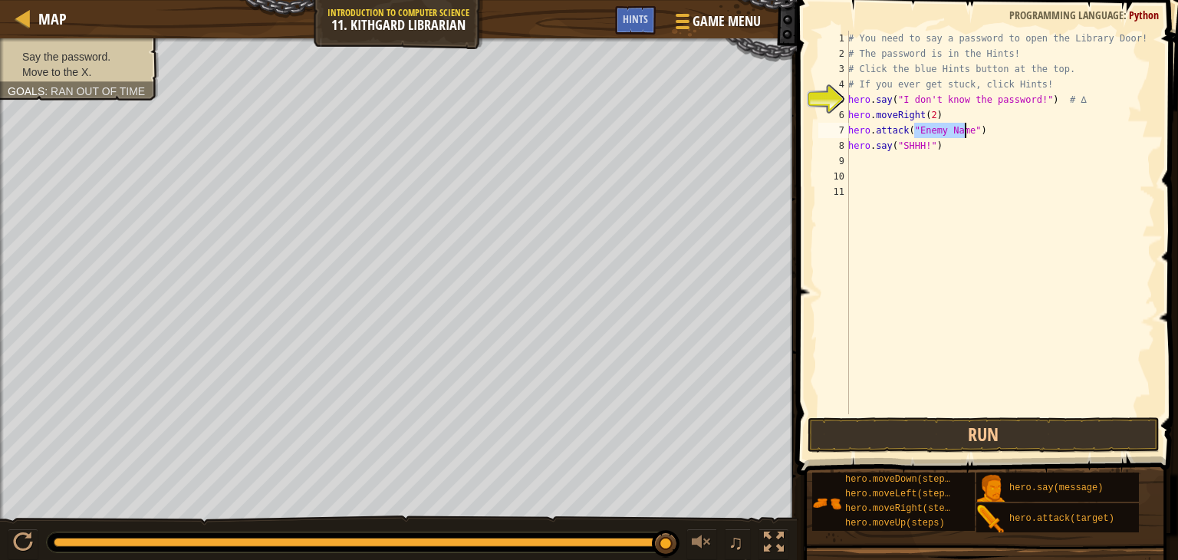
type textarea "hero.attack("D")"
click at [862, 347] on div "# You need to say a password to open the Library Door! # The password is in the…" at bounding box center [1000, 238] width 310 height 414
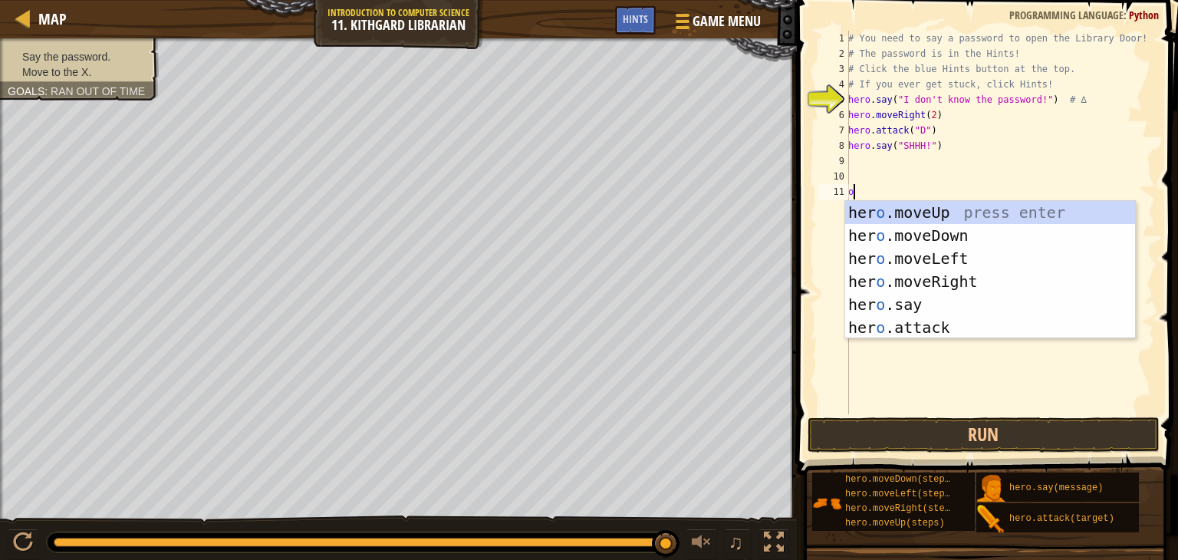
scroll to position [7, 0]
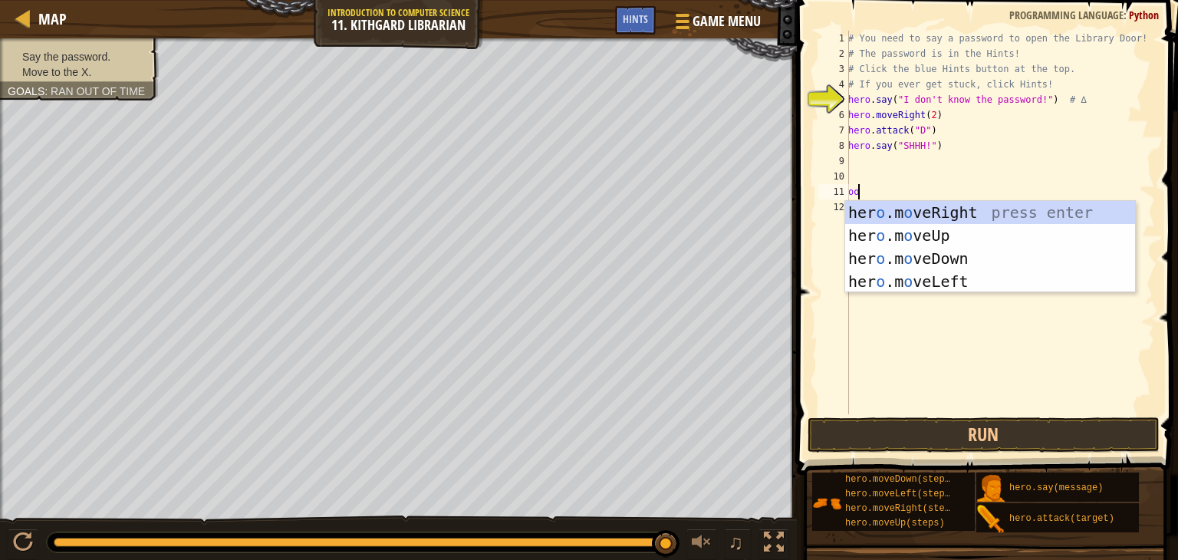
type textarea "o"
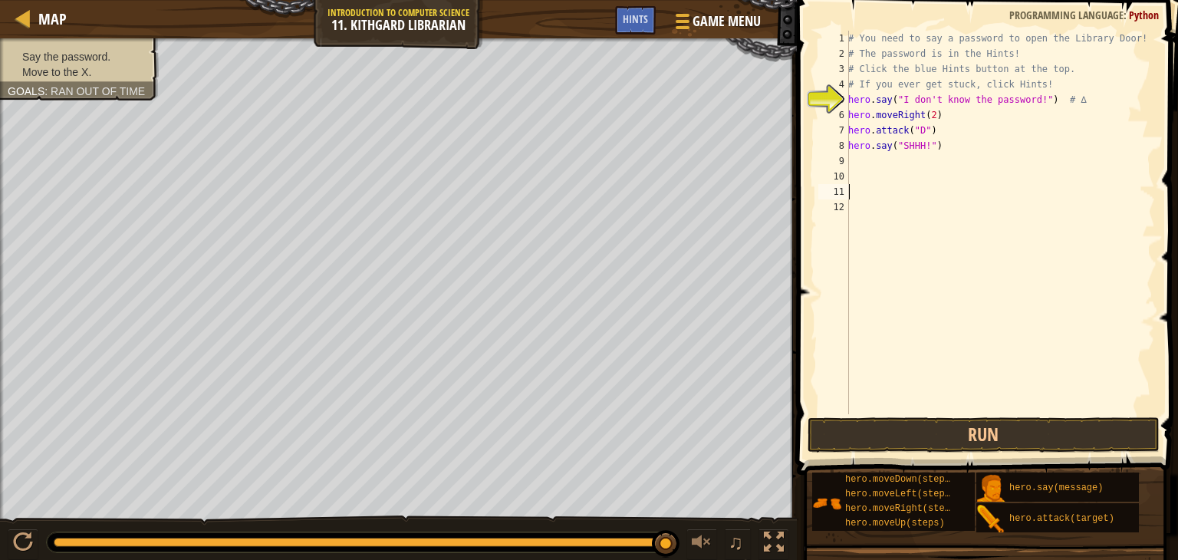
click at [917, 132] on div "# You need to say a password to open the Library Door! # The password is in the…" at bounding box center [1000, 238] width 310 height 414
click at [886, 423] on button "Run" at bounding box center [983, 434] width 352 height 35
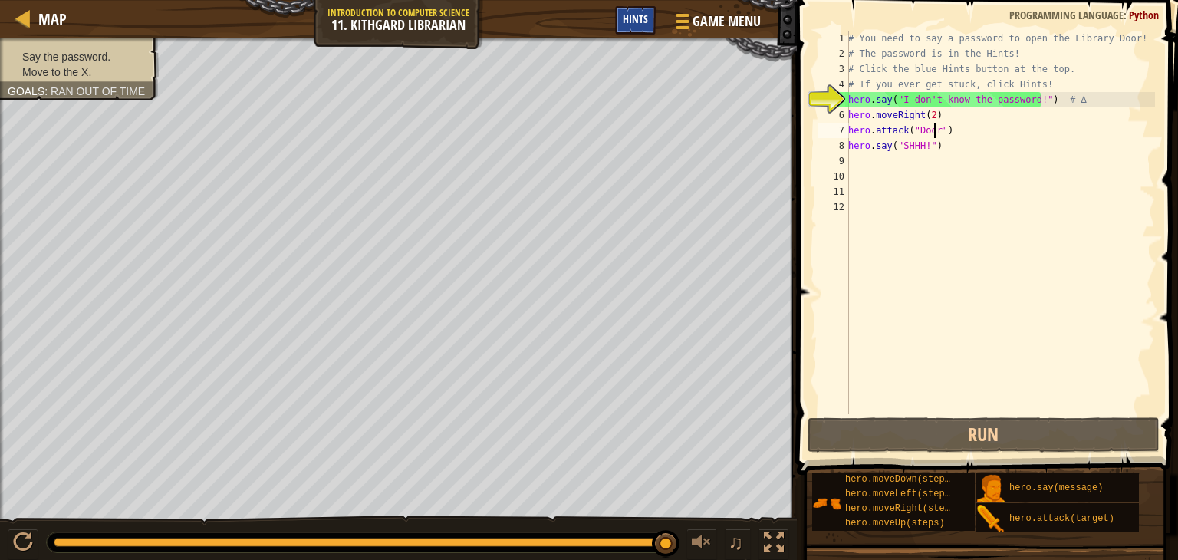
click at [626, 23] on div "Hints" at bounding box center [635, 20] width 41 height 28
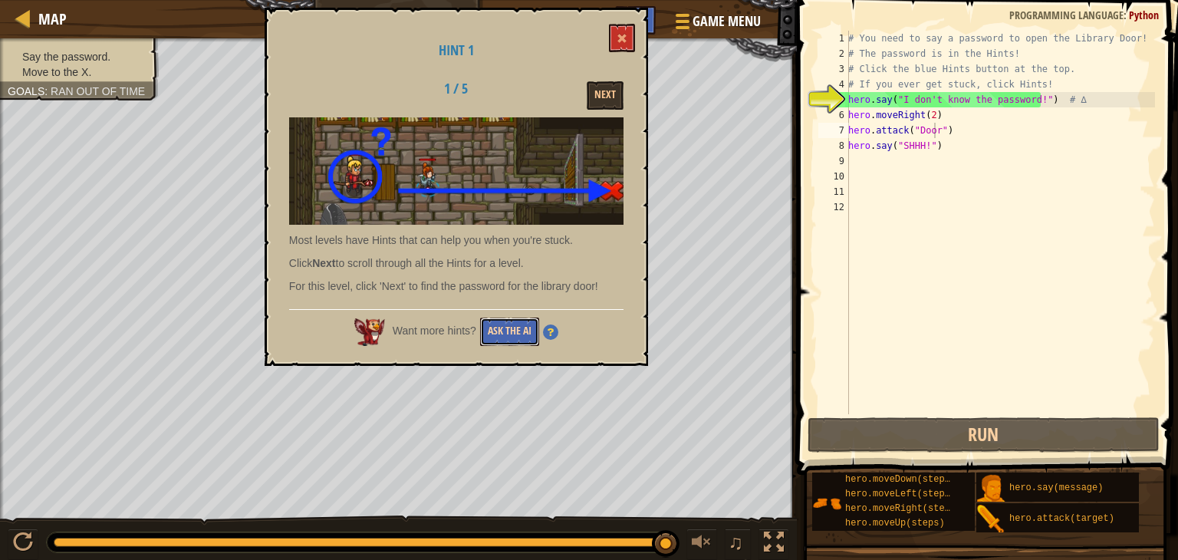
click at [498, 329] on button "Ask the AI" at bounding box center [509, 331] width 59 height 28
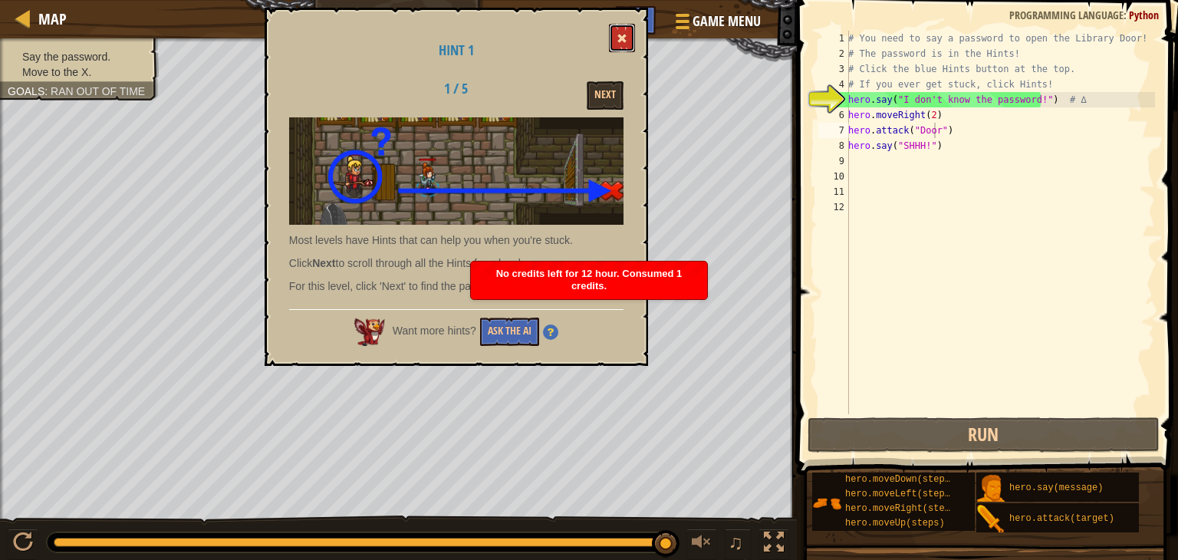
click at [622, 46] on button at bounding box center [622, 38] width 26 height 28
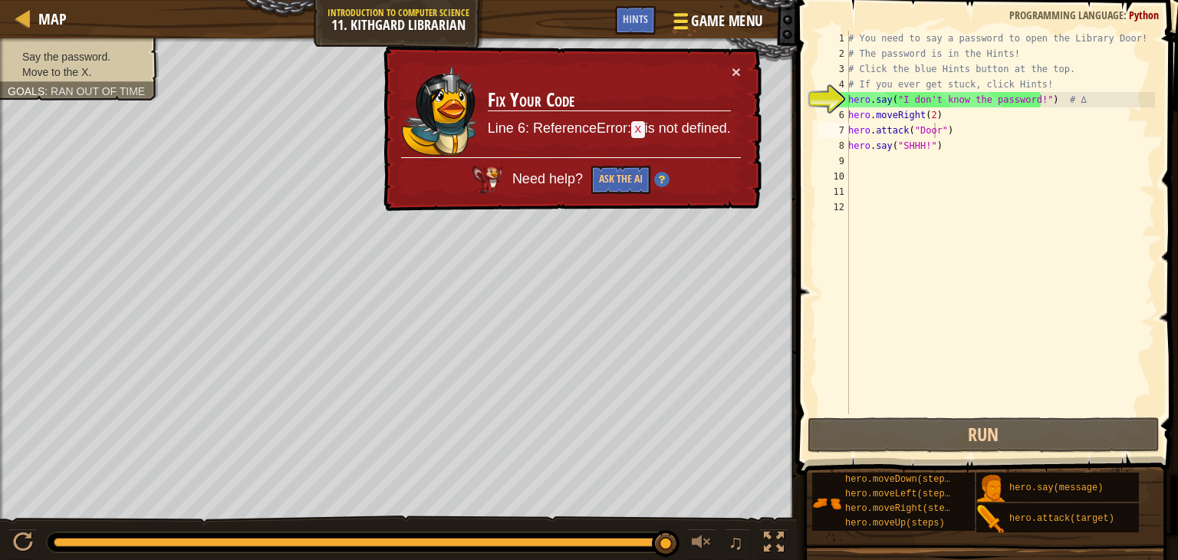
click at [674, 26] on span at bounding box center [680, 27] width 15 height 3
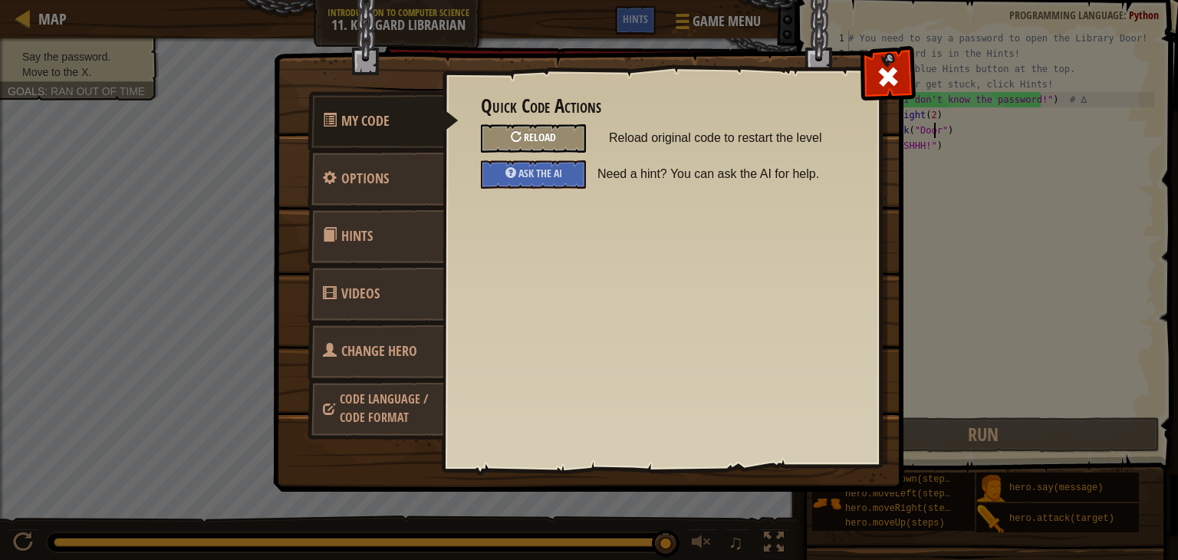
click at [537, 130] on div "Reload" at bounding box center [533, 138] width 105 height 28
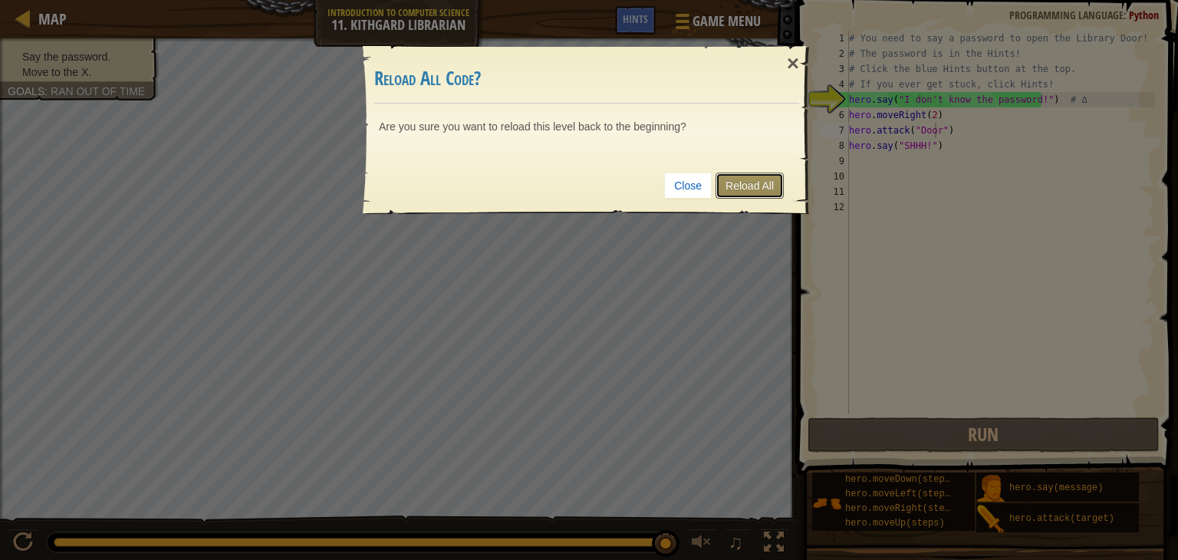
click at [767, 179] on link "Reload All" at bounding box center [749, 185] width 68 height 26
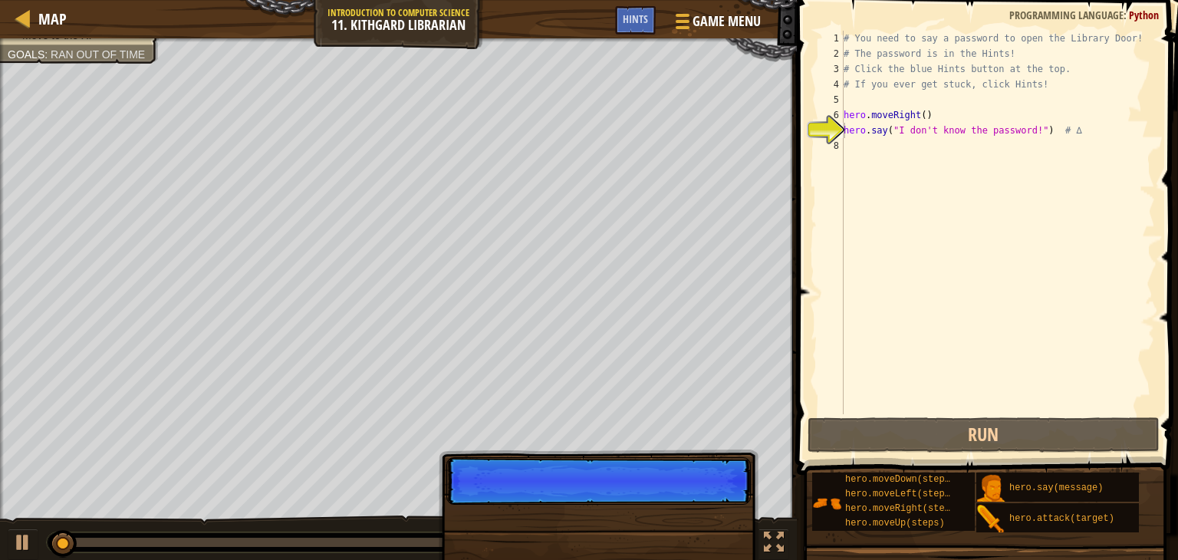
type textarea "hero.say("I don't know the password!") # ∆"
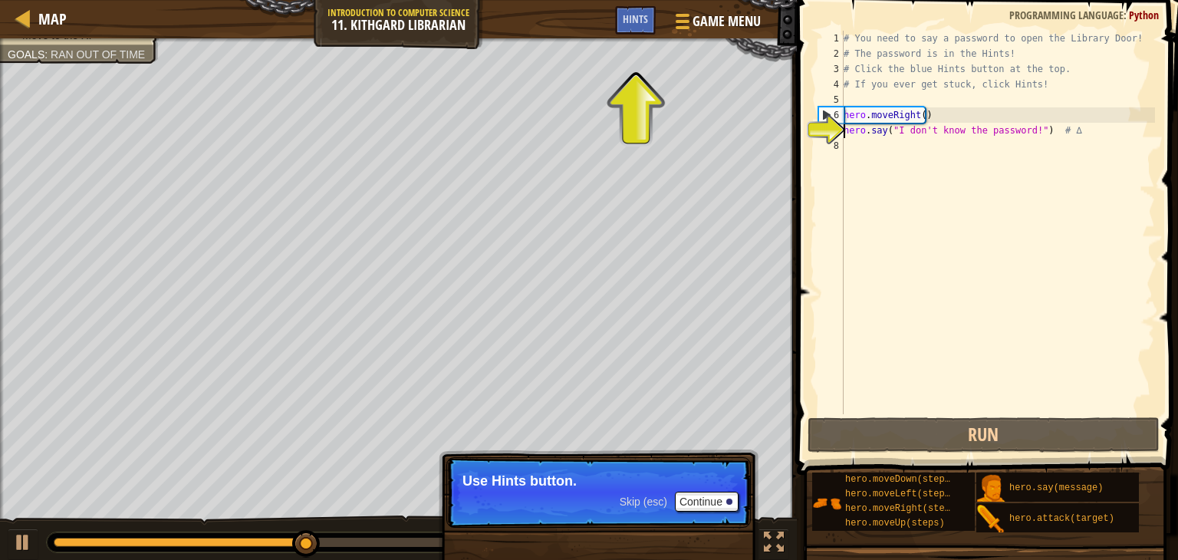
click at [852, 159] on div "# You need to say a password to open the Library Door! # The password is in the…" at bounding box center [997, 238] width 314 height 414
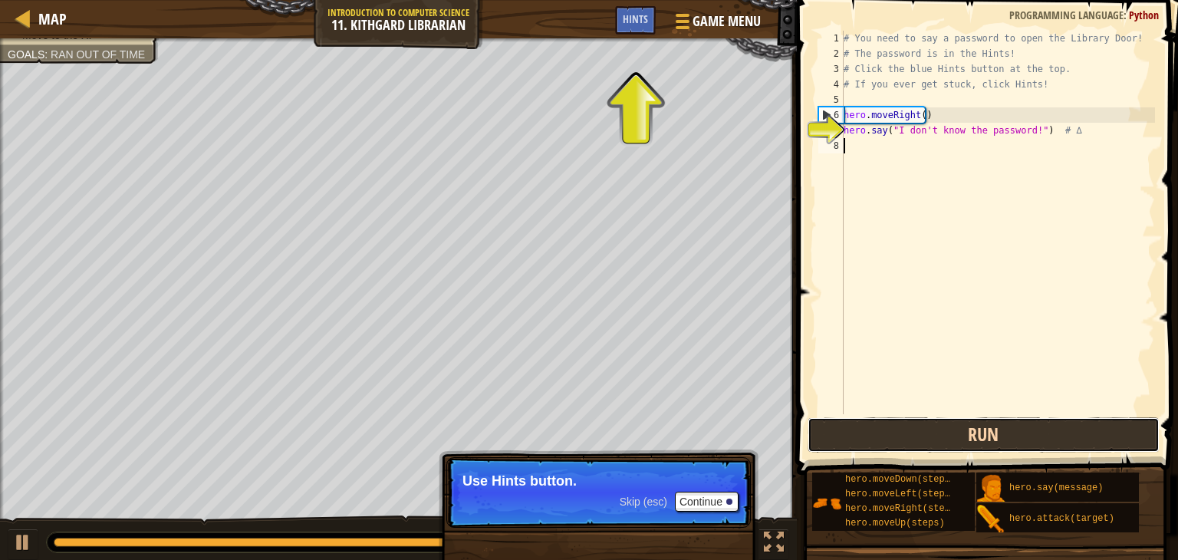
click at [1067, 418] on button "Run" at bounding box center [983, 434] width 352 height 35
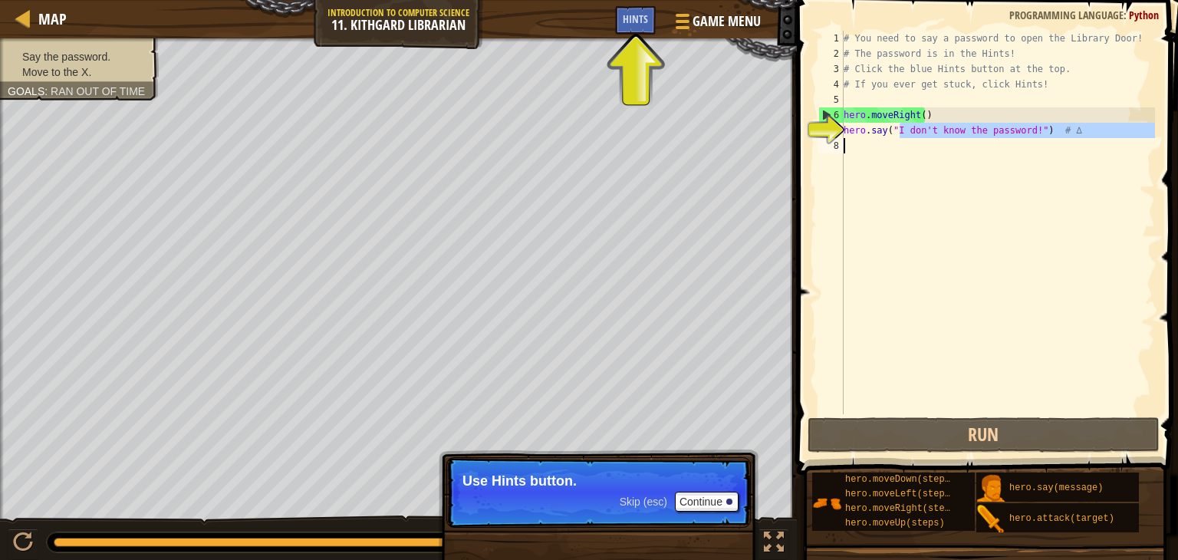
drag, startPoint x: 896, startPoint y: 130, endPoint x: 952, endPoint y: 148, distance: 58.7
click at [952, 148] on div "# You need to say a password to open the Library Door! # The password is in the…" at bounding box center [997, 238] width 314 height 414
type textarea "hero.say("I don't know the password!") # ∆"
click at [948, 172] on div "# You need to say a password to open the Library Door! # The password is in the…" at bounding box center [997, 222] width 314 height 383
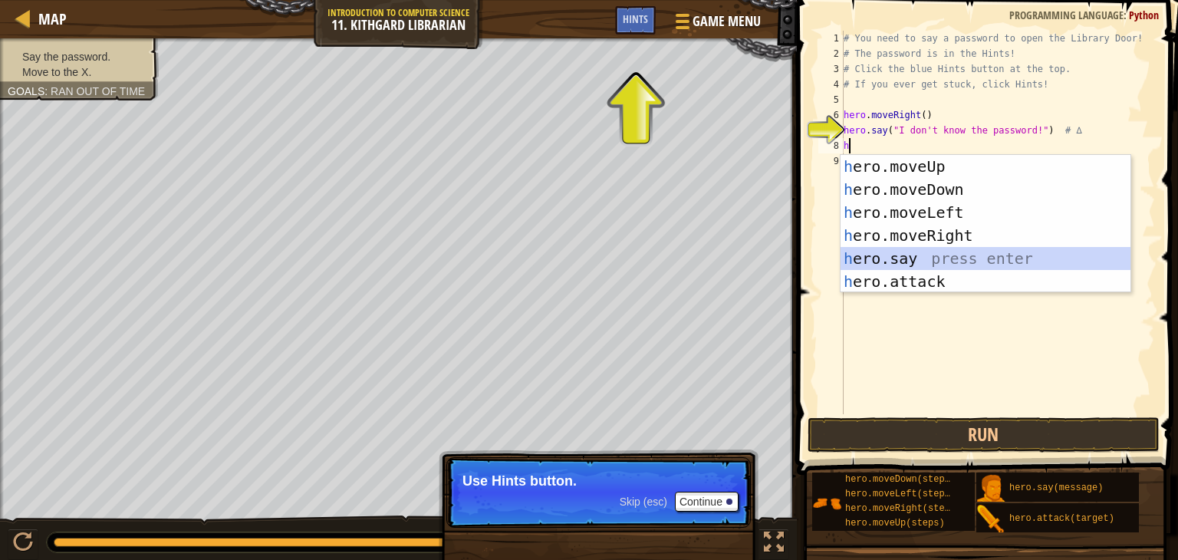
click at [905, 253] on div "h ero.moveUp press enter h ero.moveDown press enter h ero.moveLeft press enter …" at bounding box center [985, 247] width 290 height 184
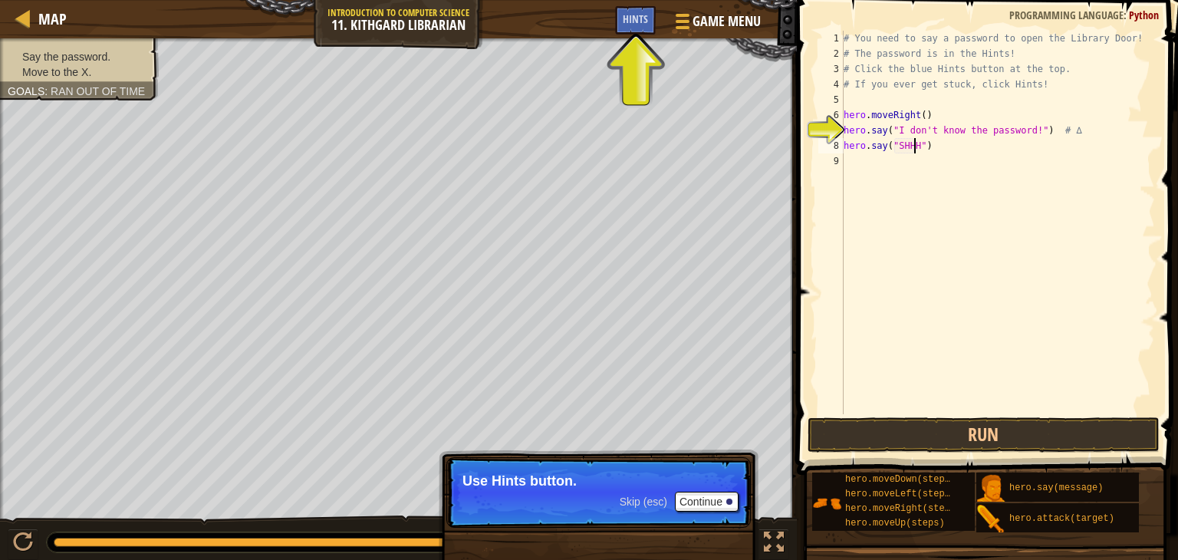
scroll to position [7, 5]
type textarea "hero.say("SHHH!")"
click at [883, 412] on div "# You need to say a password to open the Library Door! # The password is in the…" at bounding box center [997, 238] width 314 height 414
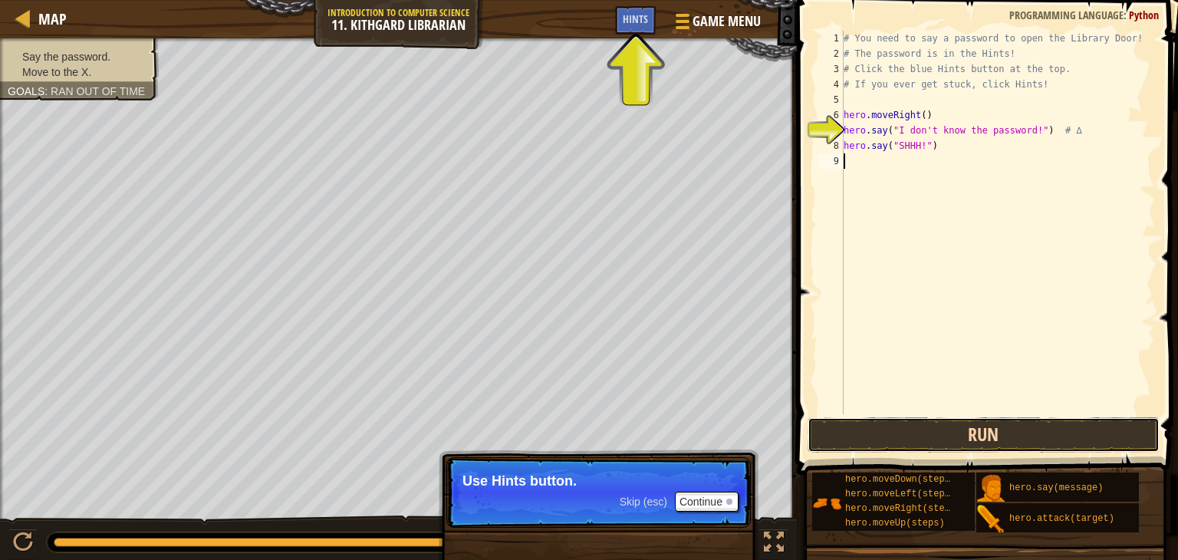
click at [883, 440] on button "Run" at bounding box center [983, 434] width 352 height 35
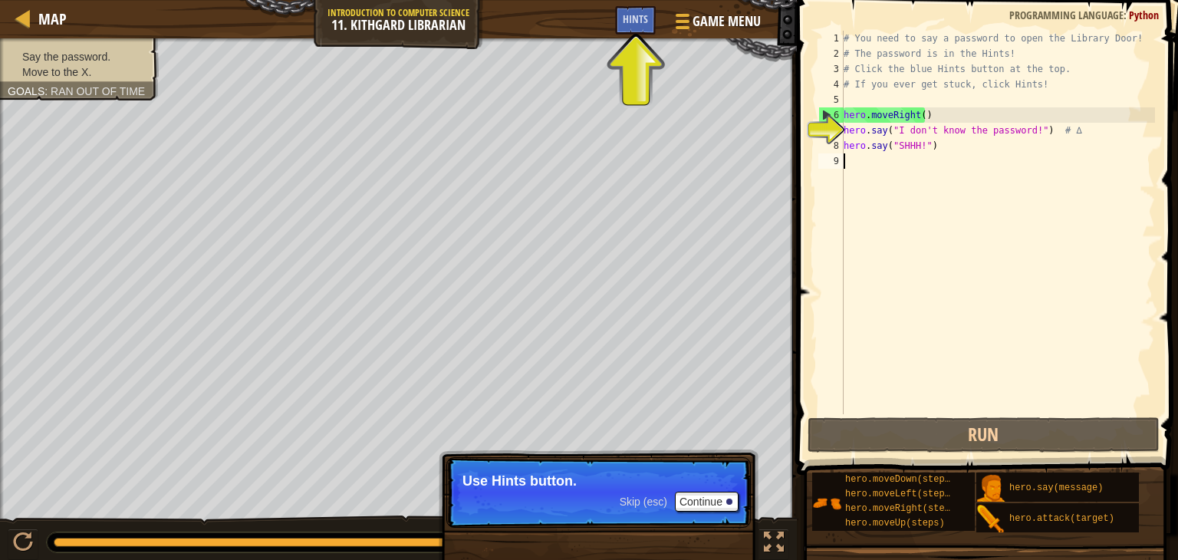
drag, startPoint x: 926, startPoint y: 154, endPoint x: 880, endPoint y: 156, distance: 46.1
click at [880, 156] on div "# You need to say a password to open the Library Door! # The password is in the…" at bounding box center [997, 238] width 314 height 414
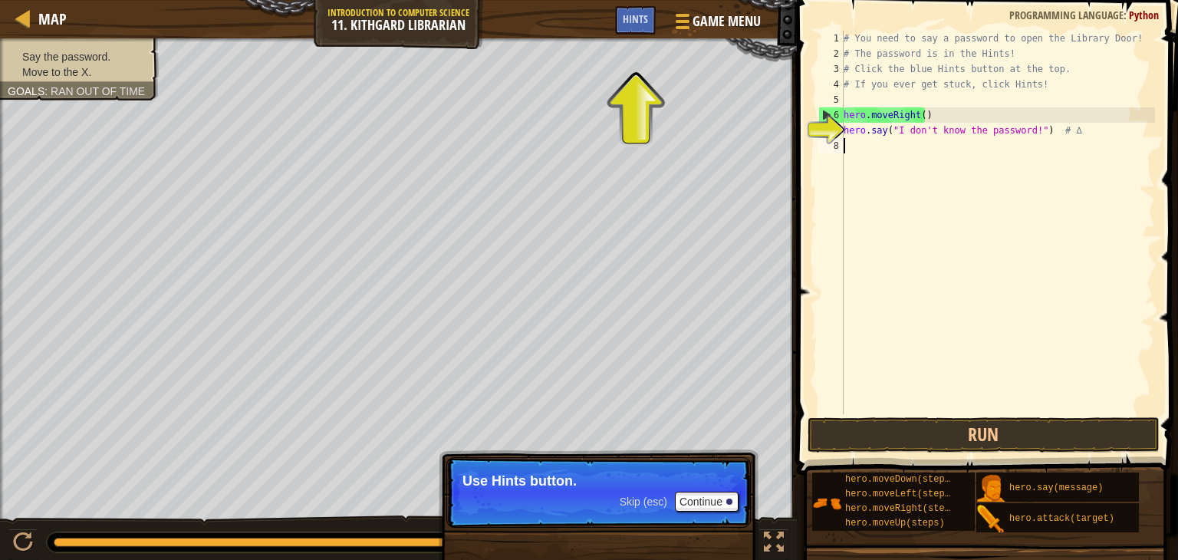
drag, startPoint x: 843, startPoint y: 147, endPoint x: 863, endPoint y: 155, distance: 21.4
click at [863, 155] on div "1 2 3 4 5 6 7 8 # You need to say a password to open the Library Door! # The pa…" at bounding box center [985, 222] width 340 height 383
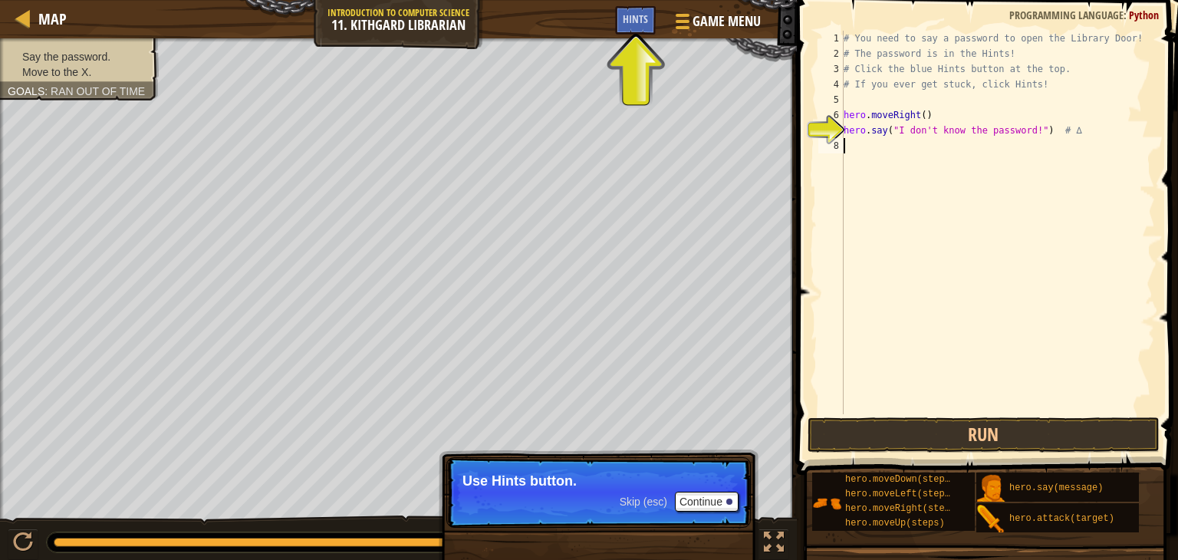
drag, startPoint x: 1019, startPoint y: 138, endPoint x: 1001, endPoint y: 142, distance: 18.0
click at [1001, 142] on div "# You need to say a password to open the Library Door! # The password is in the…" at bounding box center [997, 238] width 314 height 414
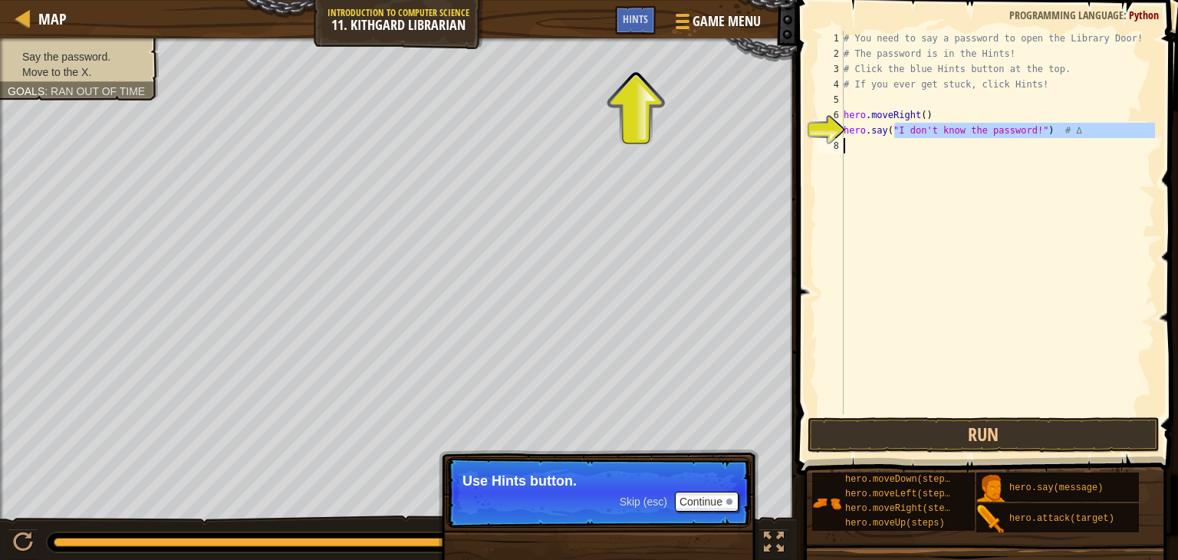
drag, startPoint x: 892, startPoint y: 132, endPoint x: 951, endPoint y: 146, distance: 60.1
click at [951, 146] on div "# You need to say a password to open the Library Door! # The password is in the…" at bounding box center [997, 238] width 314 height 414
click at [1036, 136] on div "# You need to say a password to open the Library Door! # The password is in the…" at bounding box center [997, 222] width 314 height 383
drag, startPoint x: 1023, startPoint y: 133, endPoint x: 974, endPoint y: 144, distance: 50.4
click at [974, 144] on div "# You need to say a password to open the Library Door! # The password is in the…" at bounding box center [997, 238] width 314 height 414
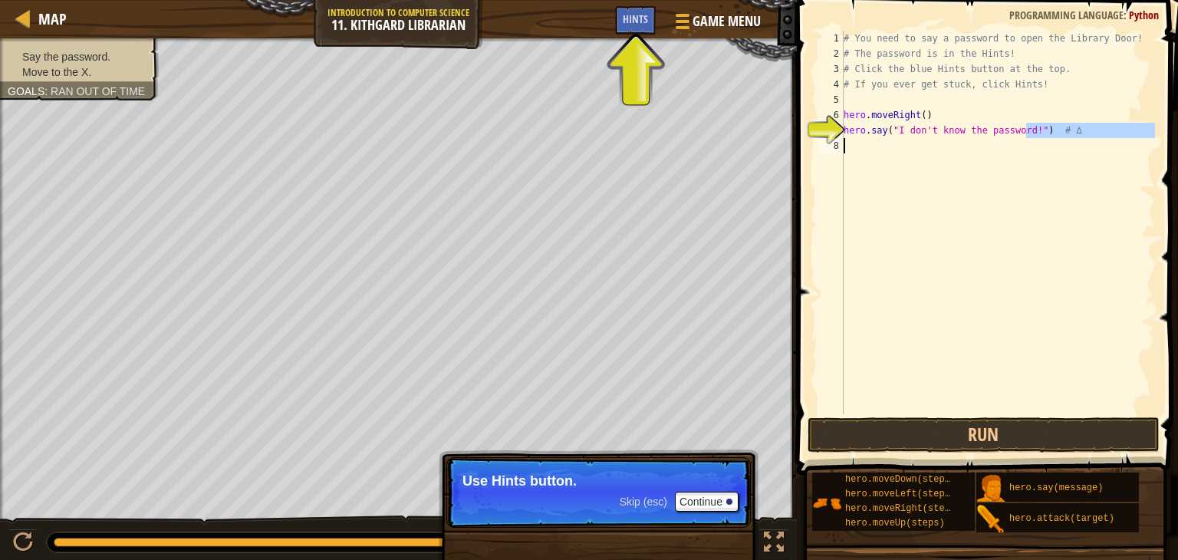
click at [1023, 127] on div "# You need to say a password to open the Library Door! # The password is in the…" at bounding box center [997, 222] width 314 height 383
drag, startPoint x: 1020, startPoint y: 135, endPoint x: 985, endPoint y: 146, distance: 36.1
click at [985, 146] on div "# You need to say a password to open the Library Door! # The password is in the…" at bounding box center [997, 238] width 314 height 414
drag, startPoint x: 1015, startPoint y: 126, endPoint x: 892, endPoint y: 133, distance: 122.9
click at [892, 133] on div "# You need to say a password to open the Library Door! # The password is in the…" at bounding box center [997, 238] width 314 height 414
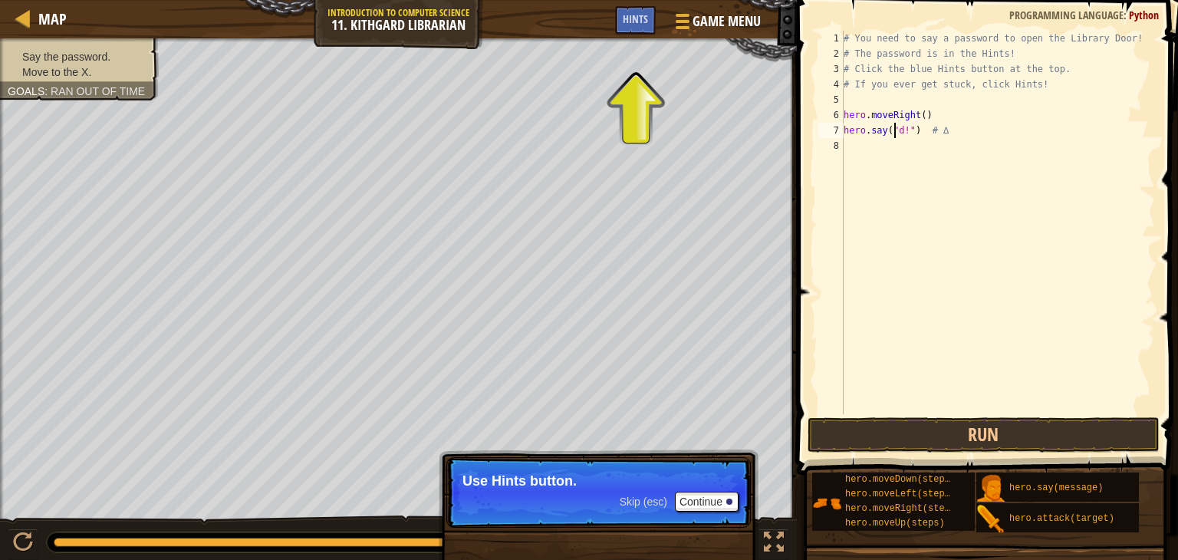
click at [897, 130] on div "# You need to say a password to open the Library Door! # The password is in the…" at bounding box center [997, 238] width 314 height 414
click at [1010, 439] on button "Run" at bounding box center [983, 434] width 352 height 35
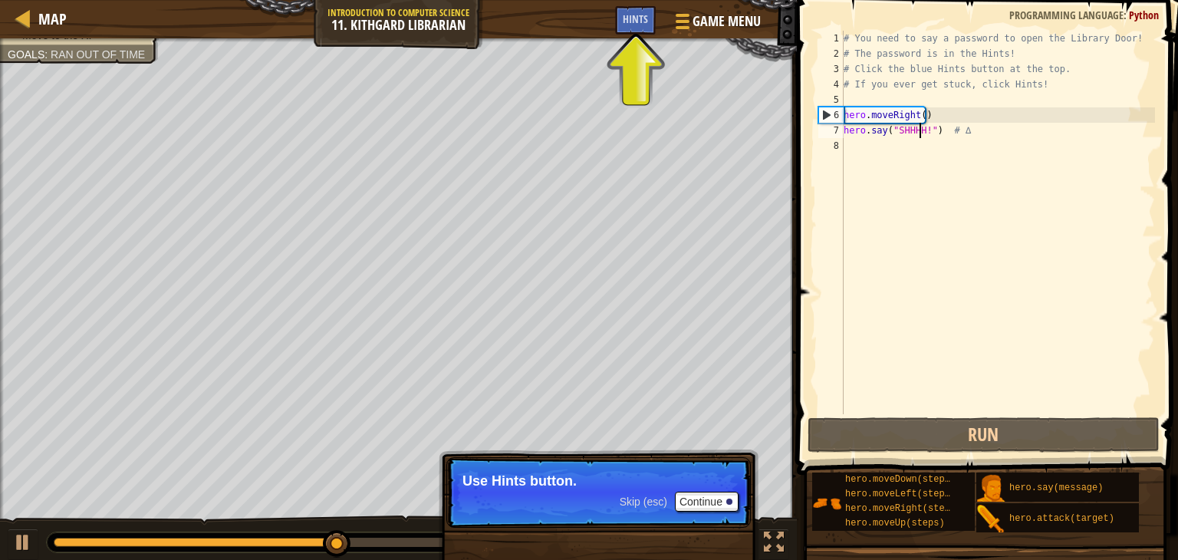
click at [922, 109] on div "# You need to say a password to open the Library Door! # The password is in the…" at bounding box center [997, 238] width 314 height 414
click at [920, 120] on div "# You need to say a password to open the Library Door! # The password is in the…" at bounding box center [997, 238] width 314 height 414
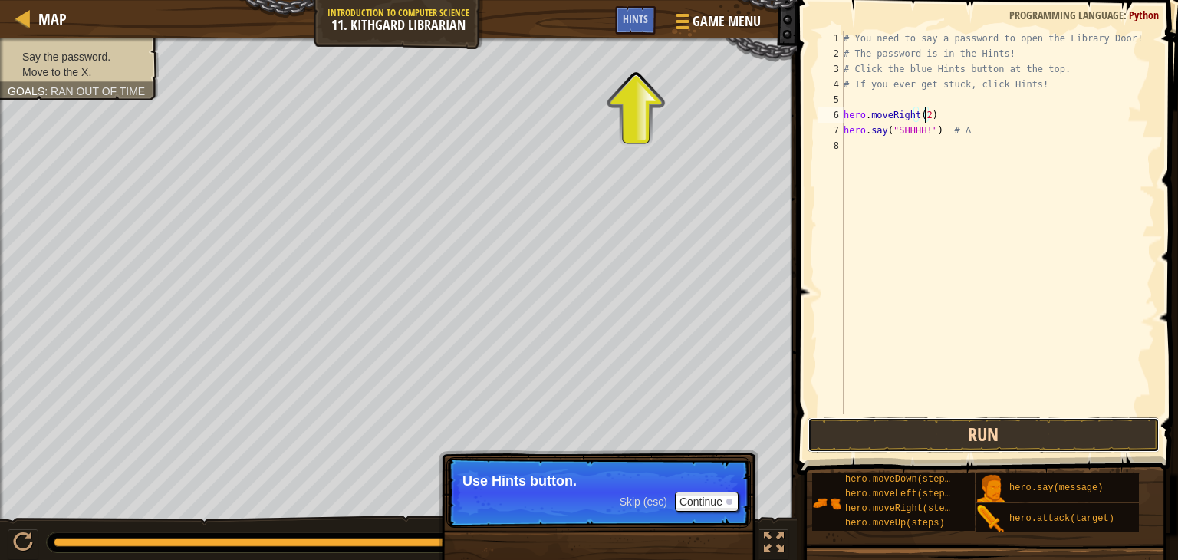
click at [981, 430] on button "Run" at bounding box center [983, 434] width 352 height 35
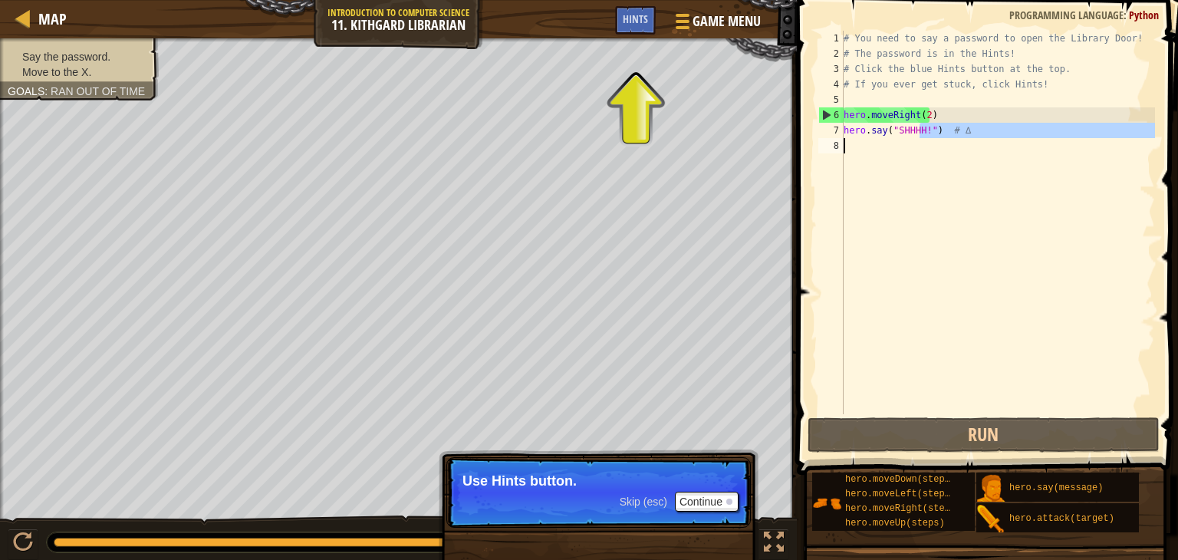
drag, startPoint x: 919, startPoint y: 135, endPoint x: 874, endPoint y: 173, distance: 59.3
click at [874, 173] on div "# You need to say a password to open the Library Door! # The password is in the…" at bounding box center [997, 238] width 314 height 414
click at [913, 128] on div "# You need to say a password to open the Library Door! # The password is in the…" at bounding box center [997, 238] width 314 height 414
drag, startPoint x: 893, startPoint y: 132, endPoint x: 931, endPoint y: 148, distance: 41.6
click at [931, 148] on div "# You need to say a password to open the Library Door! # The password is in the…" at bounding box center [997, 238] width 314 height 414
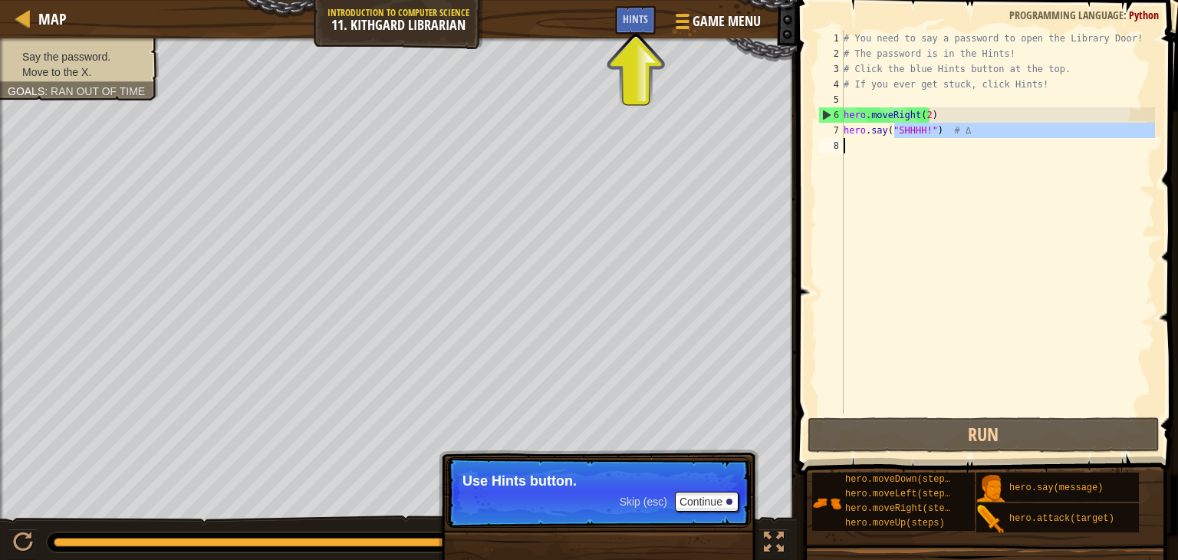
type textarea "hero.say("SHHHH!") # ∆"
click at [931, 148] on div "# You need to say a password to open the Library Door! # The password is in the…" at bounding box center [997, 222] width 314 height 383
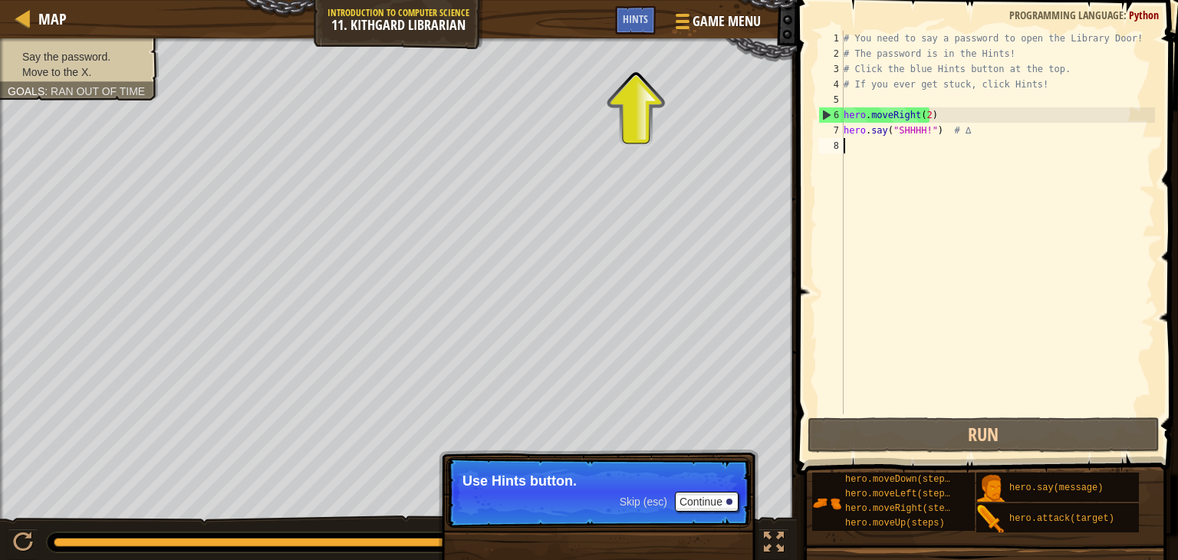
scroll to position [7, 0]
click at [890, 177] on div "# You need to say a password to open the Library Door! # The password is in the…" at bounding box center [997, 238] width 314 height 414
click at [883, 99] on div "# You need to say a password to open the Library Door! # The password is in the…" at bounding box center [997, 238] width 314 height 414
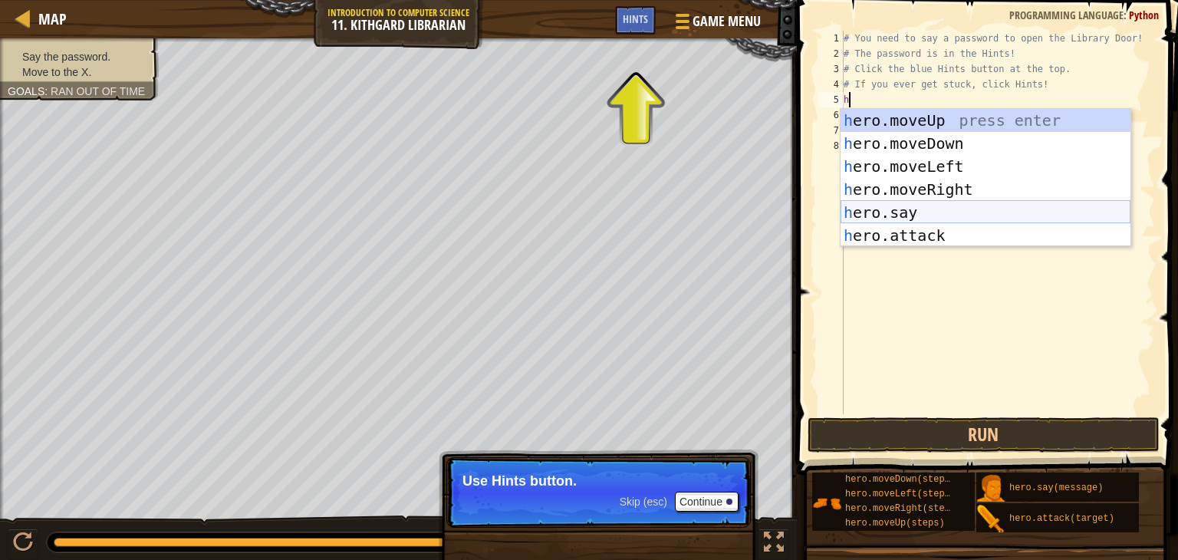
click at [921, 209] on div "h ero.moveUp press enter h ero.moveDown press enter h ero.moveLeft press enter …" at bounding box center [985, 201] width 290 height 184
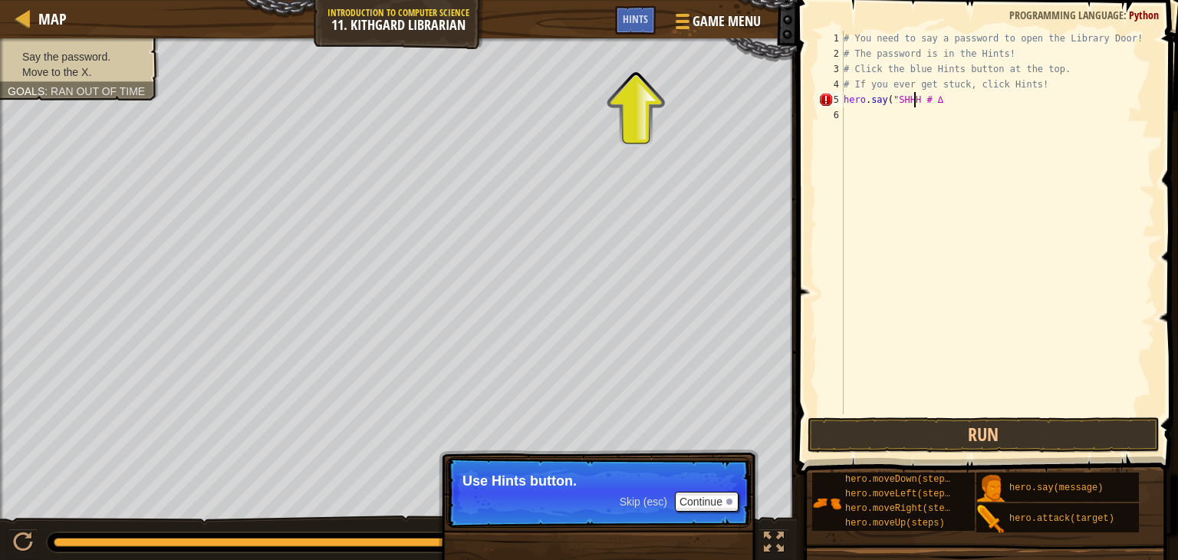
scroll to position [7, 6]
click at [937, 132] on div "# You need to say a password to open the Library Door! # The password is in the…" at bounding box center [997, 238] width 314 height 414
click at [673, 22] on div at bounding box center [680, 21] width 21 height 22
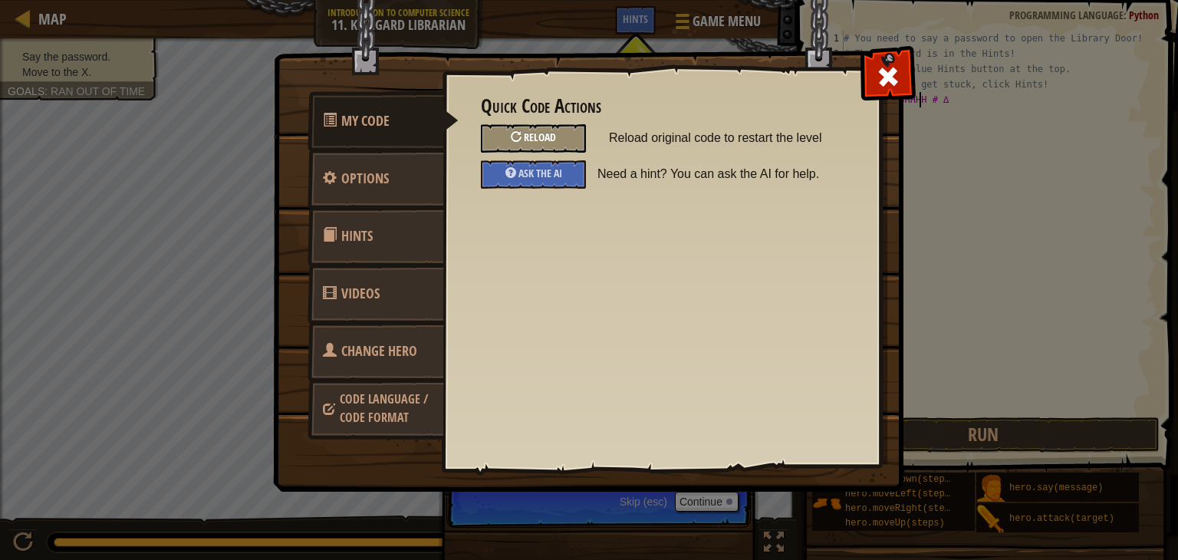
click at [542, 130] on div "Reload" at bounding box center [533, 138] width 105 height 28
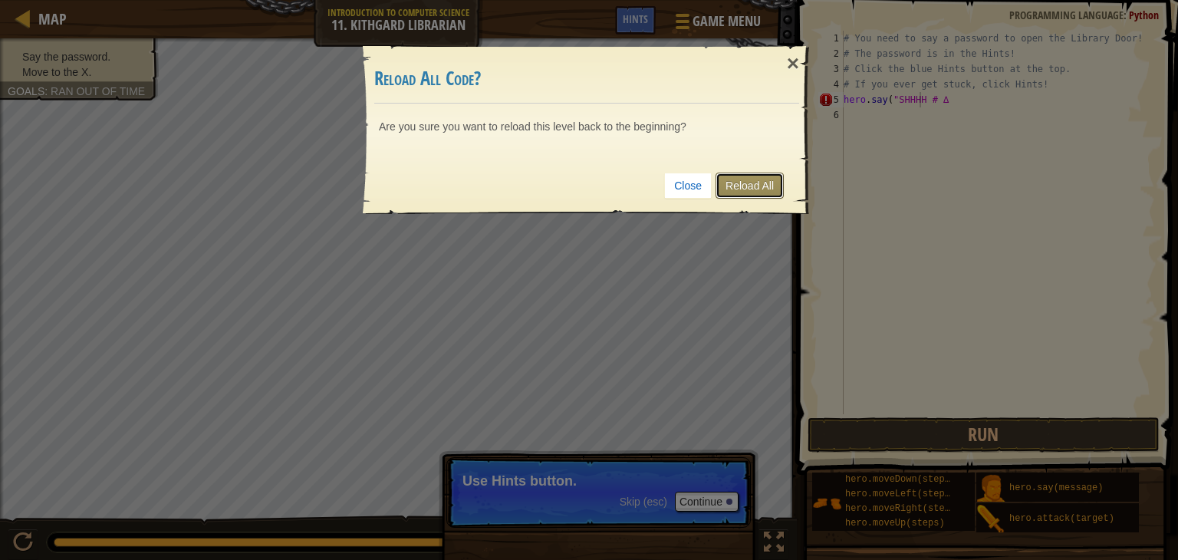
click at [728, 186] on link "Reload All" at bounding box center [749, 185] width 68 height 26
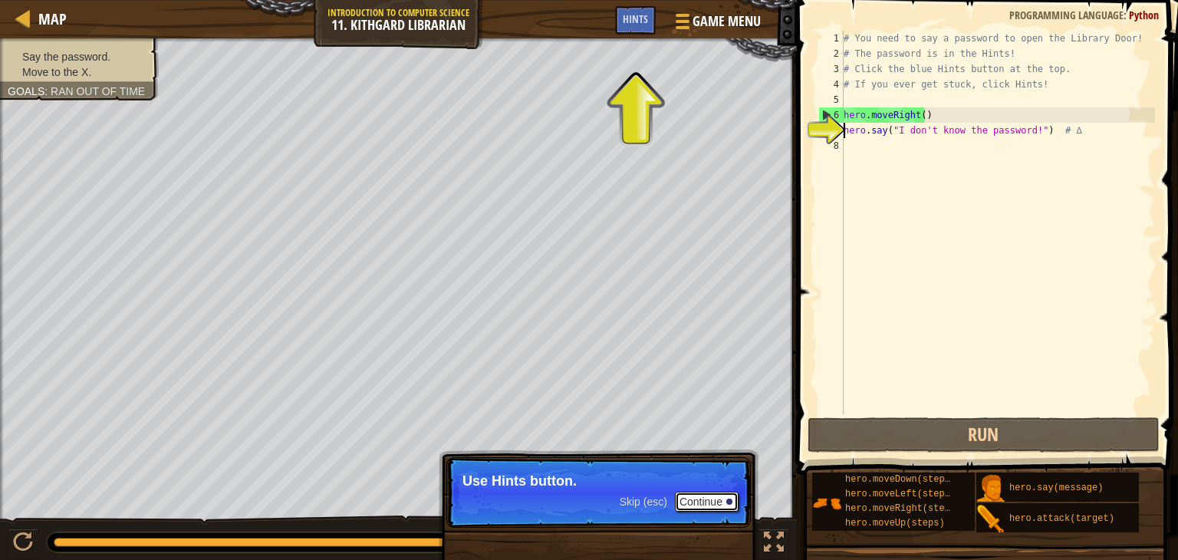
click at [714, 498] on button "Continue" at bounding box center [707, 501] width 64 height 20
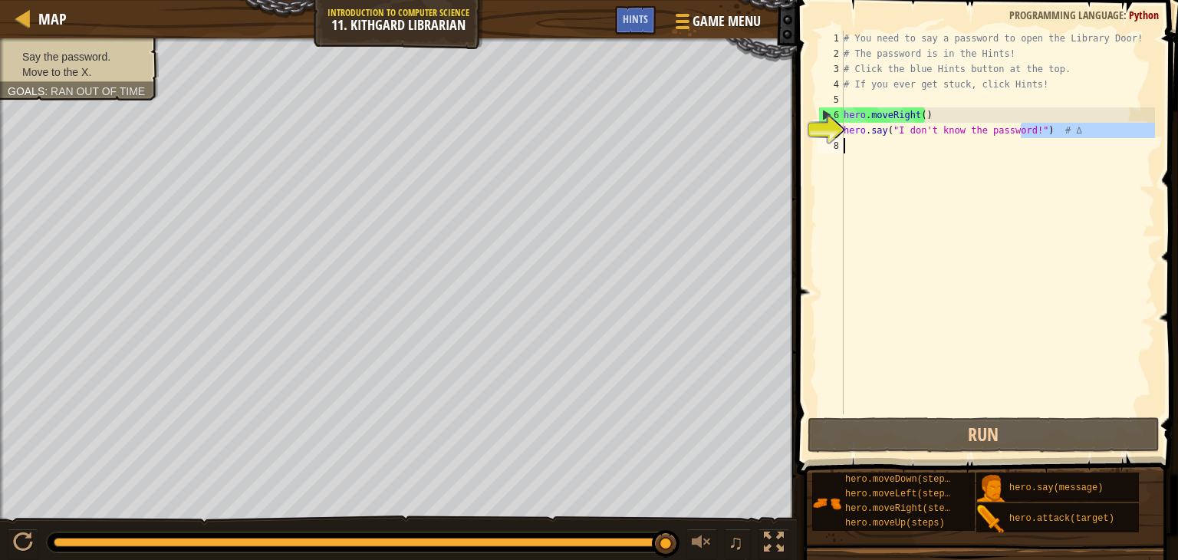
drag, startPoint x: 1021, startPoint y: 131, endPoint x: 938, endPoint y: 221, distance: 122.6
click at [938, 221] on div "# You need to say a password to open the Library Door! # The password is in the…" at bounding box center [997, 238] width 314 height 414
type textarea "hero.say("I don't know the password!") # ∆"
click at [863, 106] on div "# You need to say a password to open the Library Door! # The password is in the…" at bounding box center [997, 238] width 314 height 414
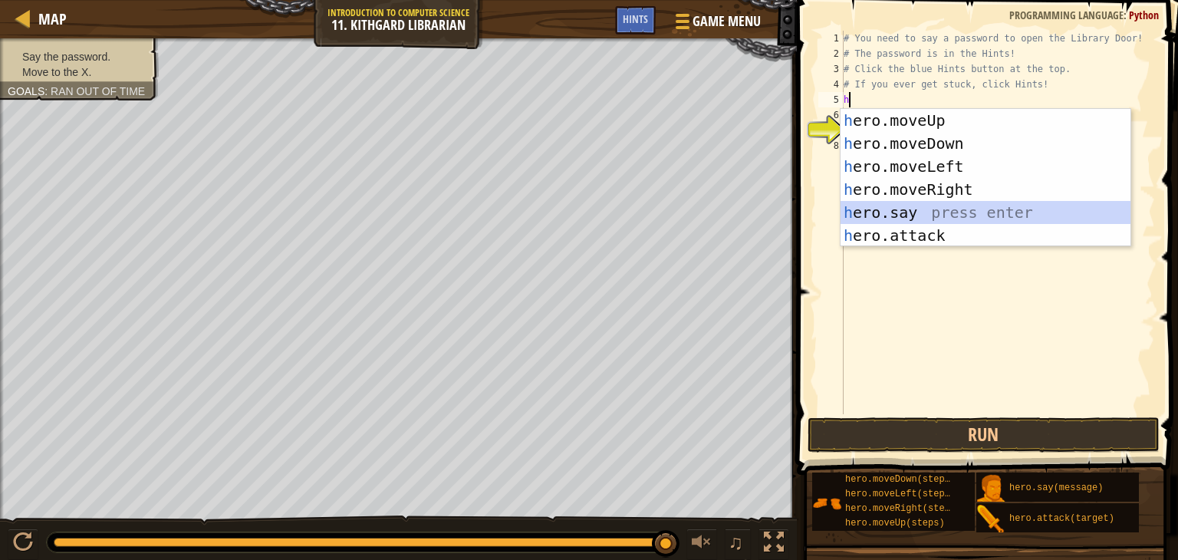
click at [905, 212] on div "h ero.moveUp press enter h ero.moveDown press enter h ero.moveLeft press enter …" at bounding box center [985, 201] width 290 height 184
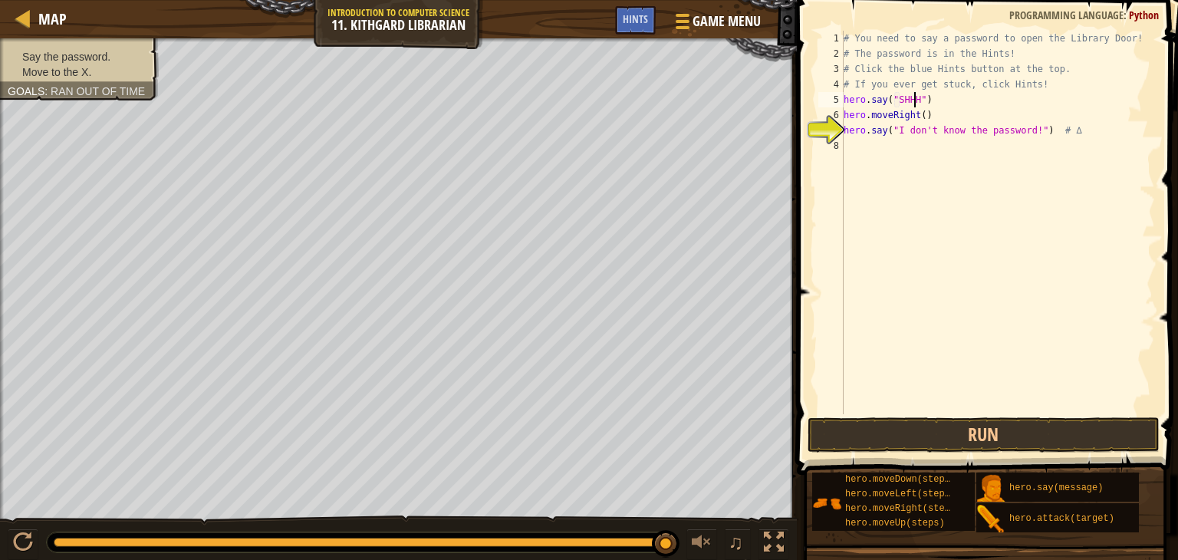
scroll to position [7, 6]
click at [920, 114] on div "# You need to say a password to open the Library Door! # The password is in the…" at bounding box center [997, 238] width 314 height 414
click at [1068, 422] on button "Run" at bounding box center [983, 434] width 352 height 35
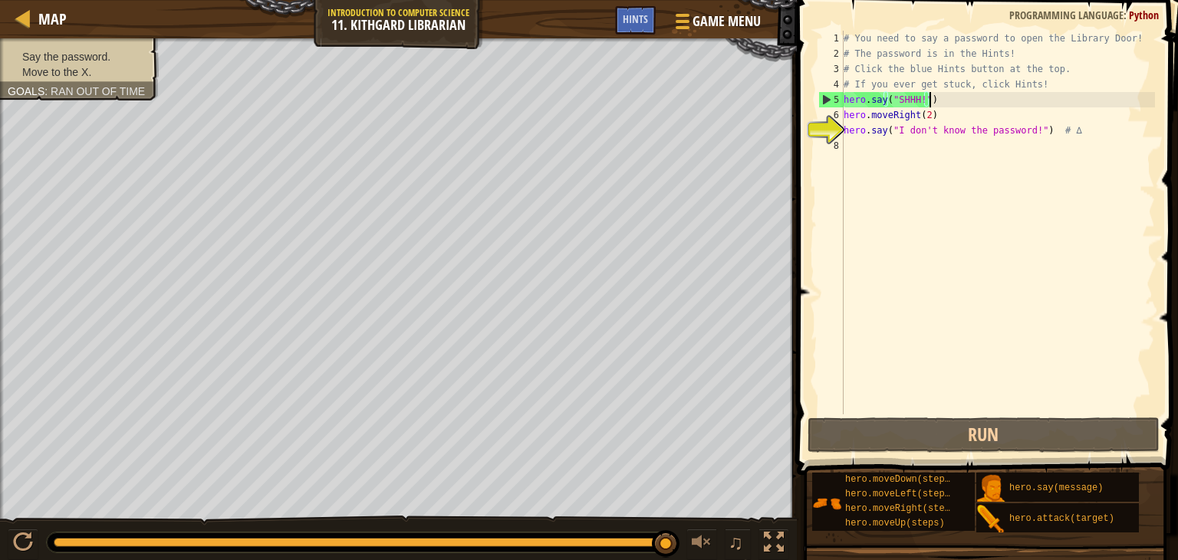
drag, startPoint x: 967, startPoint y: 101, endPoint x: 879, endPoint y: 124, distance: 91.1
click at [970, 101] on div "# You need to say a password to open the Library Door! # The password is in the…" at bounding box center [997, 238] width 314 height 414
click at [779, 114] on div "Map Introduction to Computer Science 11. Kithgard Librarian Game Menu Done Hint…" at bounding box center [589, 280] width 1178 height 560
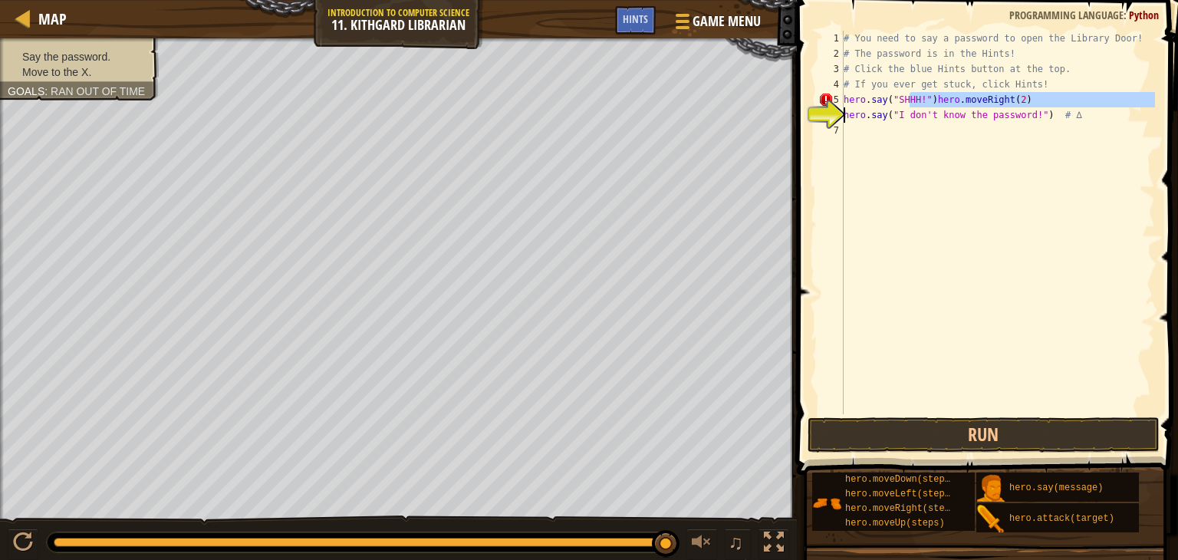
drag, startPoint x: 912, startPoint y: 102, endPoint x: 821, endPoint y: 108, distance: 90.7
click at [821, 108] on div "hero.say("SHHH!")hero.moveRight(2) 1 2 3 4 5 6 7 # You need to say a password t…" at bounding box center [985, 222] width 340 height 383
click at [925, 93] on div "# You need to say a password to open the Library Door! # The password is in the…" at bounding box center [997, 222] width 314 height 383
drag, startPoint x: 891, startPoint y: 117, endPoint x: 842, endPoint y: 116, distance: 49.1
click at [842, 116] on div "hero.say("SHHH!")hero.moveRight(2) 1 2 3 4 5 6 7 # You need to say a password t…" at bounding box center [985, 222] width 340 height 383
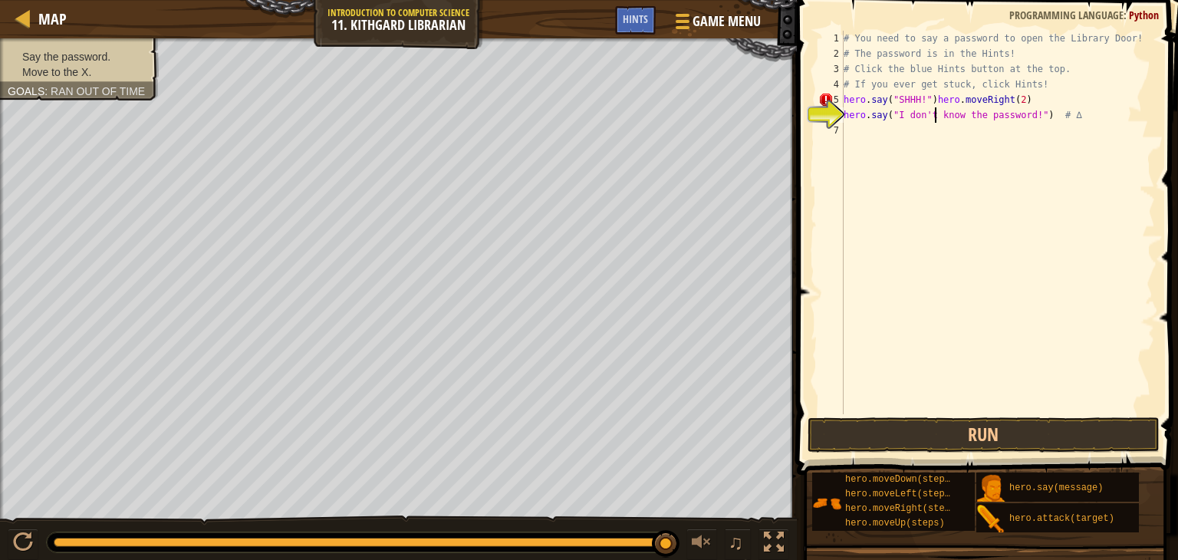
click at [933, 108] on div "# You need to say a password to open the Library Door! # The password is in the…" at bounding box center [997, 238] width 314 height 414
click at [927, 92] on div "# You need to say a password to open the Library Door! # The password is in the…" at bounding box center [997, 238] width 314 height 414
click at [927, 92] on div "# You need to say a password to open the Library Door! # The password is in the…" at bounding box center [997, 222] width 314 height 383
drag, startPoint x: 927, startPoint y: 92, endPoint x: 912, endPoint y: 97, distance: 15.3
click at [912, 97] on div "# You need to say a password to open the Library Door! # The password is in the…" at bounding box center [997, 238] width 314 height 414
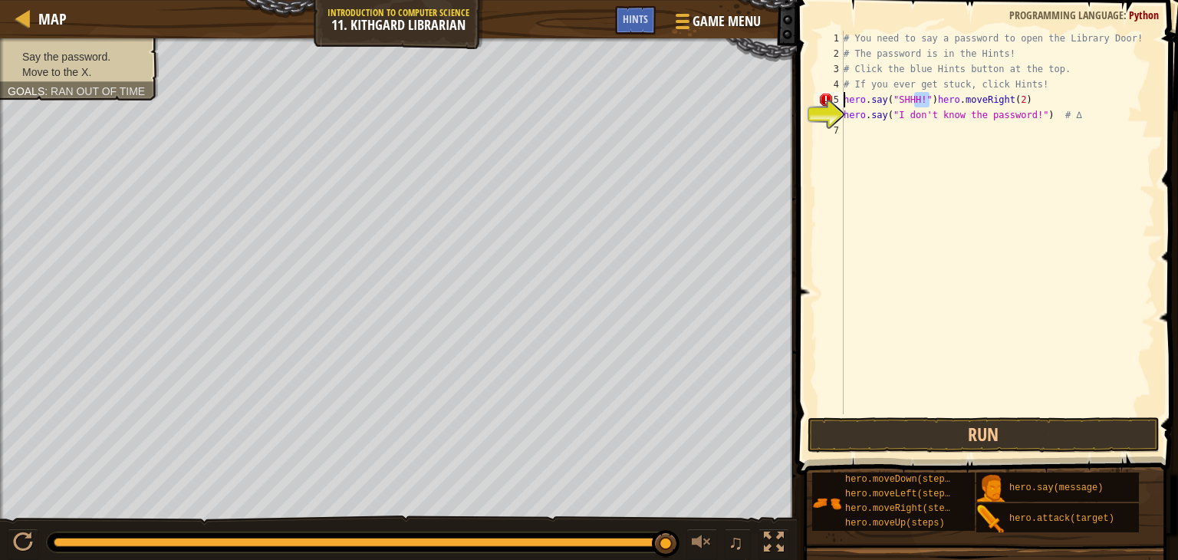
type textarea "!")hero.say("SHHHhero.moveRight(2)"
drag, startPoint x: 1015, startPoint y: 133, endPoint x: 1024, endPoint y: 133, distance: 9.2
click at [1024, 133] on div "# You need to say a password to open the Library Door! # The password is in the…" at bounding box center [997, 238] width 314 height 414
